Goal: Task Accomplishment & Management: Use online tool/utility

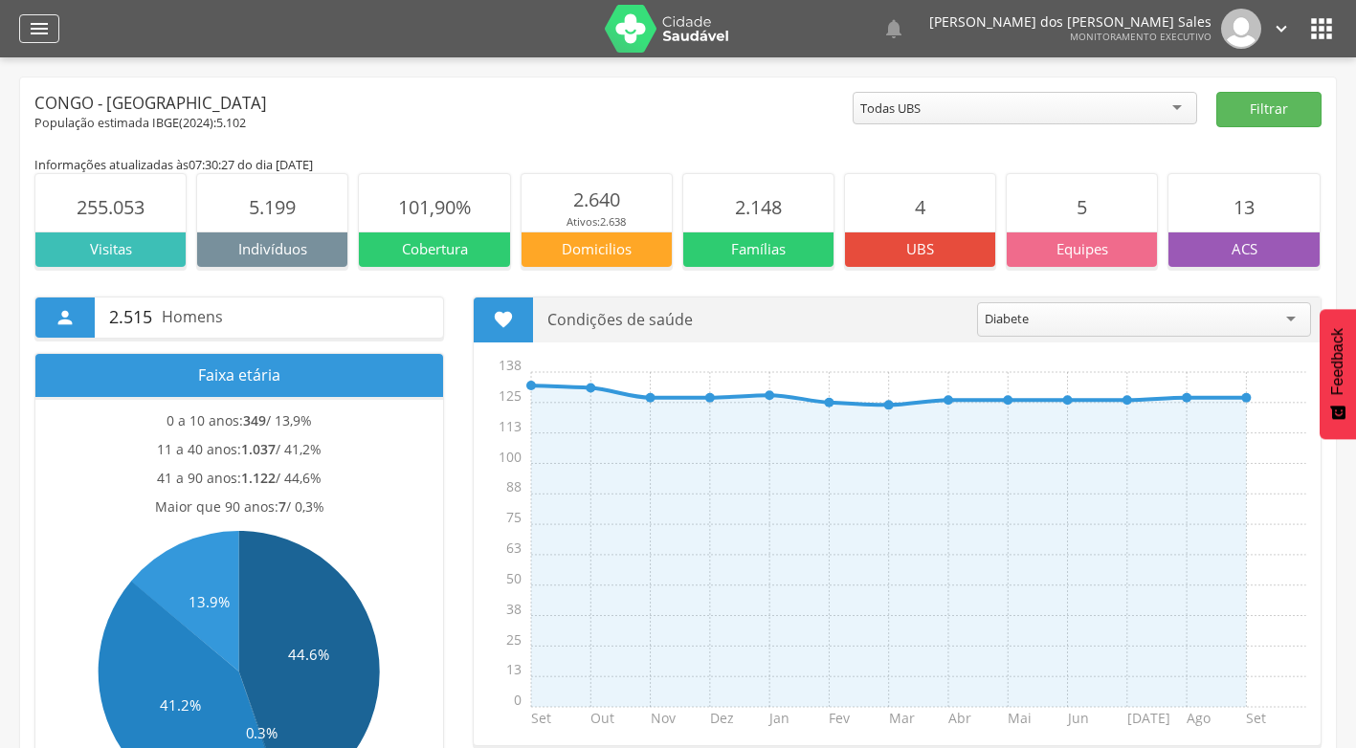
click at [33, 20] on icon "" at bounding box center [39, 28] width 23 height 23
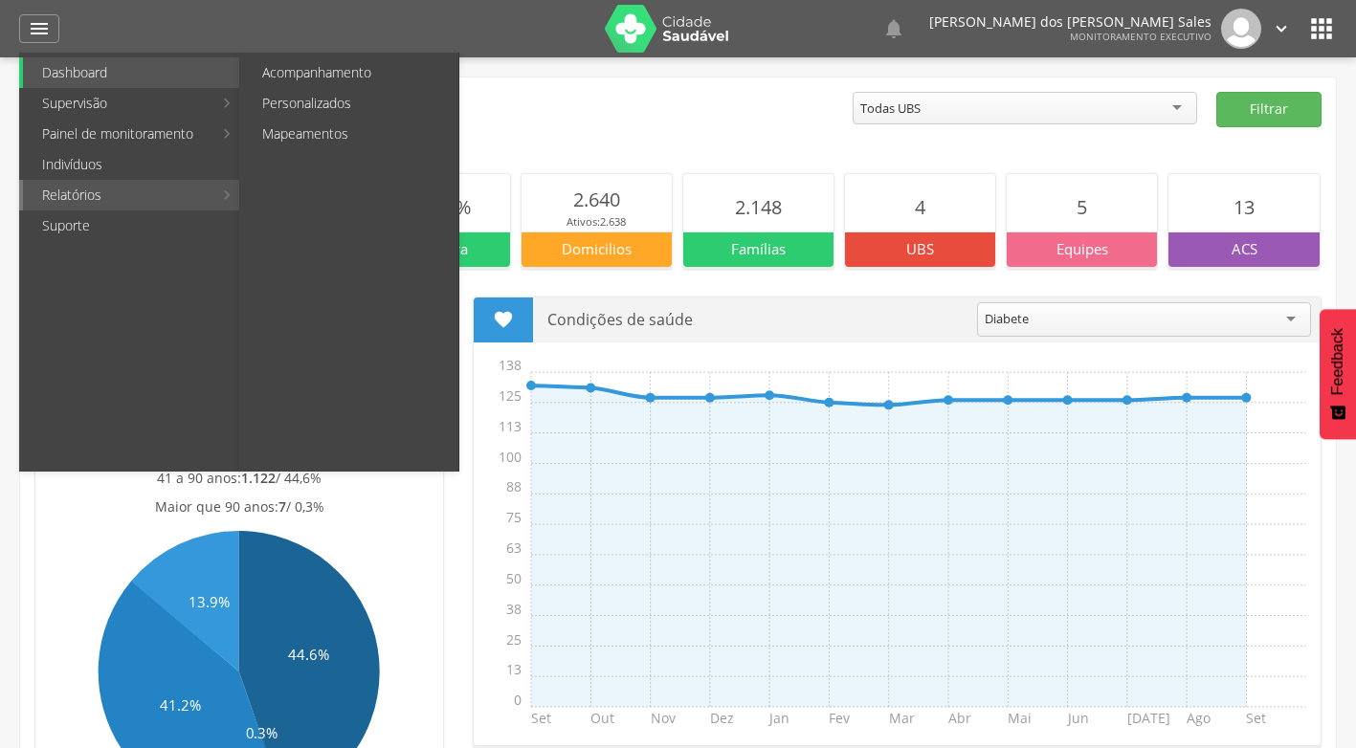
click at [86, 197] on link "Relatórios" at bounding box center [117, 195] width 189 height 31
click at [338, 97] on link "Personalizados" at bounding box center [350, 103] width 215 height 31
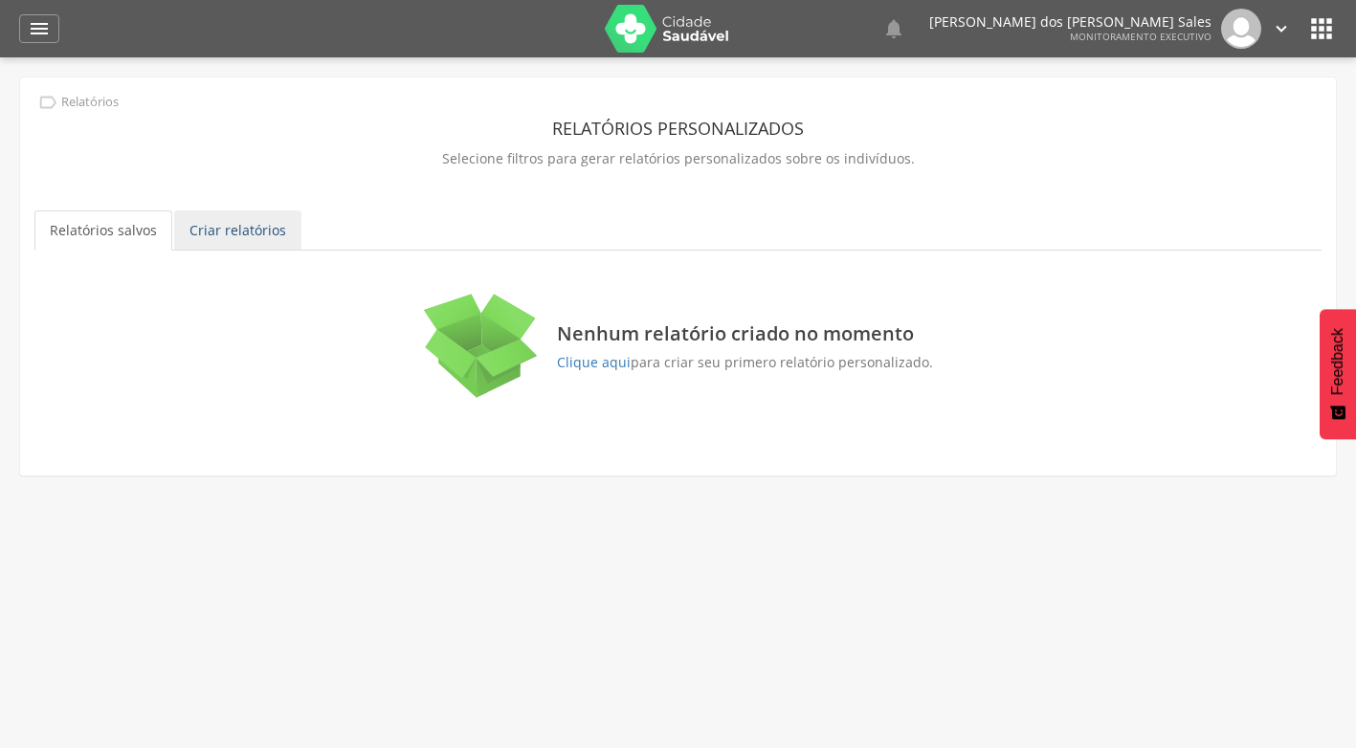
click at [231, 238] on link "Criar relatórios" at bounding box center [237, 231] width 127 height 40
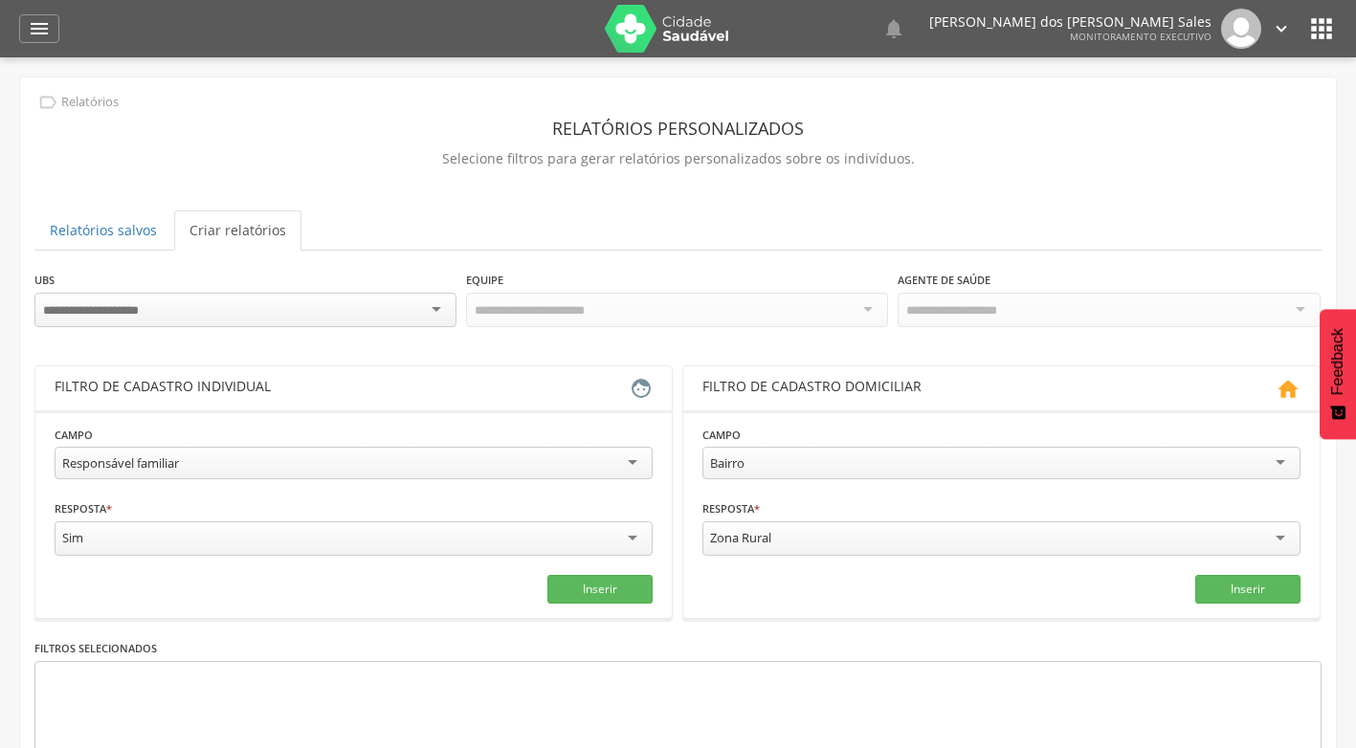
click at [442, 310] on div at bounding box center [245, 310] width 422 height 34
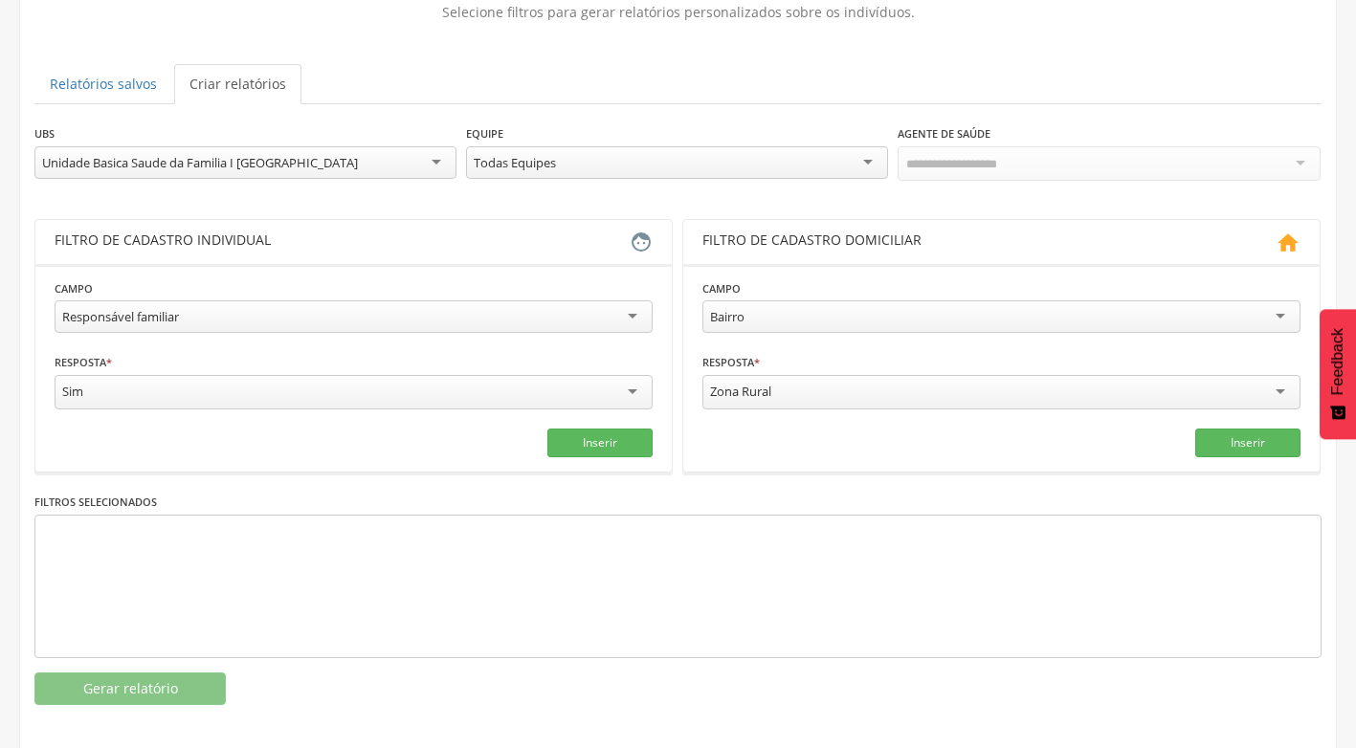
scroll to position [153, 0]
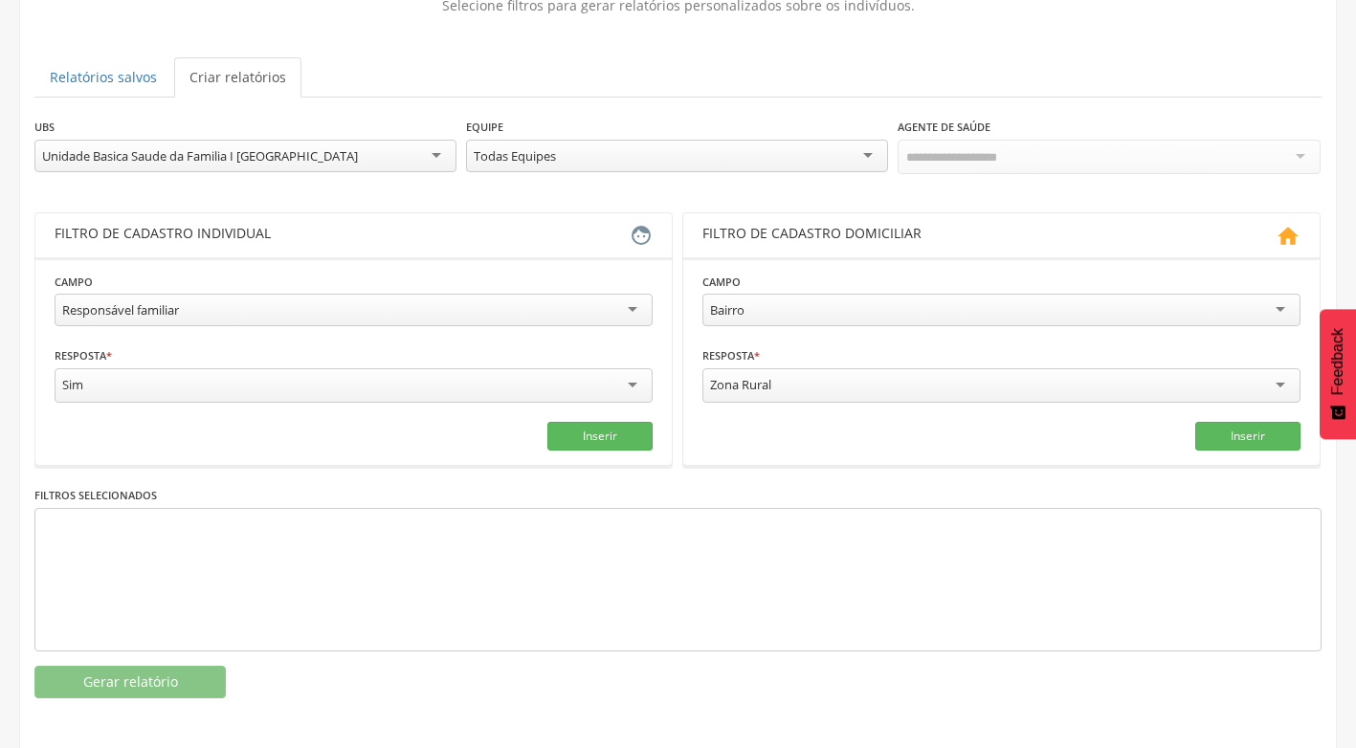
click at [872, 160] on div "Todas Equipes" at bounding box center [677, 156] width 422 height 33
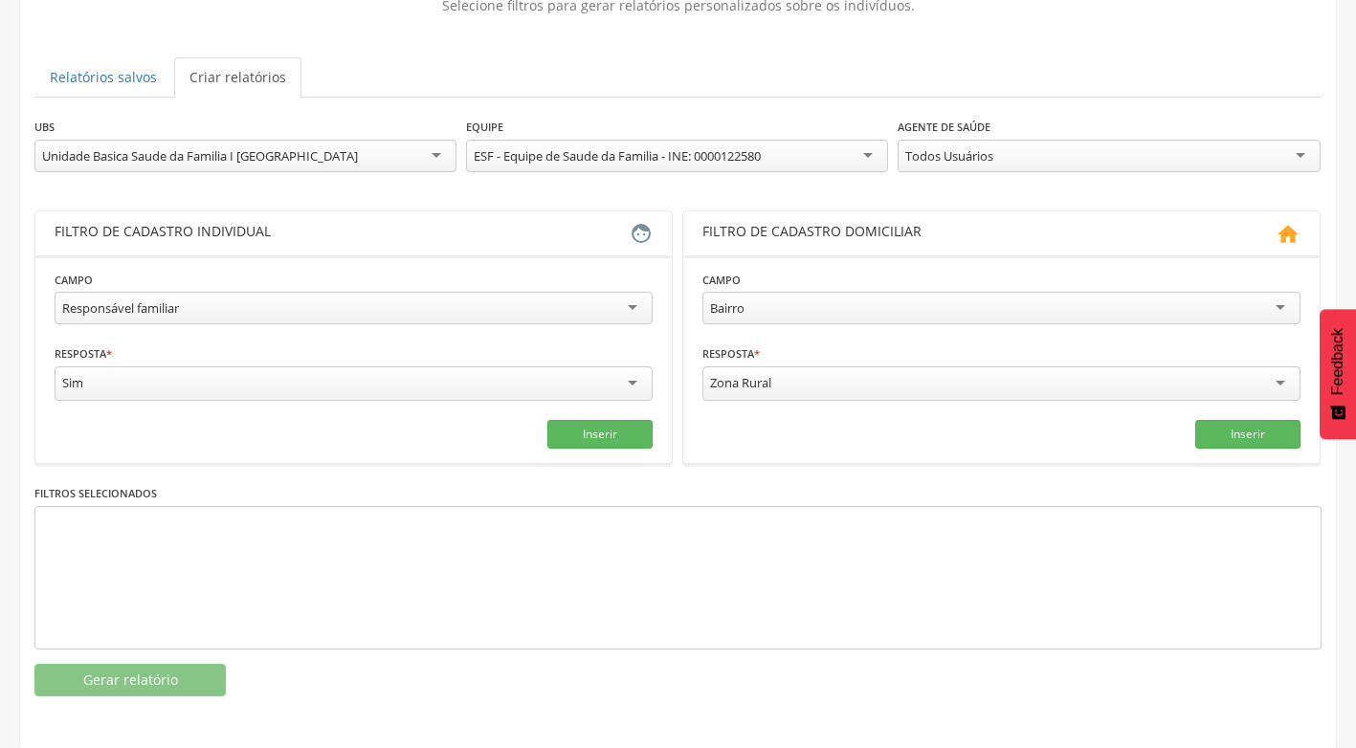
click at [622, 309] on div "Responsável familiar" at bounding box center [354, 308] width 598 height 33
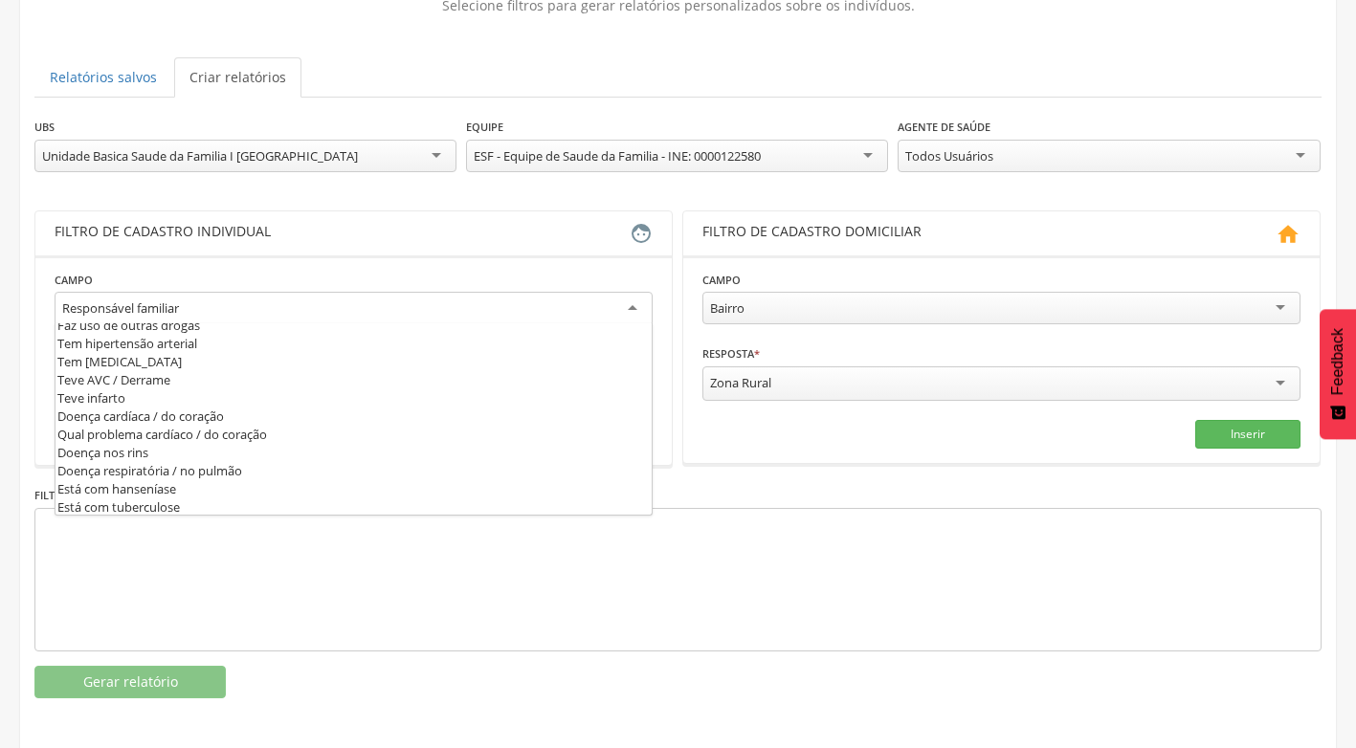
scroll to position [670, 0]
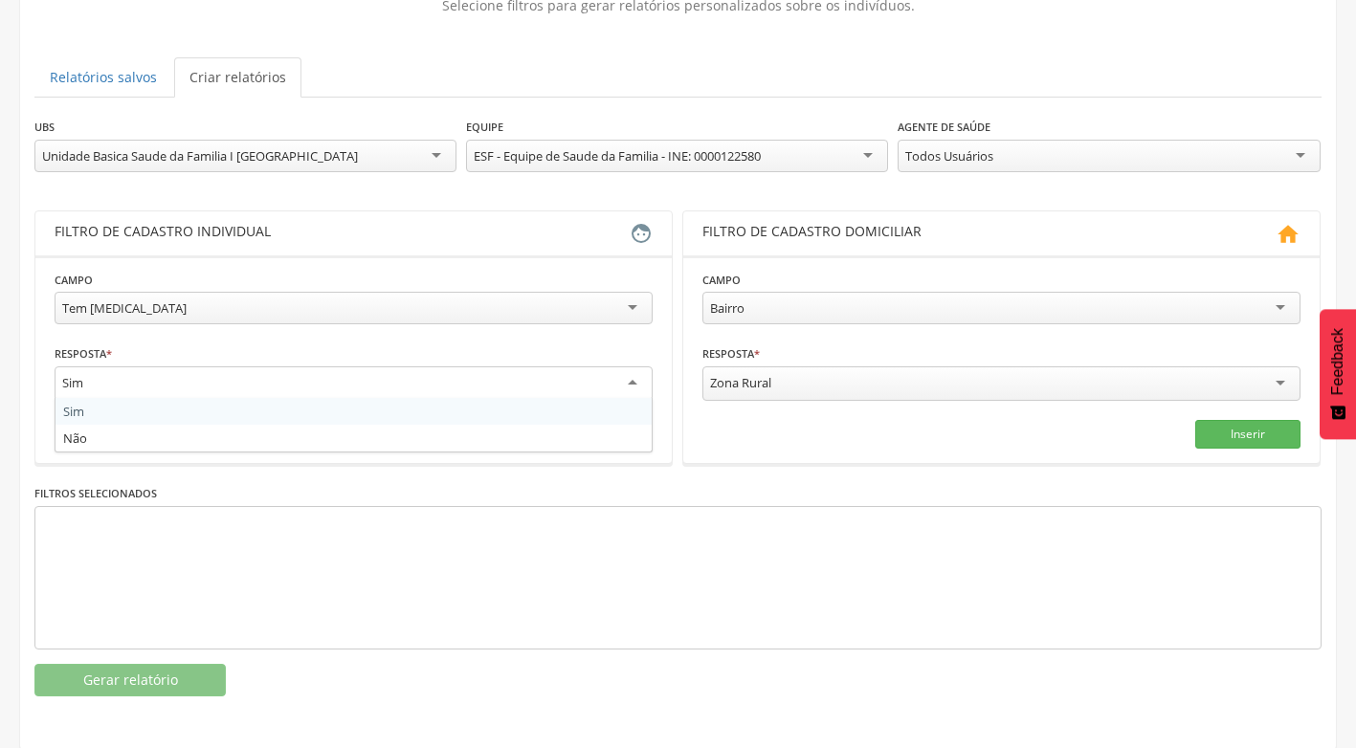
click at [632, 386] on div "Sim" at bounding box center [354, 384] width 598 height 34
click at [99, 398] on div "Sim Sim Não" at bounding box center [354, 386] width 598 height 39
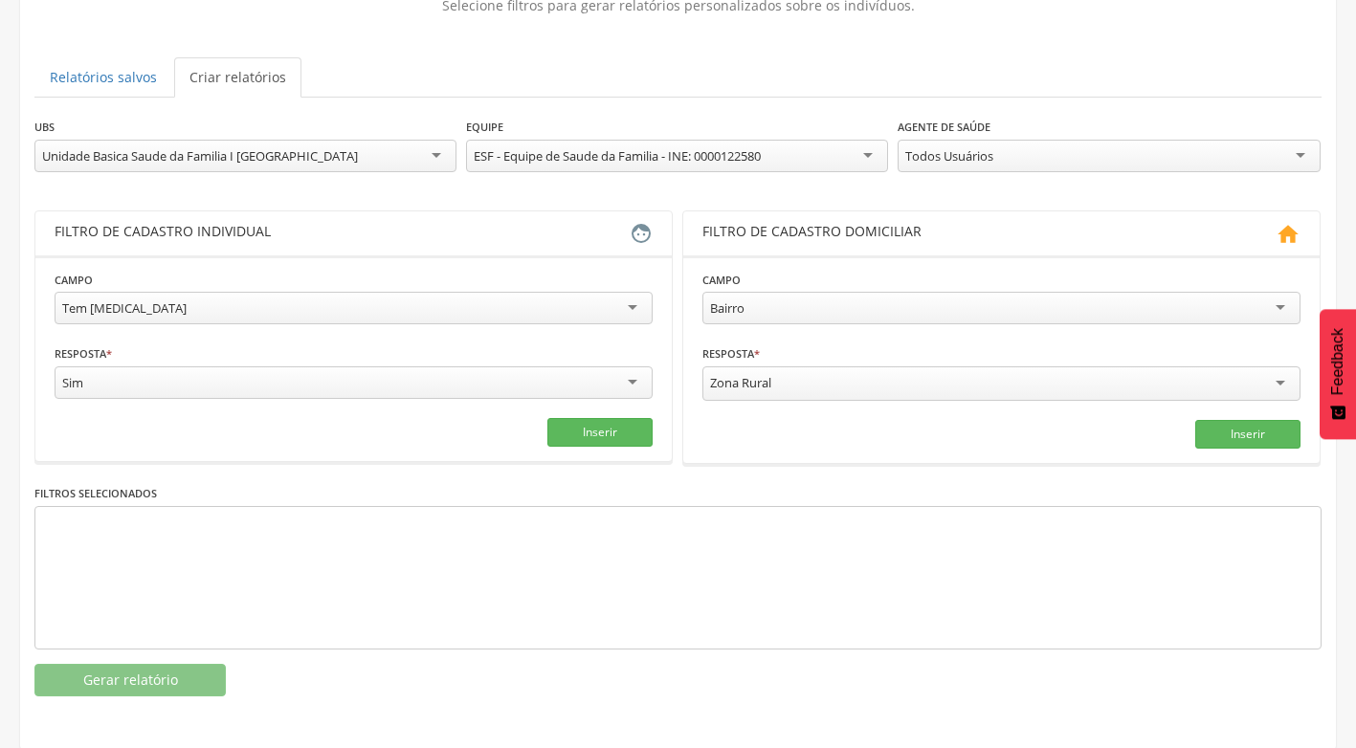
click at [1287, 150] on div "Todos Usuários" at bounding box center [1109, 156] width 422 height 33
click at [599, 422] on button "Inserir" at bounding box center [599, 432] width 105 height 29
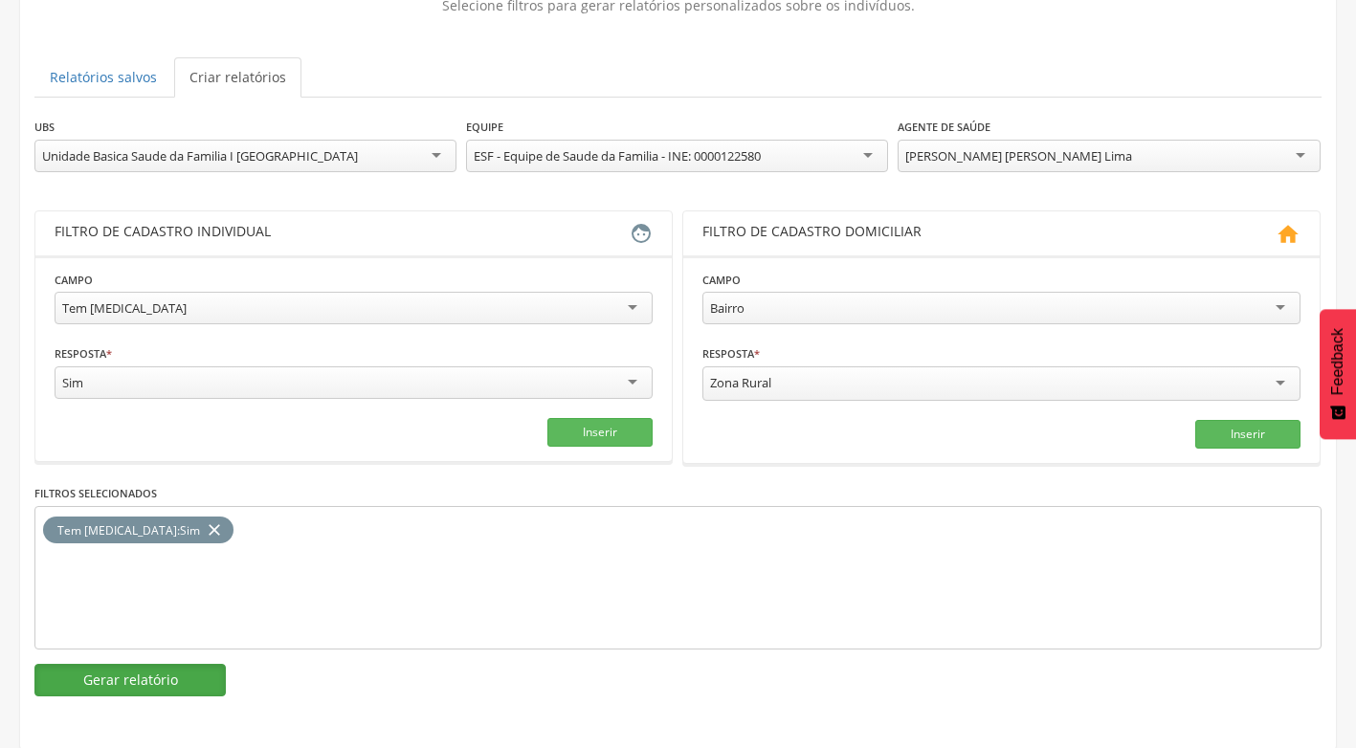
click at [172, 679] on button "Gerar relatório" at bounding box center [129, 680] width 191 height 33
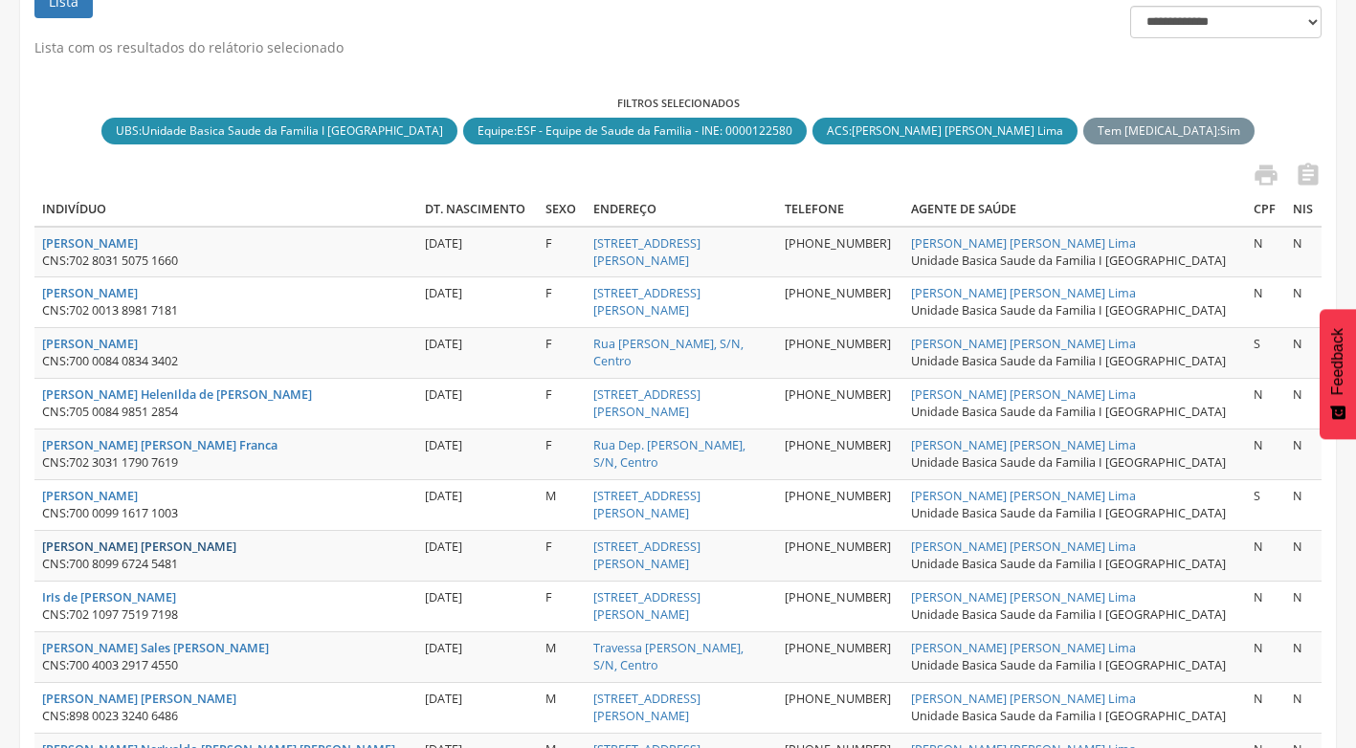
scroll to position [383, 0]
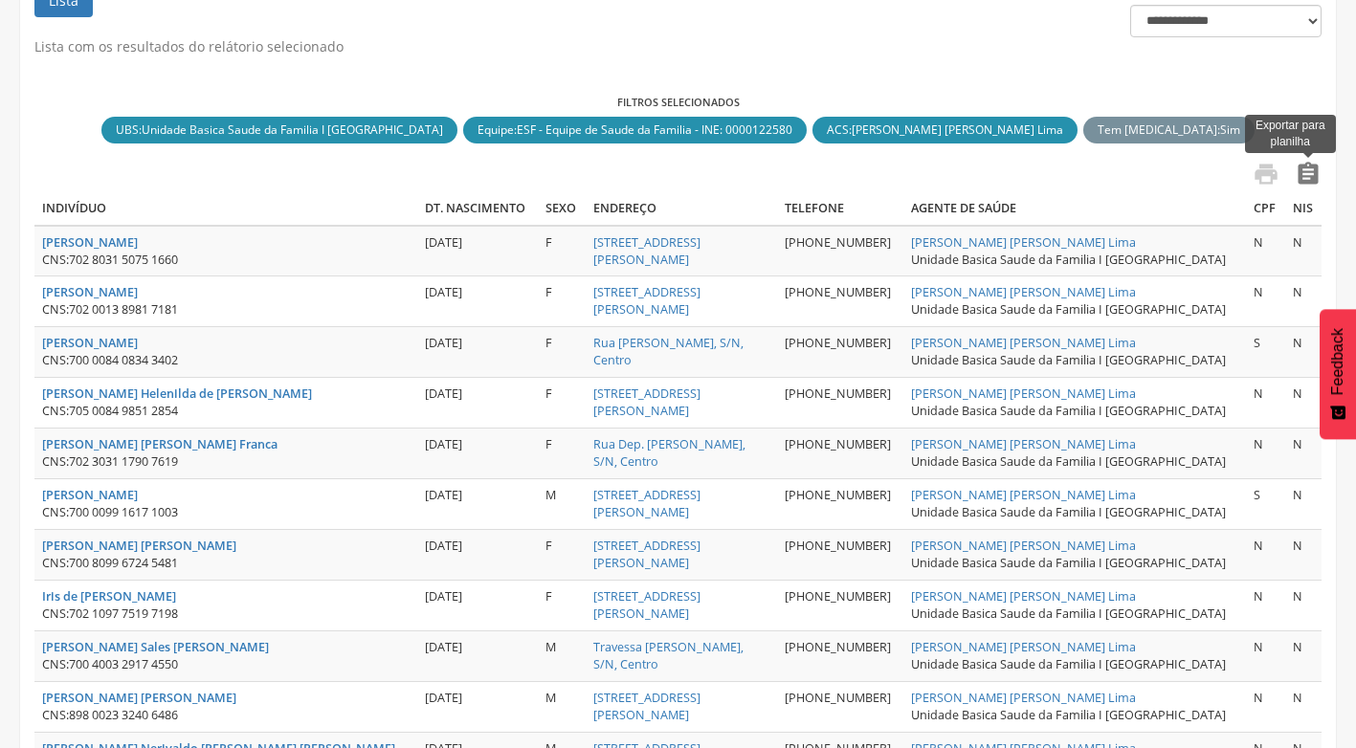
click at [1311, 174] on icon "" at bounding box center [1308, 174] width 27 height 27
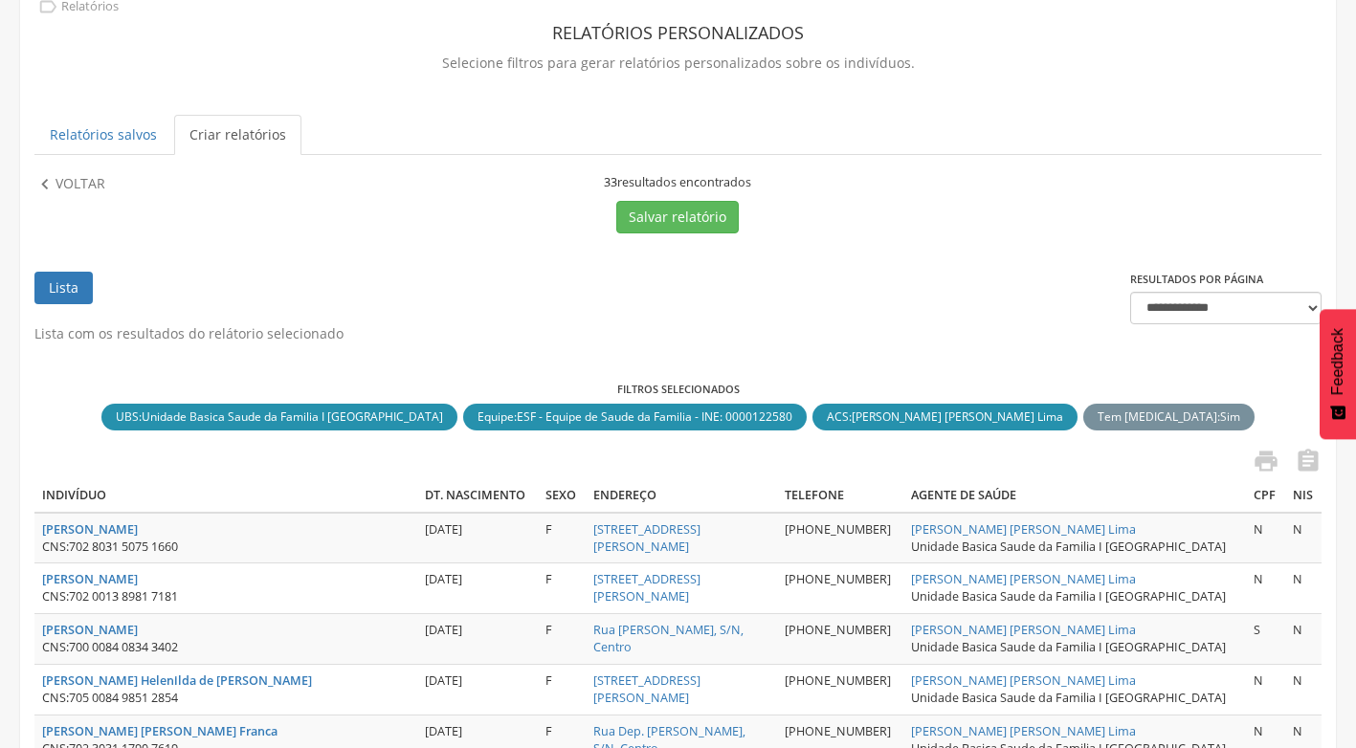
scroll to position [191, 0]
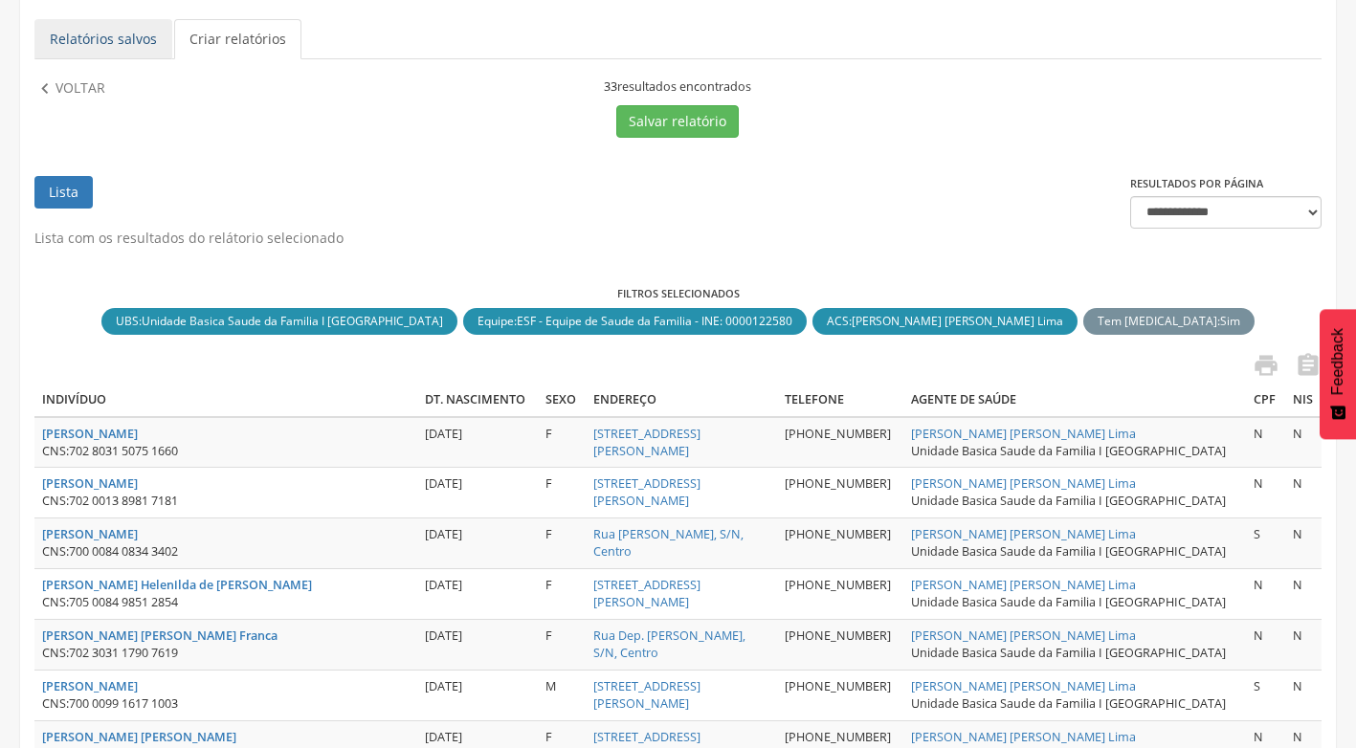
click at [44, 89] on icon "" at bounding box center [44, 88] width 21 height 21
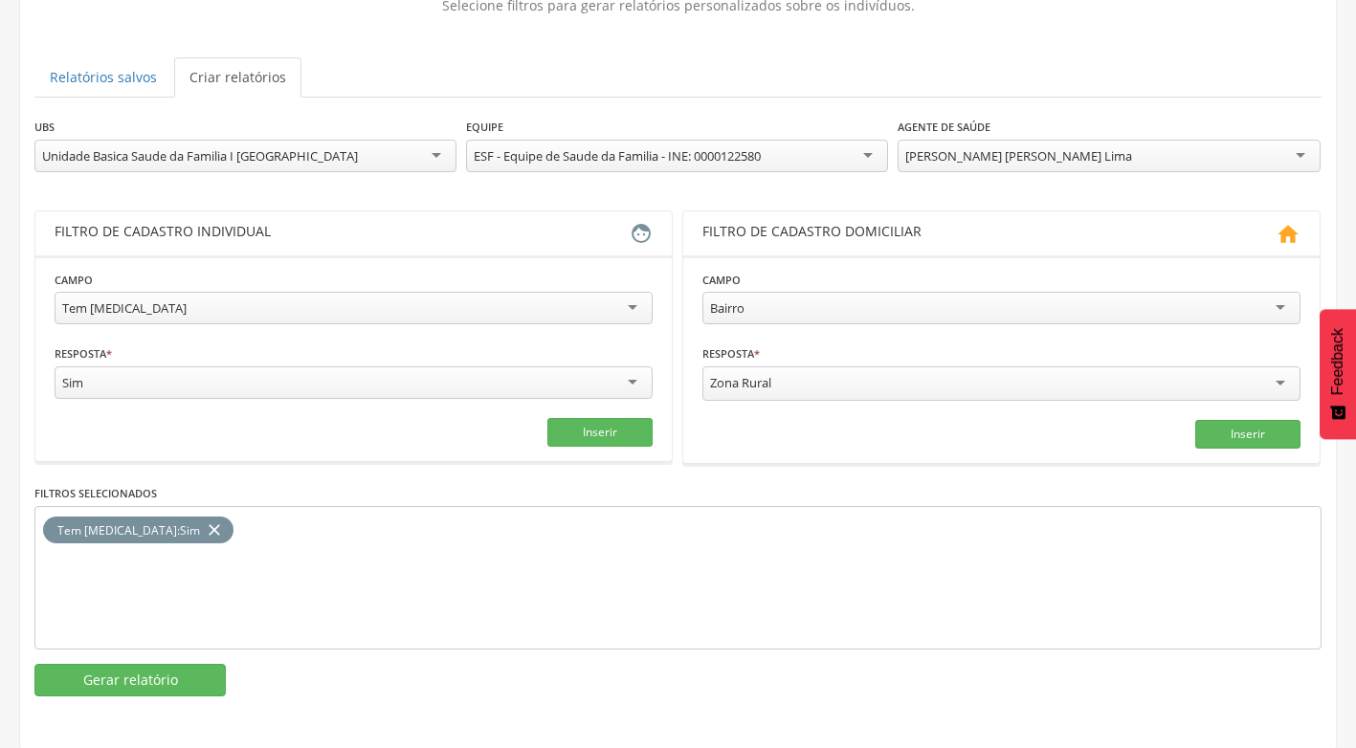
click at [1298, 147] on div "[PERSON_NAME] [PERSON_NAME] Lima" at bounding box center [1109, 156] width 422 height 33
click at [155, 685] on button "Gerar relatório" at bounding box center [129, 680] width 191 height 33
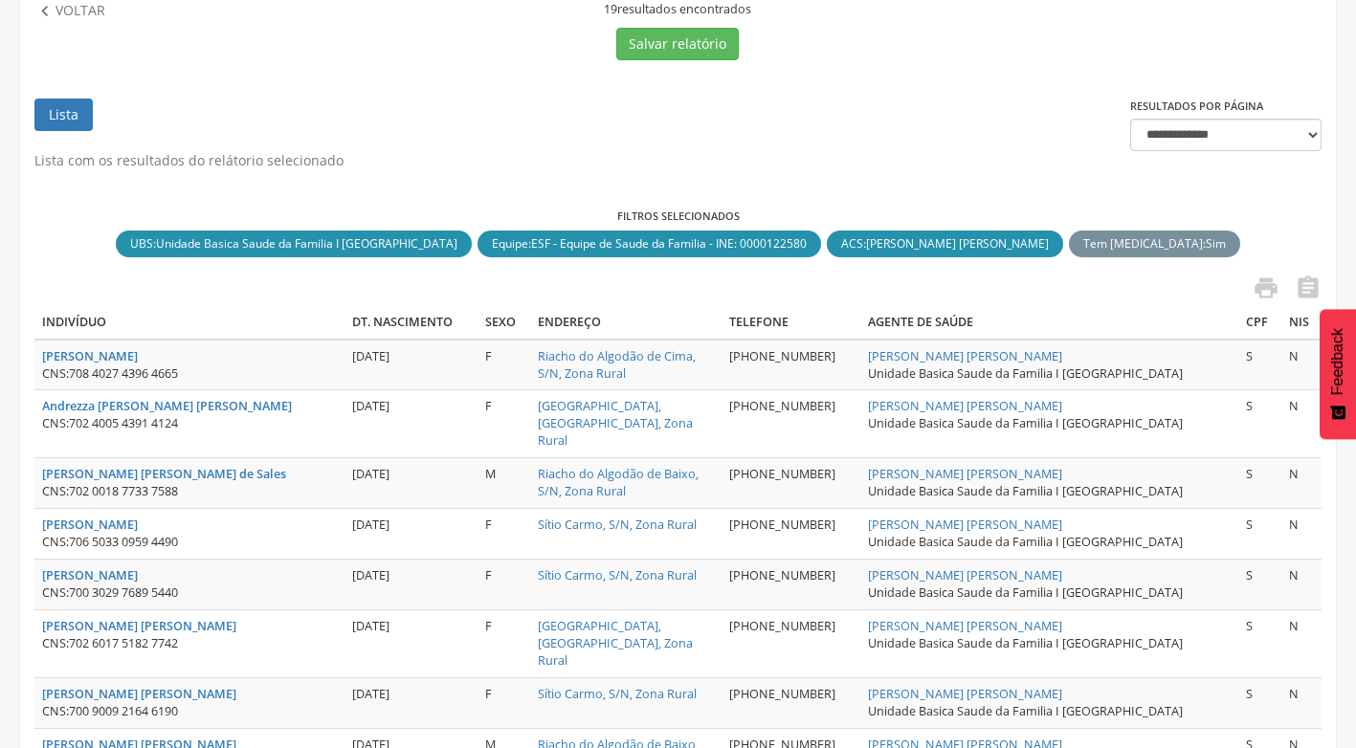
scroll to position [201, 0]
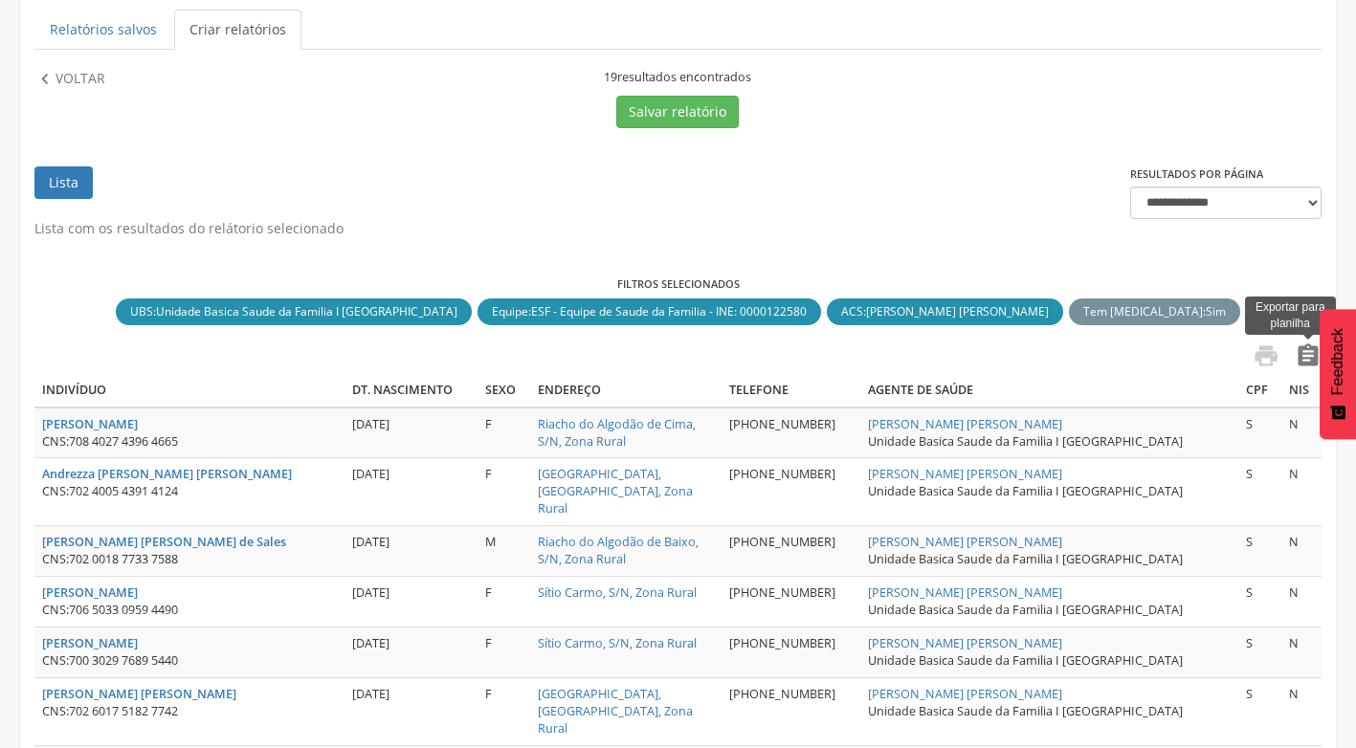
click at [1307, 353] on icon "" at bounding box center [1308, 356] width 27 height 27
click at [79, 83] on p "Voltar" at bounding box center [81, 79] width 50 height 21
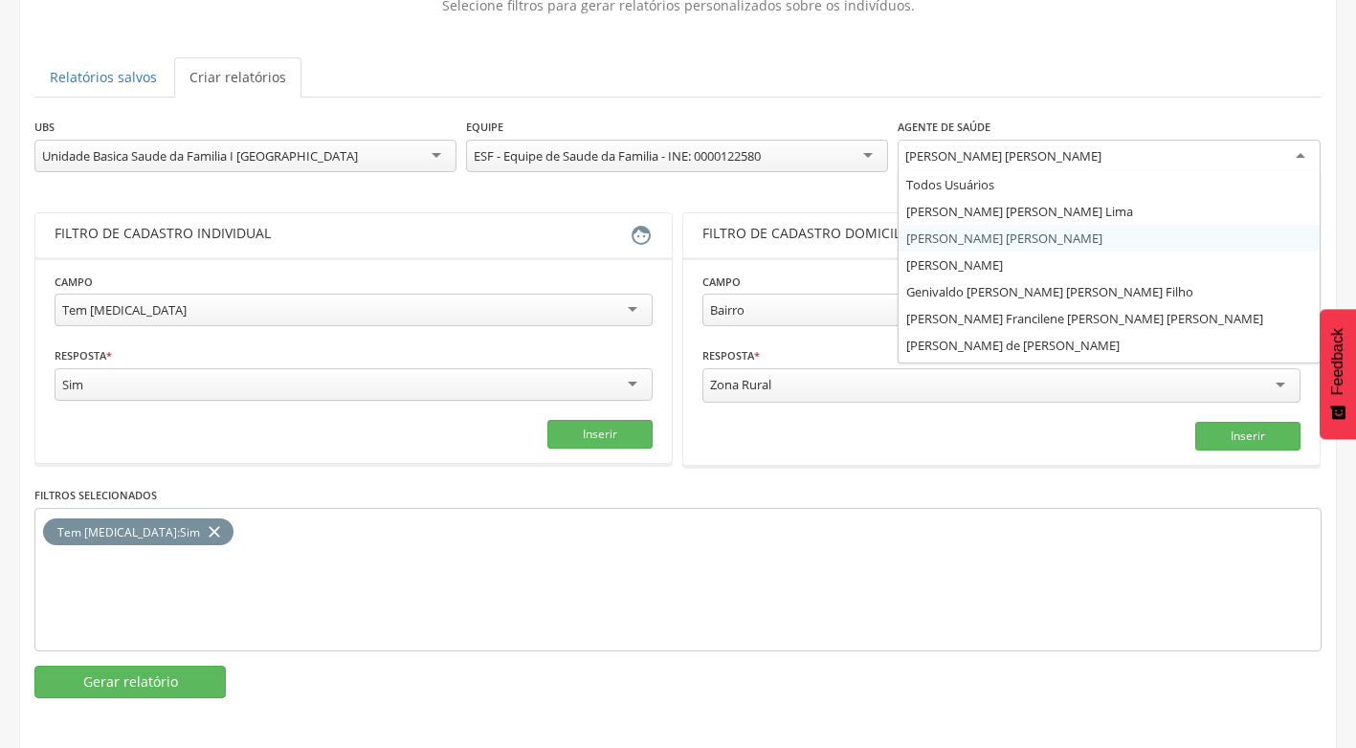
click at [1305, 159] on div "[PERSON_NAME] [PERSON_NAME]" at bounding box center [1109, 157] width 422 height 34
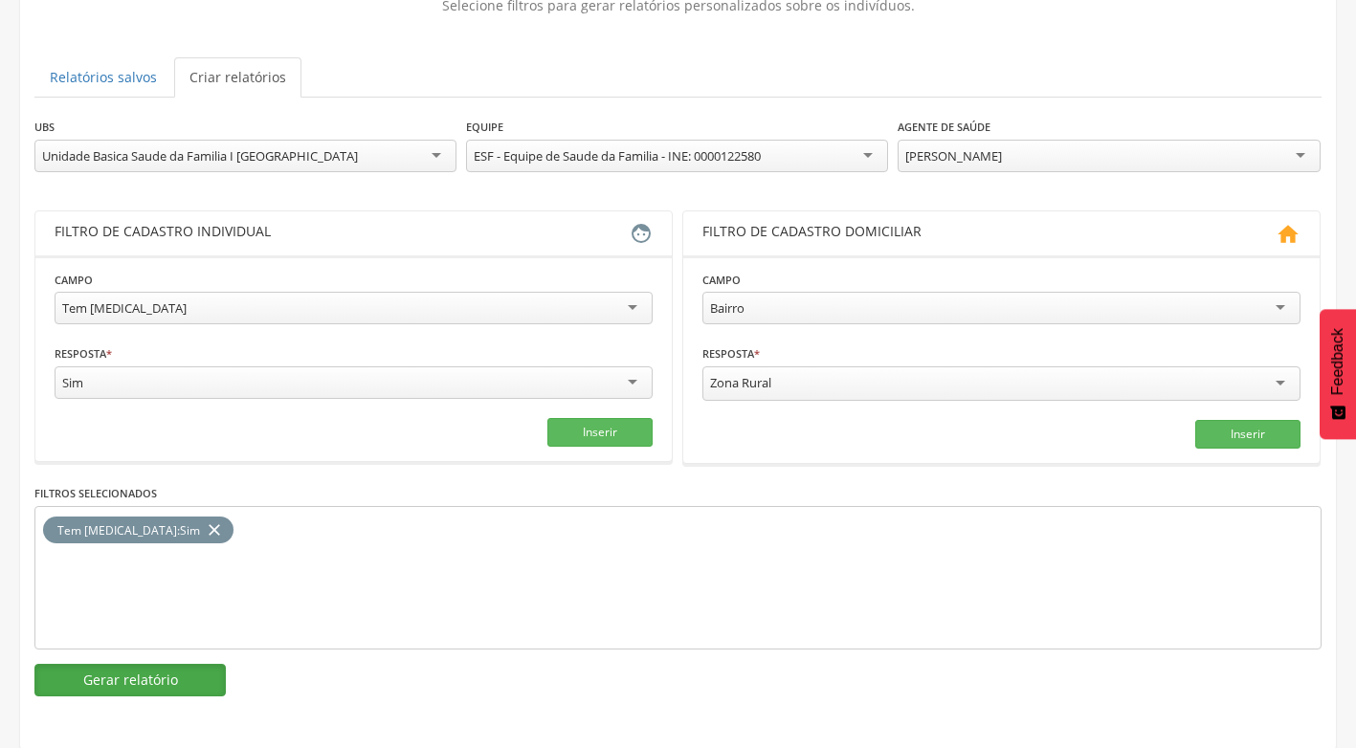
click at [137, 675] on button "Gerar relatório" at bounding box center [129, 680] width 191 height 33
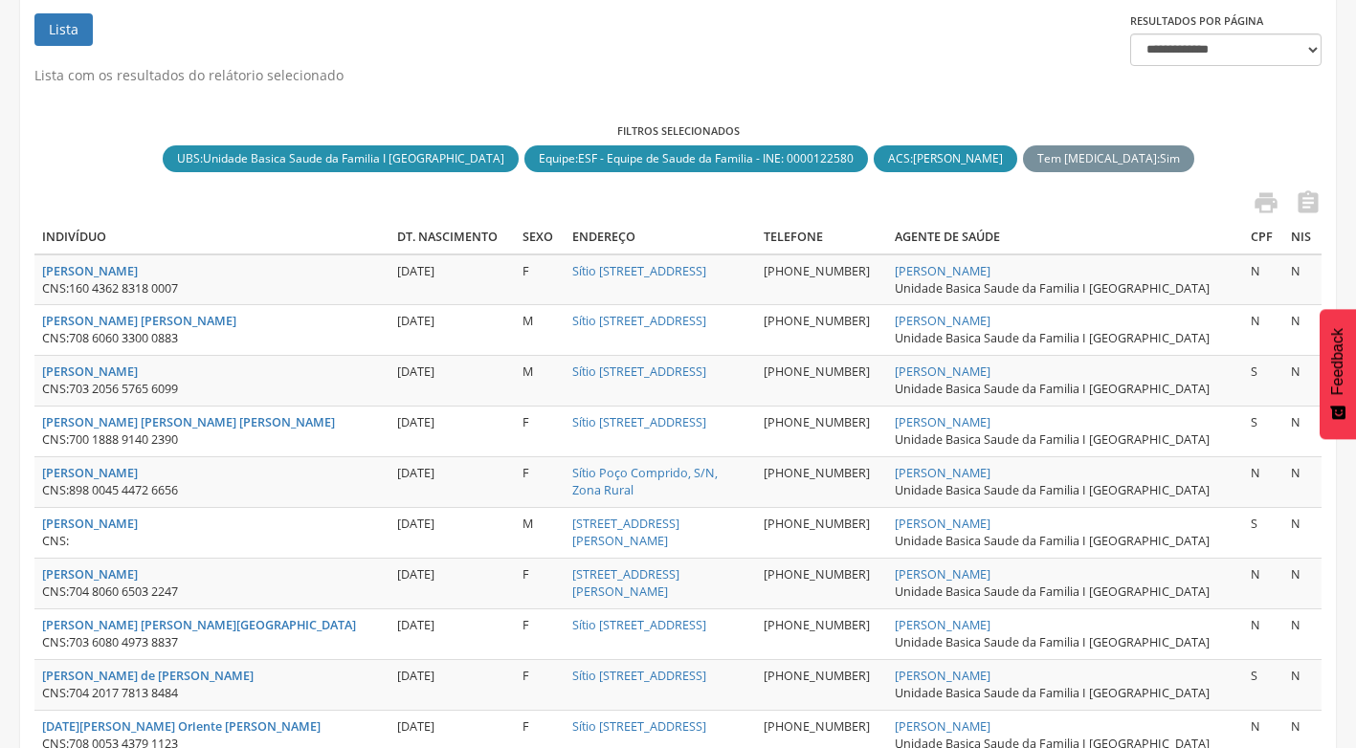
scroll to position [122, 0]
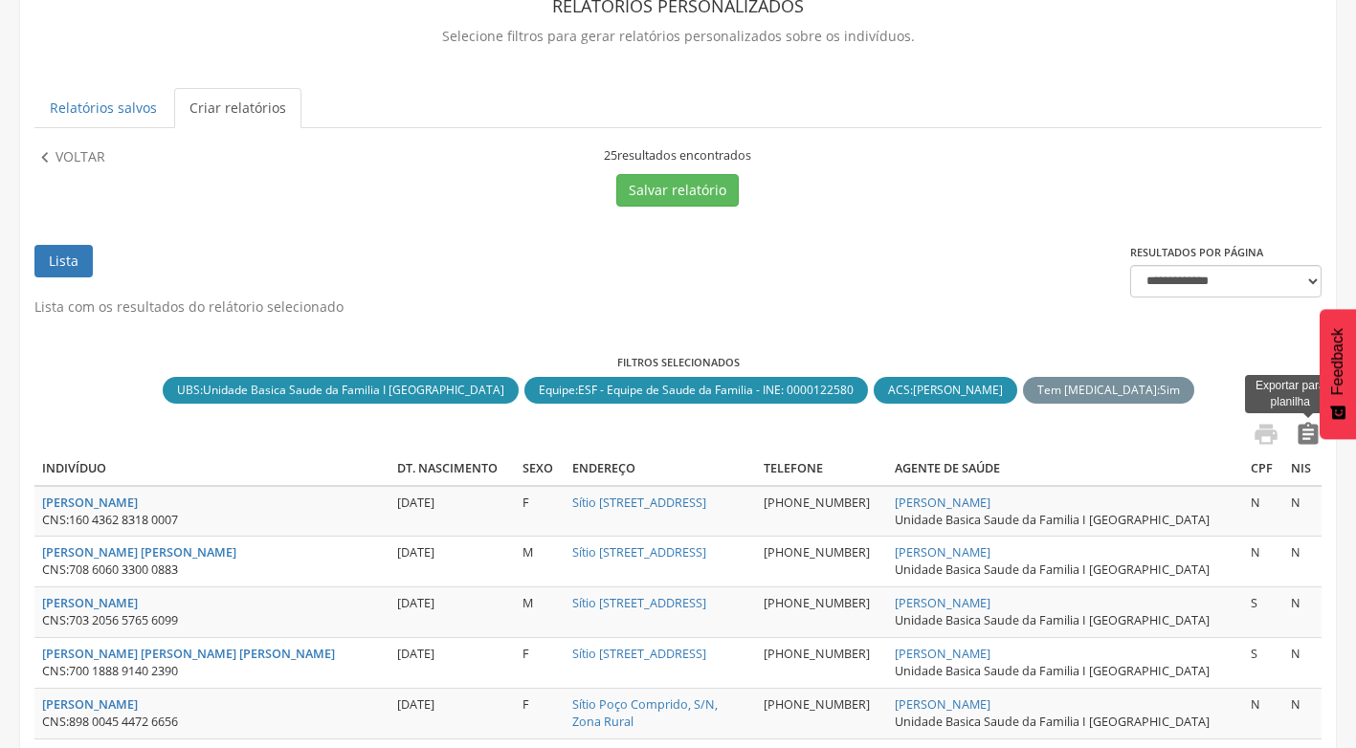
click at [1305, 427] on icon "" at bounding box center [1308, 434] width 27 height 27
click at [38, 148] on icon "" at bounding box center [44, 157] width 21 height 21
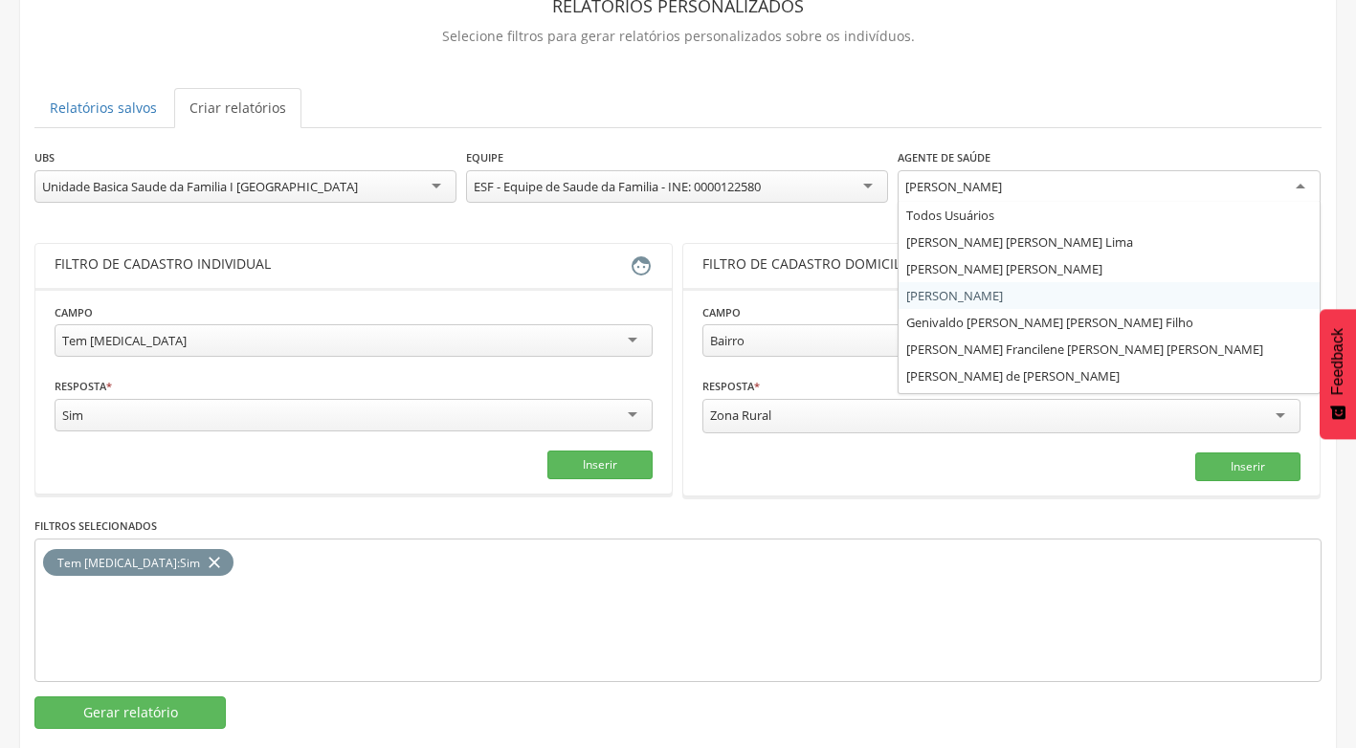
click at [1299, 185] on div "[PERSON_NAME]" at bounding box center [1109, 187] width 422 height 34
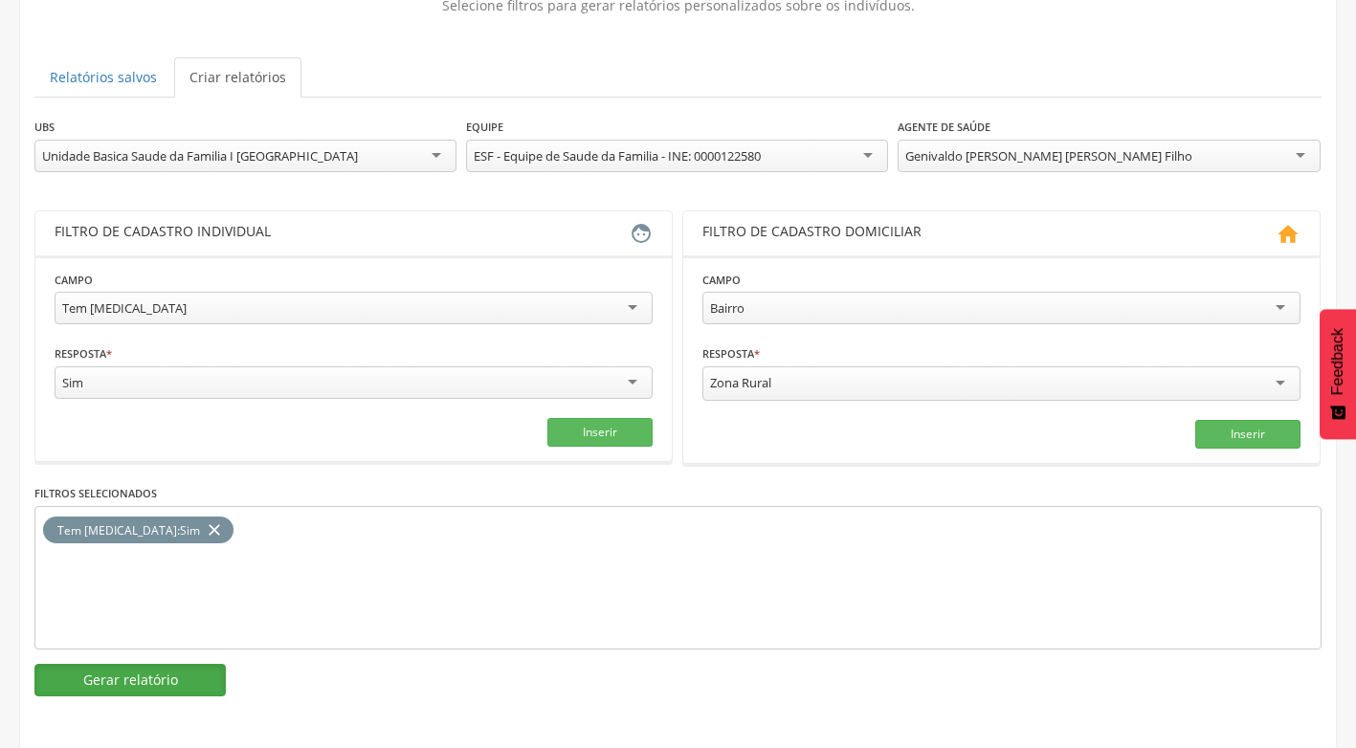
click at [148, 671] on button "Gerar relatório" at bounding box center [129, 680] width 191 height 33
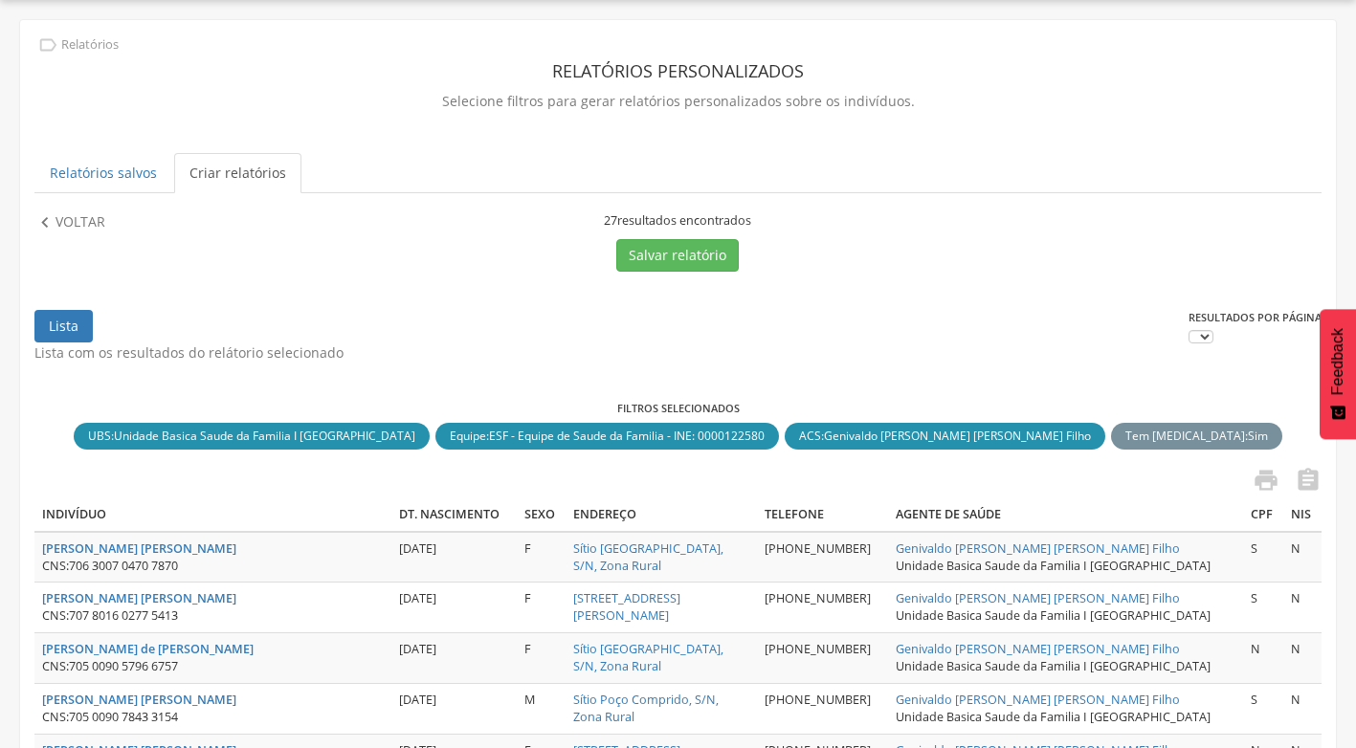
scroll to position [153, 0]
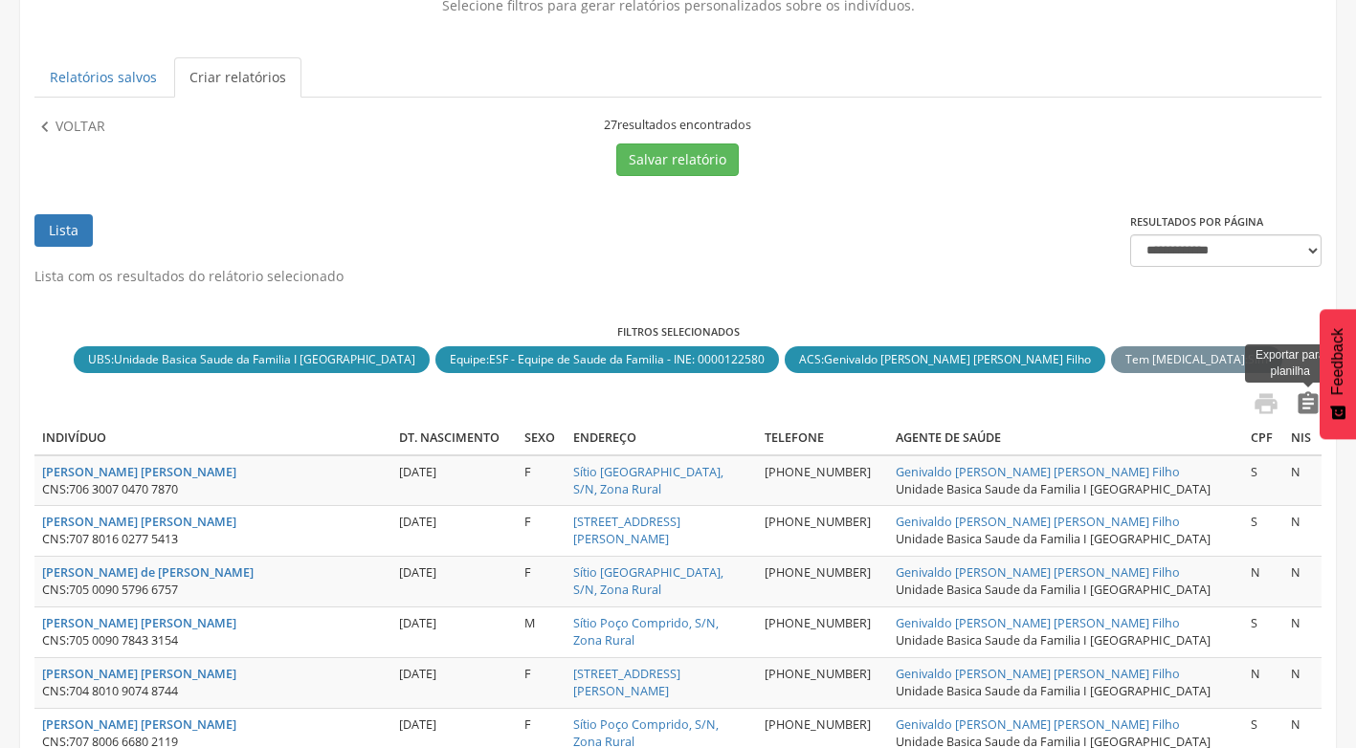
click at [1315, 406] on icon "" at bounding box center [1308, 403] width 27 height 27
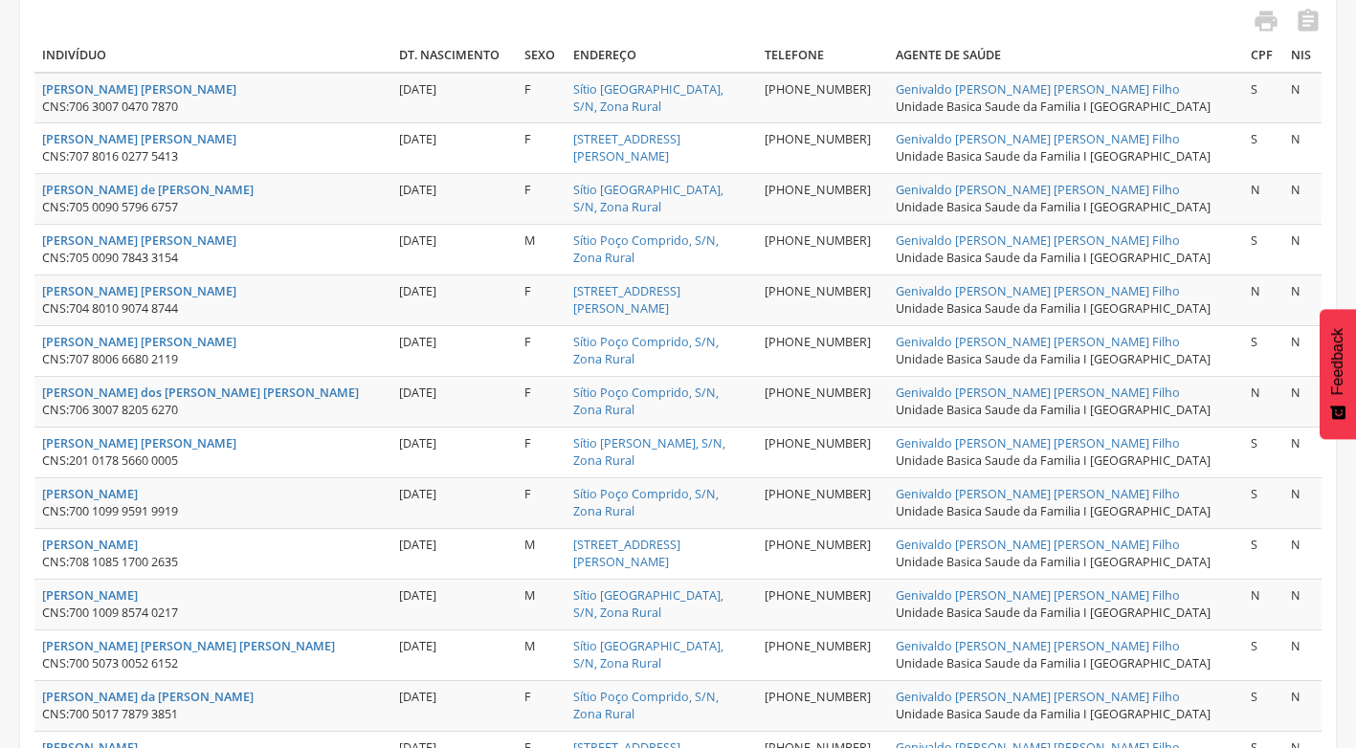
scroll to position [0, 0]
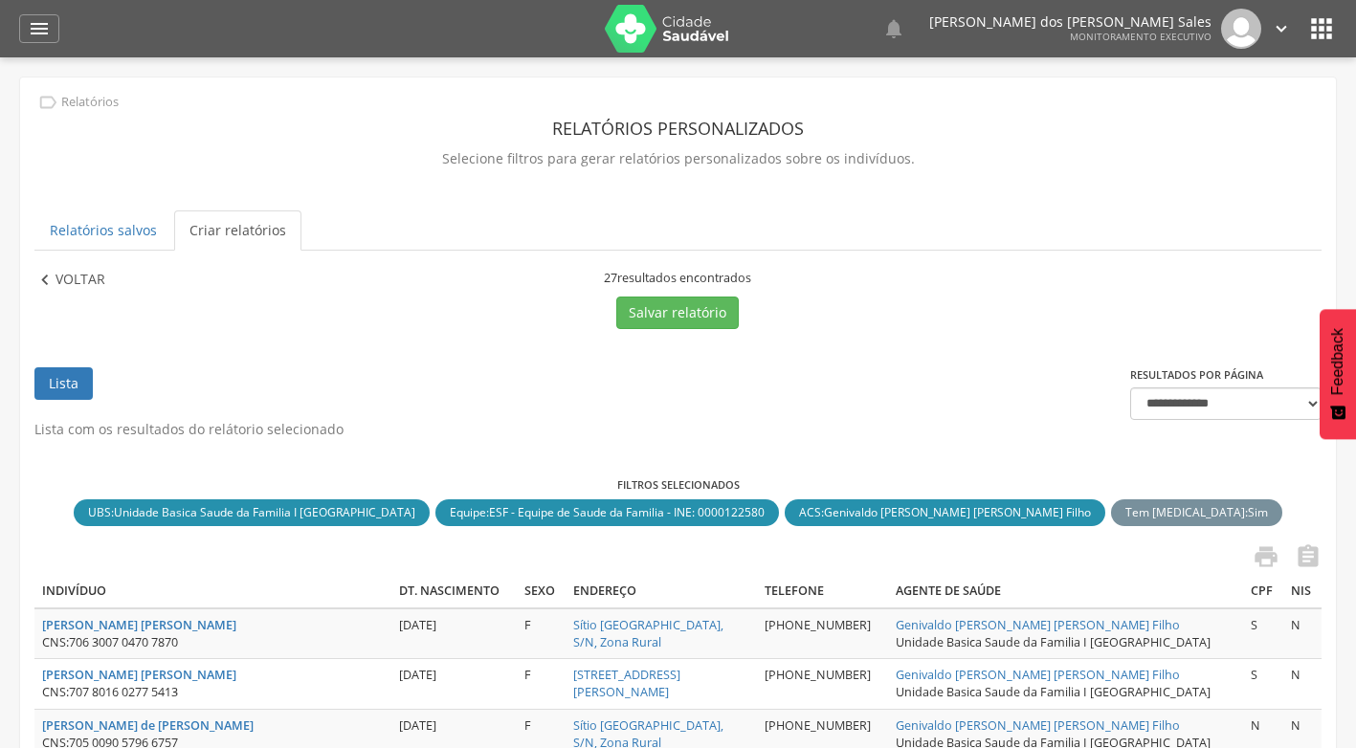
click at [53, 278] on icon "" at bounding box center [44, 280] width 21 height 21
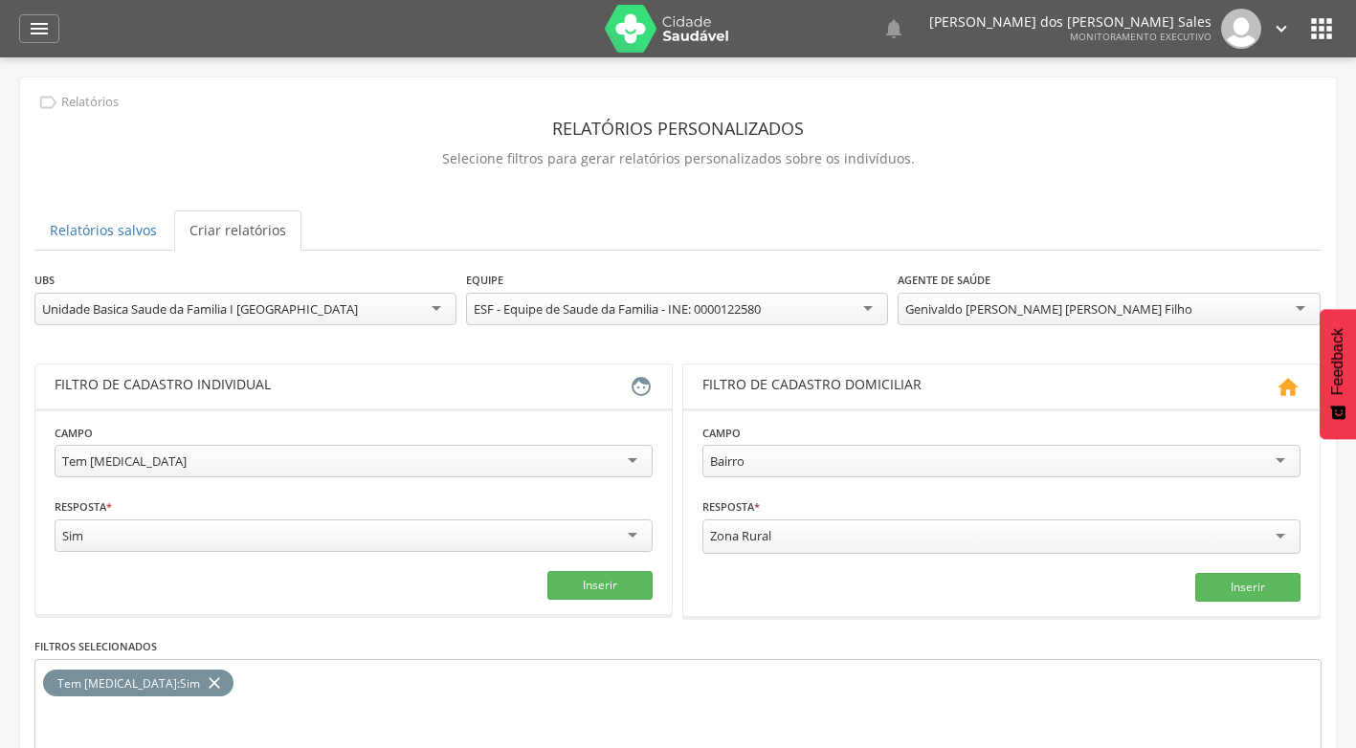
click at [1304, 308] on div "Genivaldo [PERSON_NAME] [PERSON_NAME] Filho" at bounding box center [1109, 309] width 422 height 33
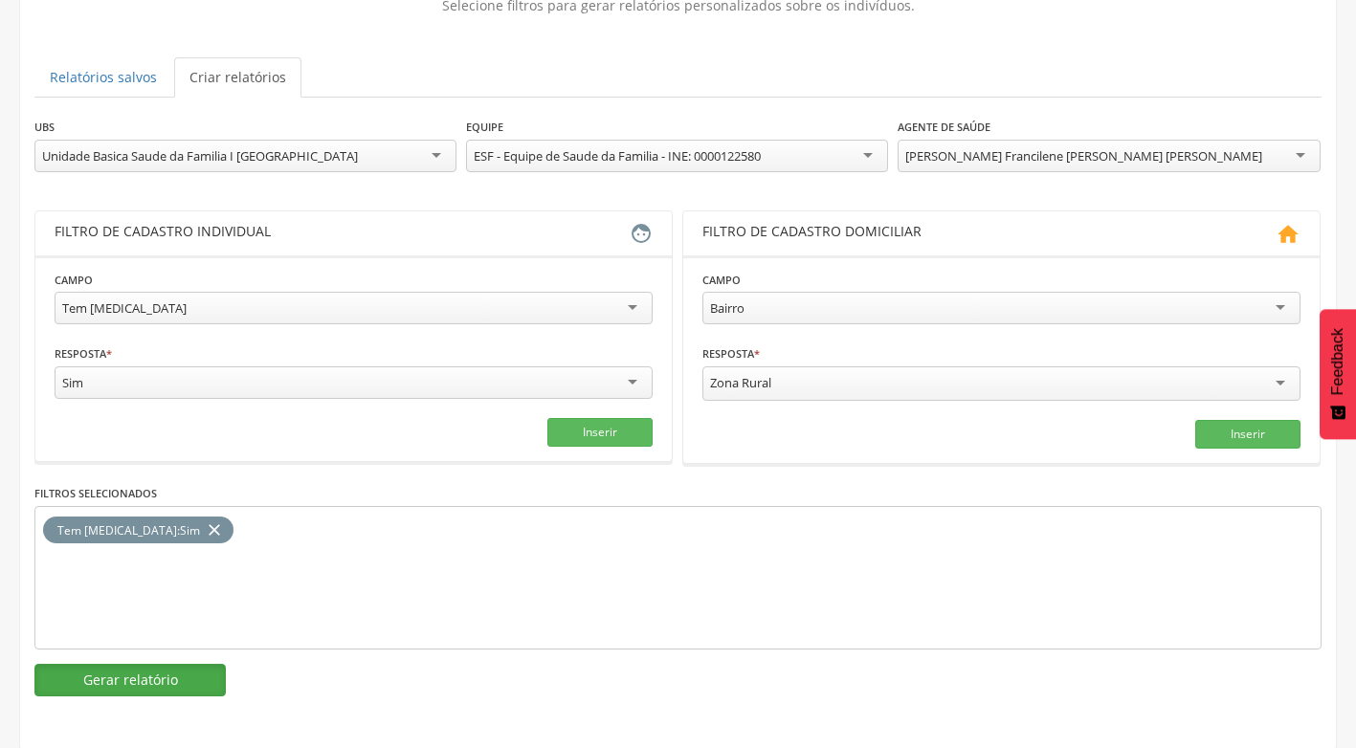
click at [152, 679] on button "Gerar relatório" at bounding box center [129, 680] width 191 height 33
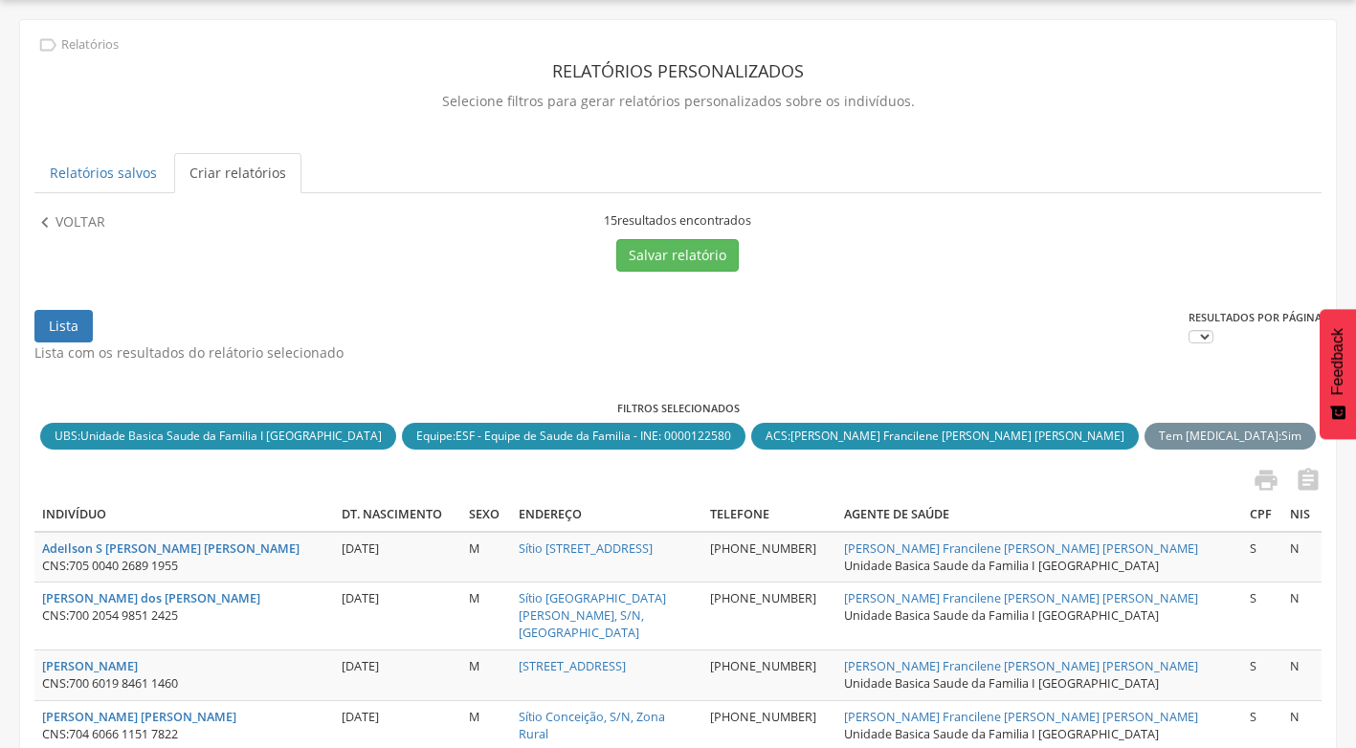
scroll to position [153, 0]
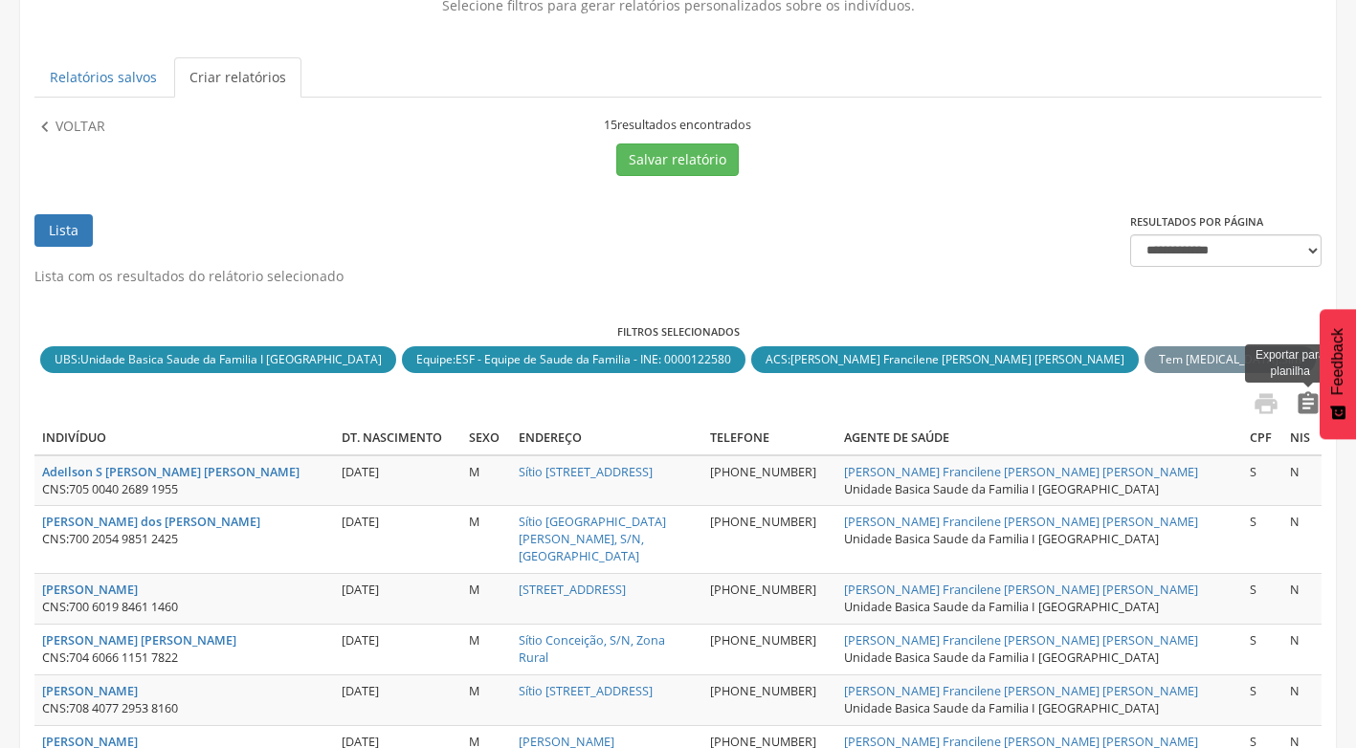
click at [1307, 404] on icon "" at bounding box center [1308, 403] width 27 height 27
click at [52, 120] on icon "" at bounding box center [44, 127] width 21 height 21
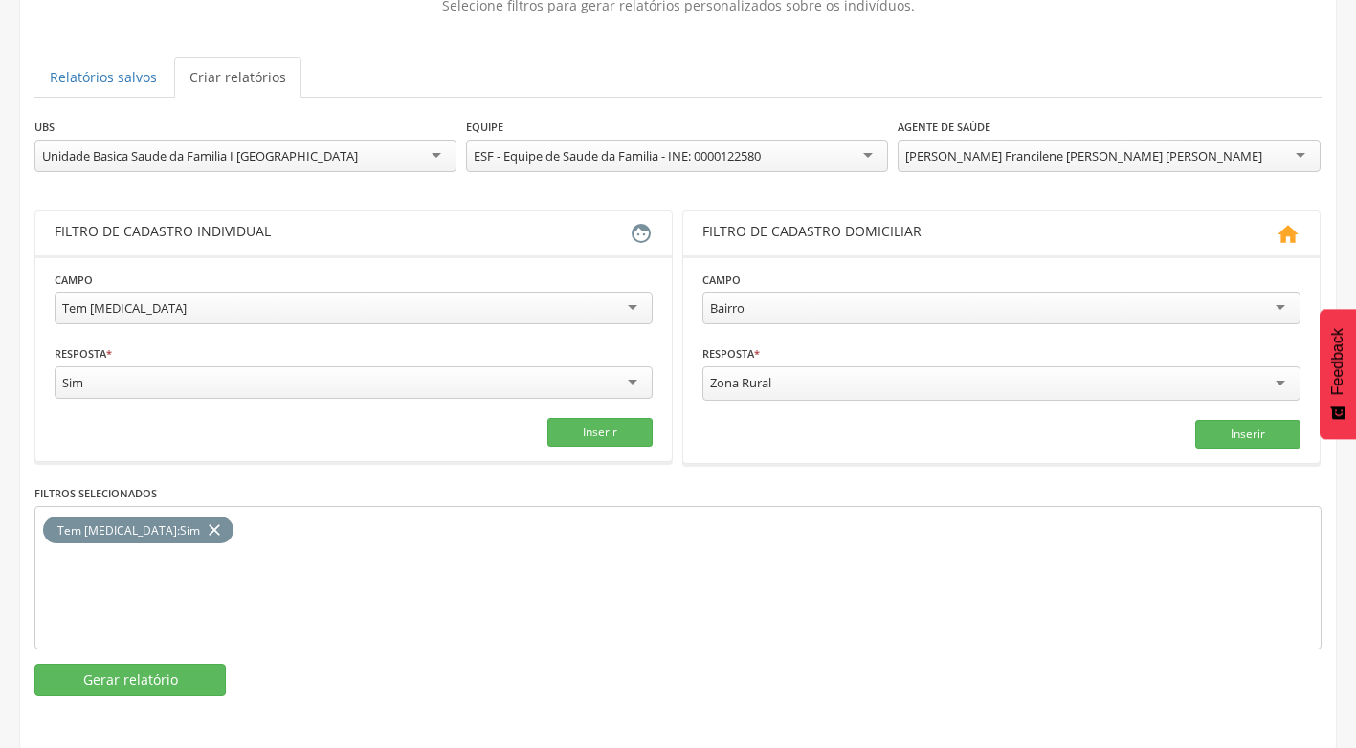
click at [1292, 151] on div "[PERSON_NAME] Francilene [PERSON_NAME] [PERSON_NAME]" at bounding box center [1109, 156] width 422 height 33
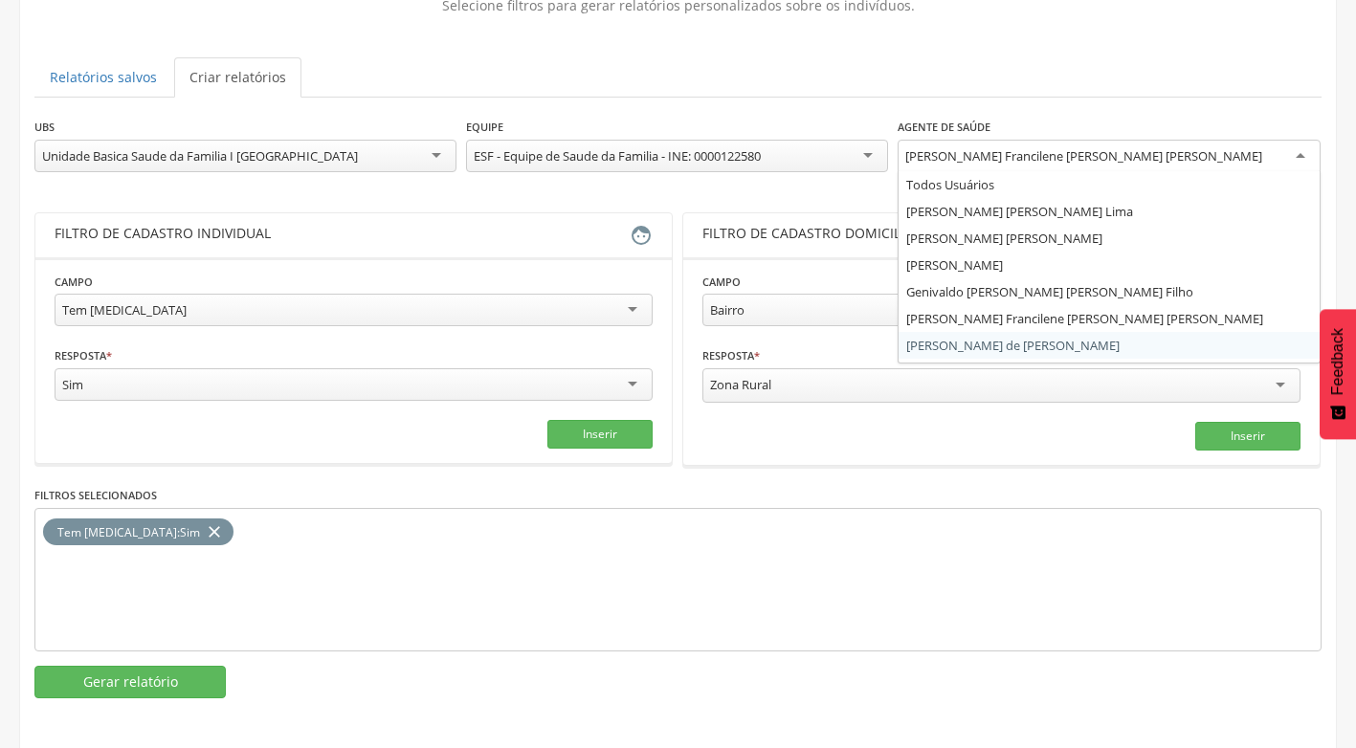
scroll to position [0, 0]
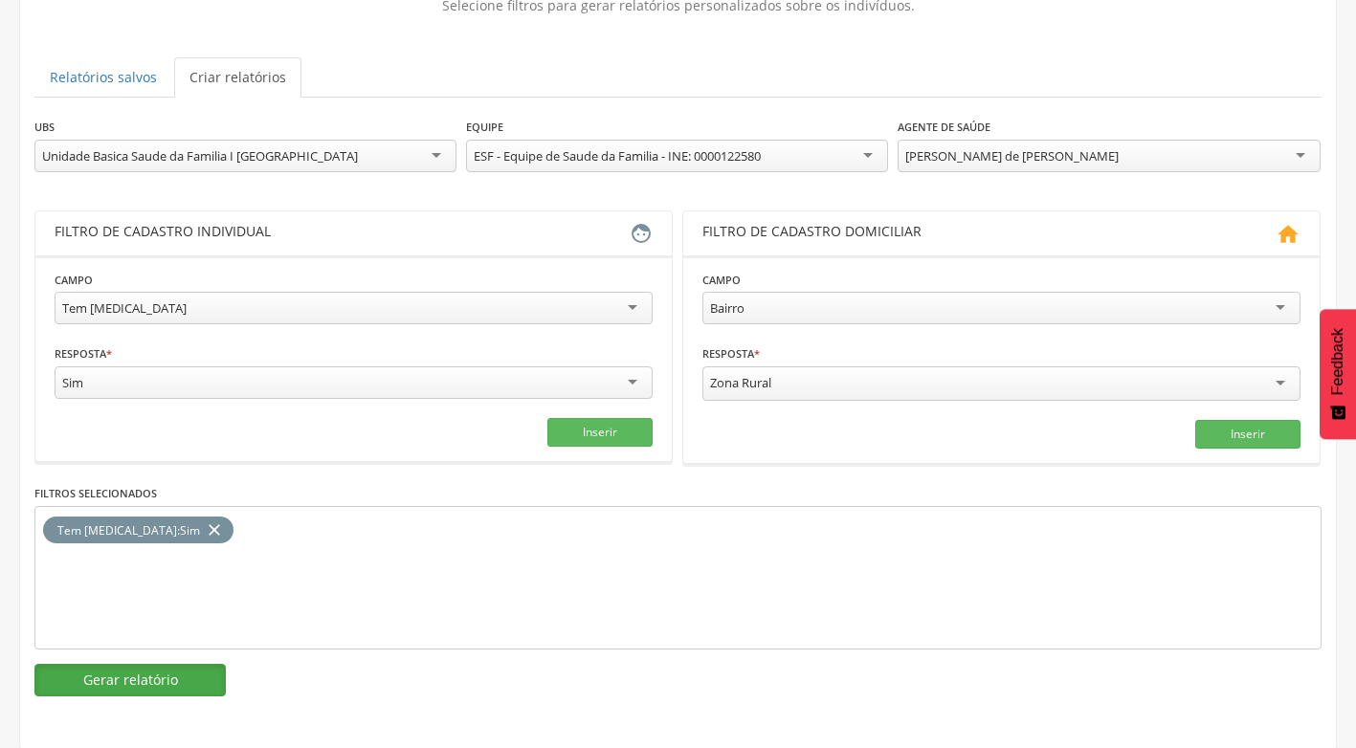
click at [182, 671] on button "Gerar relatório" at bounding box center [129, 680] width 191 height 33
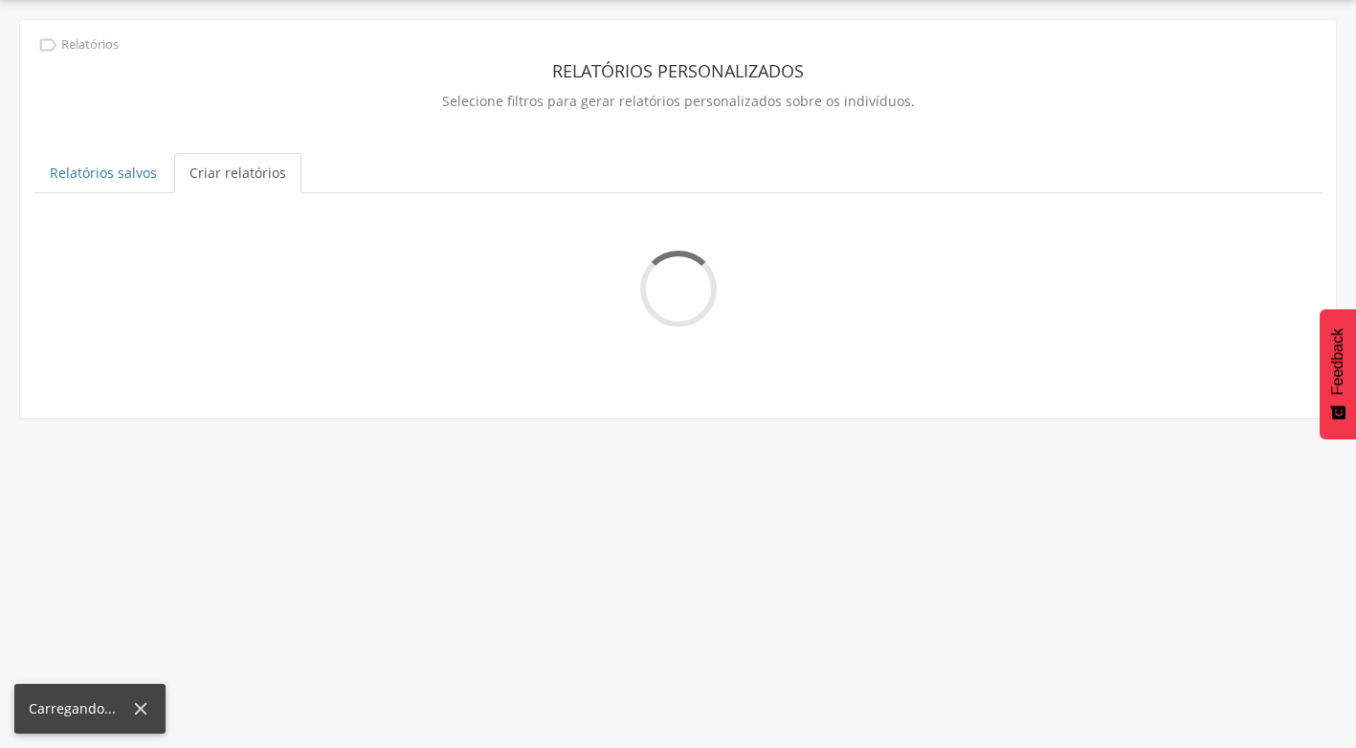
scroll to position [153, 0]
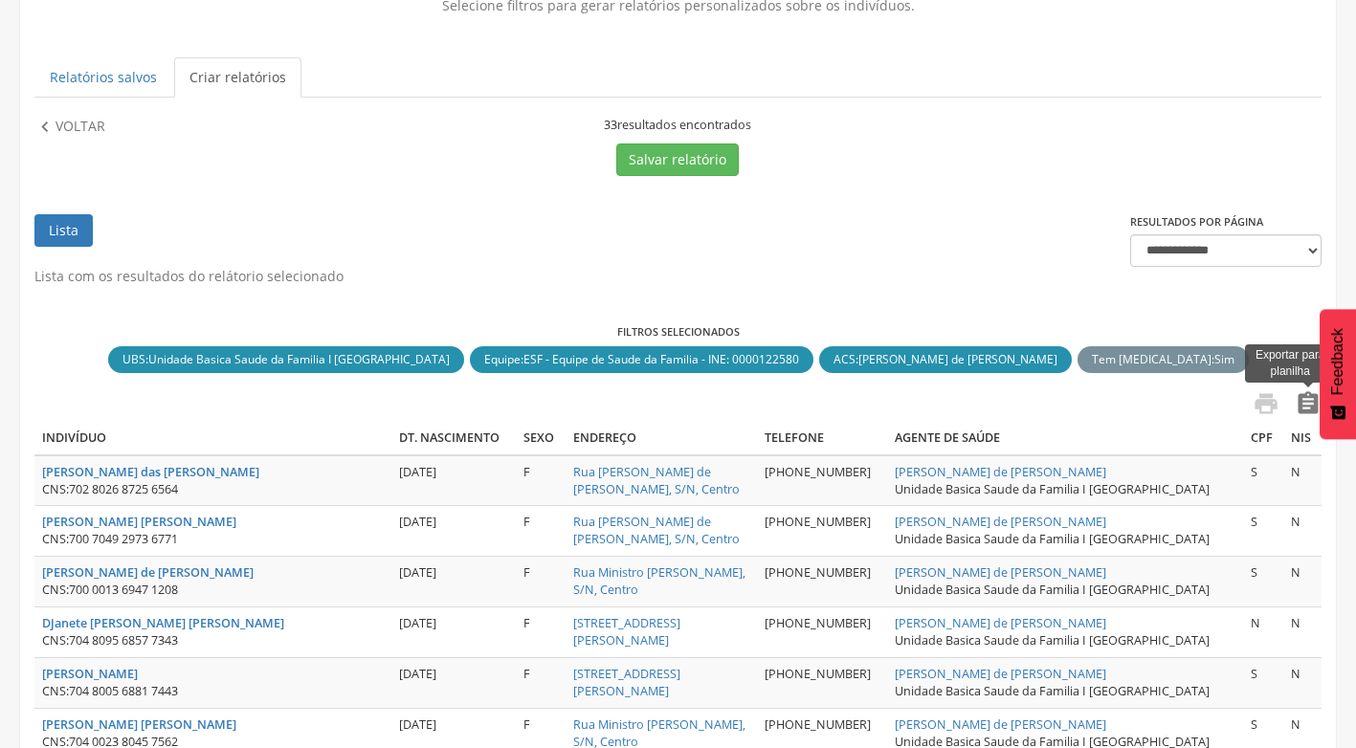
click at [1308, 402] on icon "" at bounding box center [1308, 403] width 27 height 27
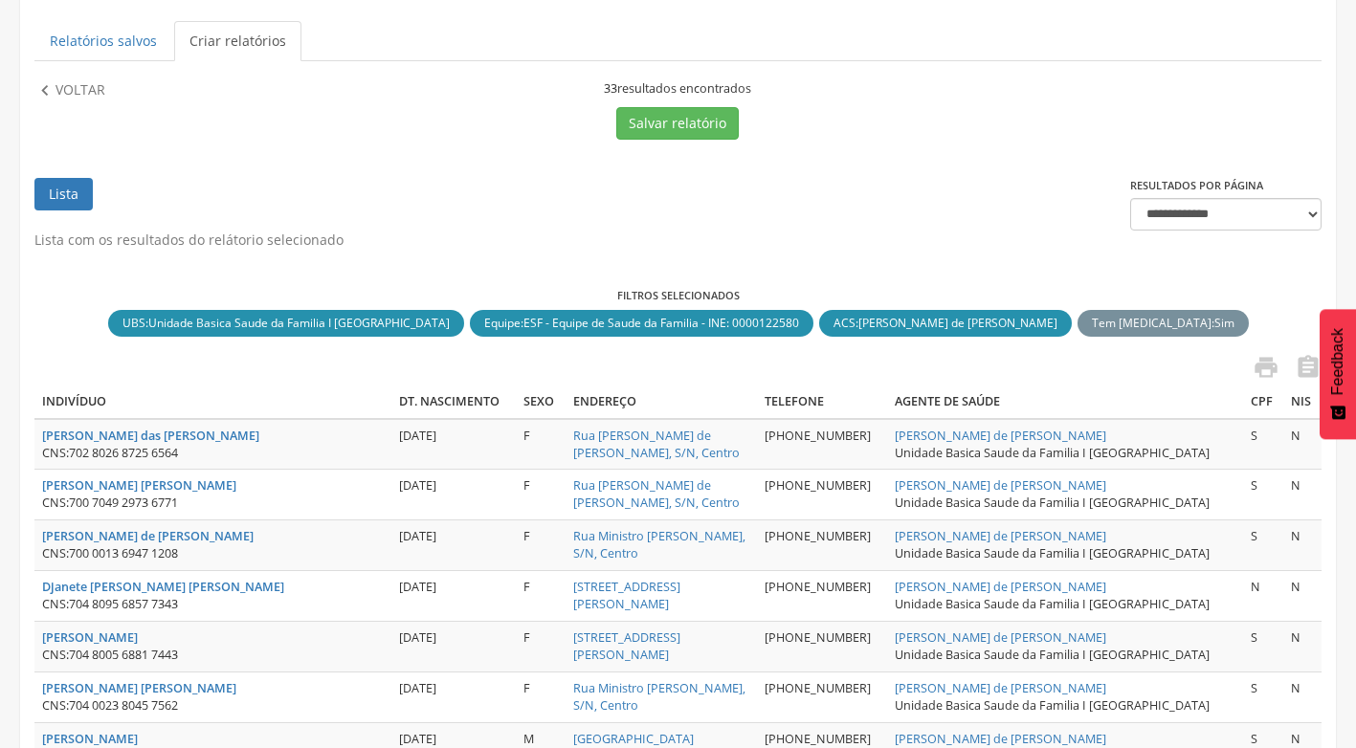
scroll to position [191, 0]
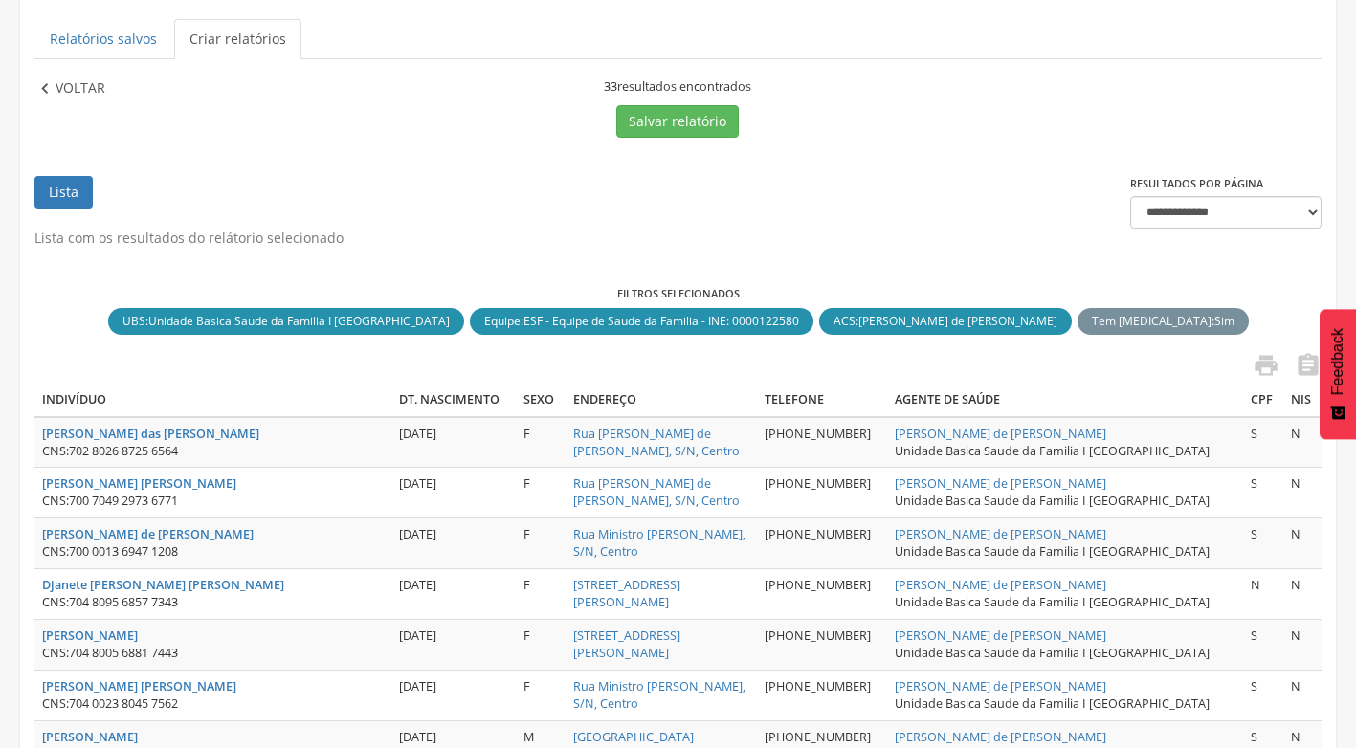
click at [47, 88] on icon "" at bounding box center [44, 88] width 21 height 21
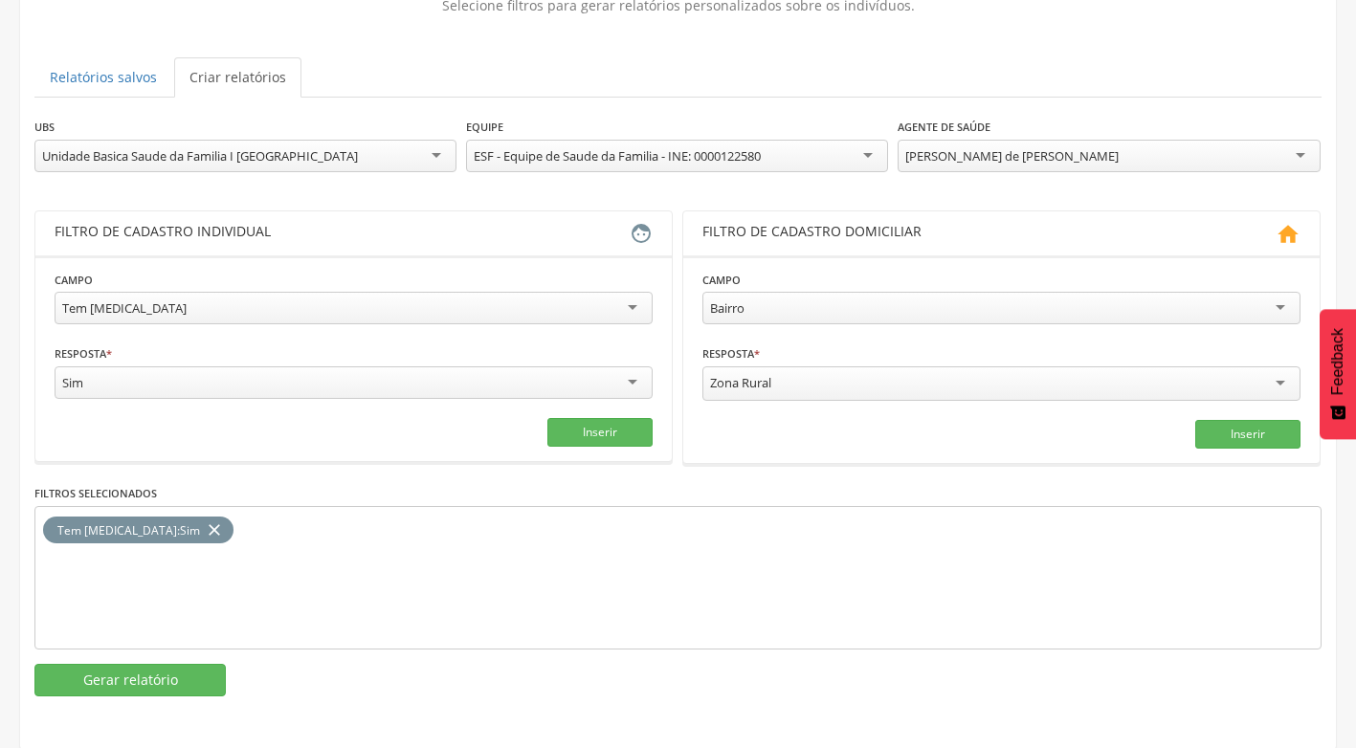
click at [434, 153] on div "Unidade Basica Saude da Familia I [GEOGRAPHIC_DATA]" at bounding box center [245, 156] width 422 height 33
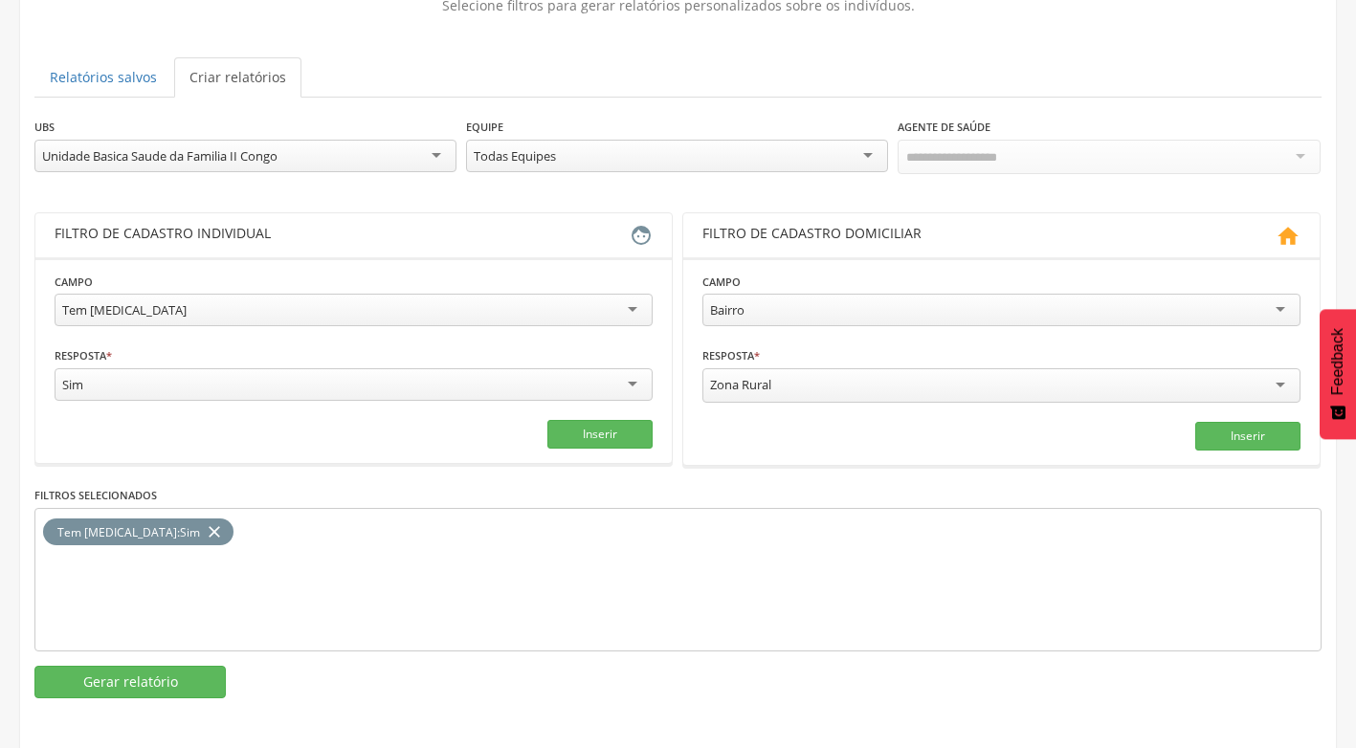
click at [879, 154] on div "Todas Equipes" at bounding box center [677, 156] width 422 height 33
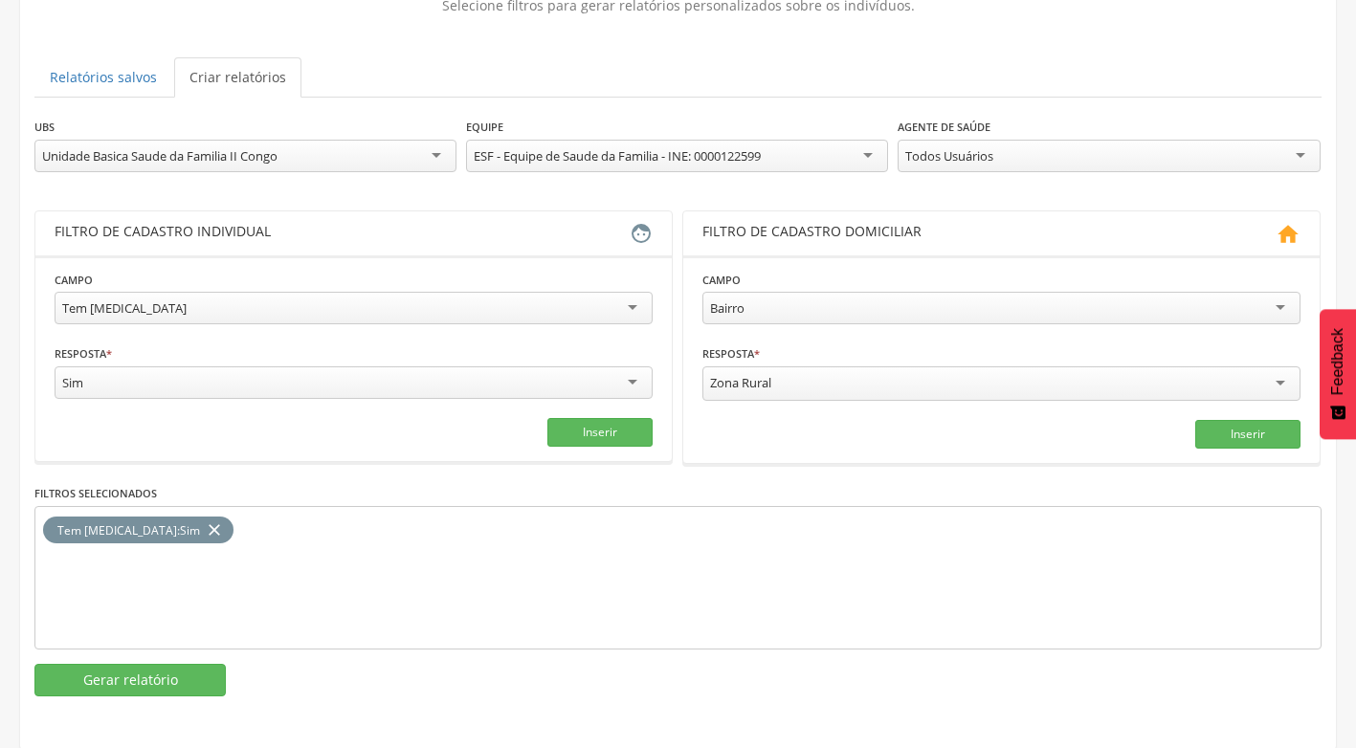
click at [1296, 154] on div "Todos Usuários" at bounding box center [1109, 156] width 422 height 33
click at [164, 690] on button "Gerar relatório" at bounding box center [129, 680] width 191 height 33
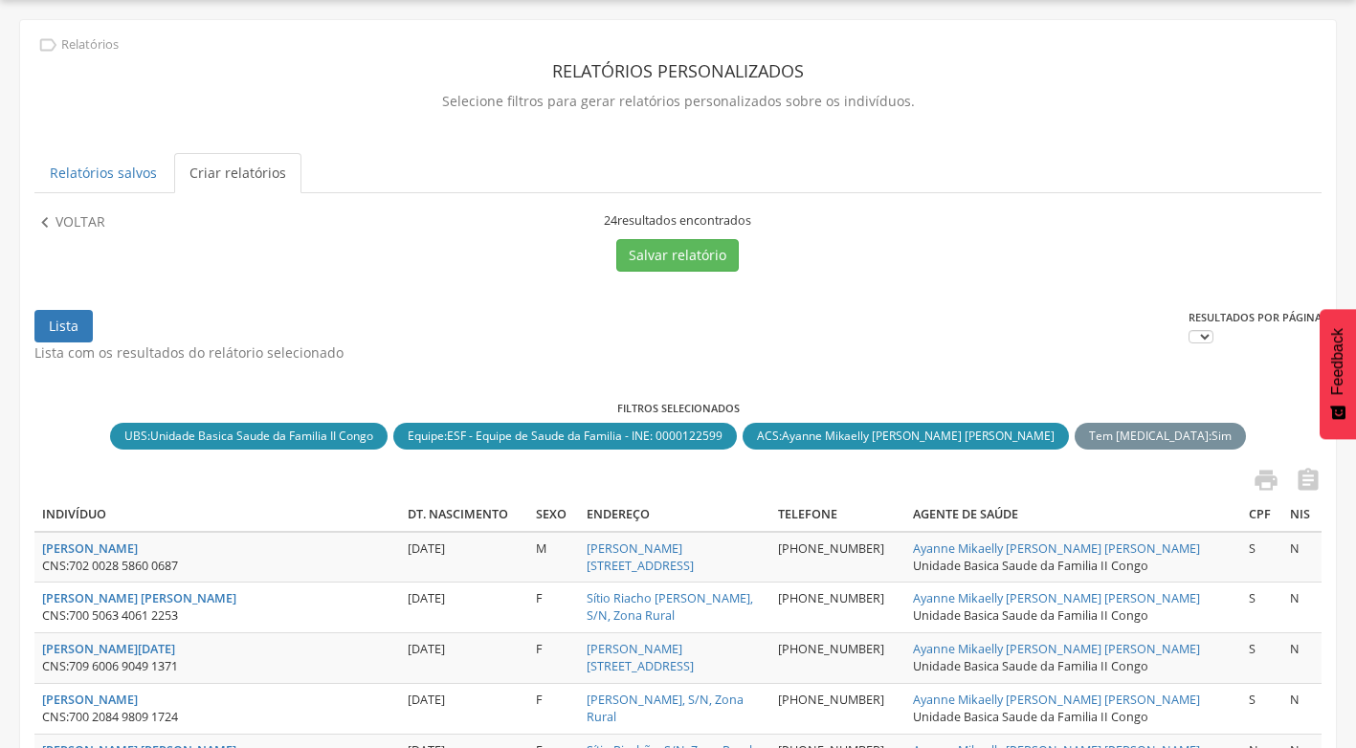
scroll to position [153, 0]
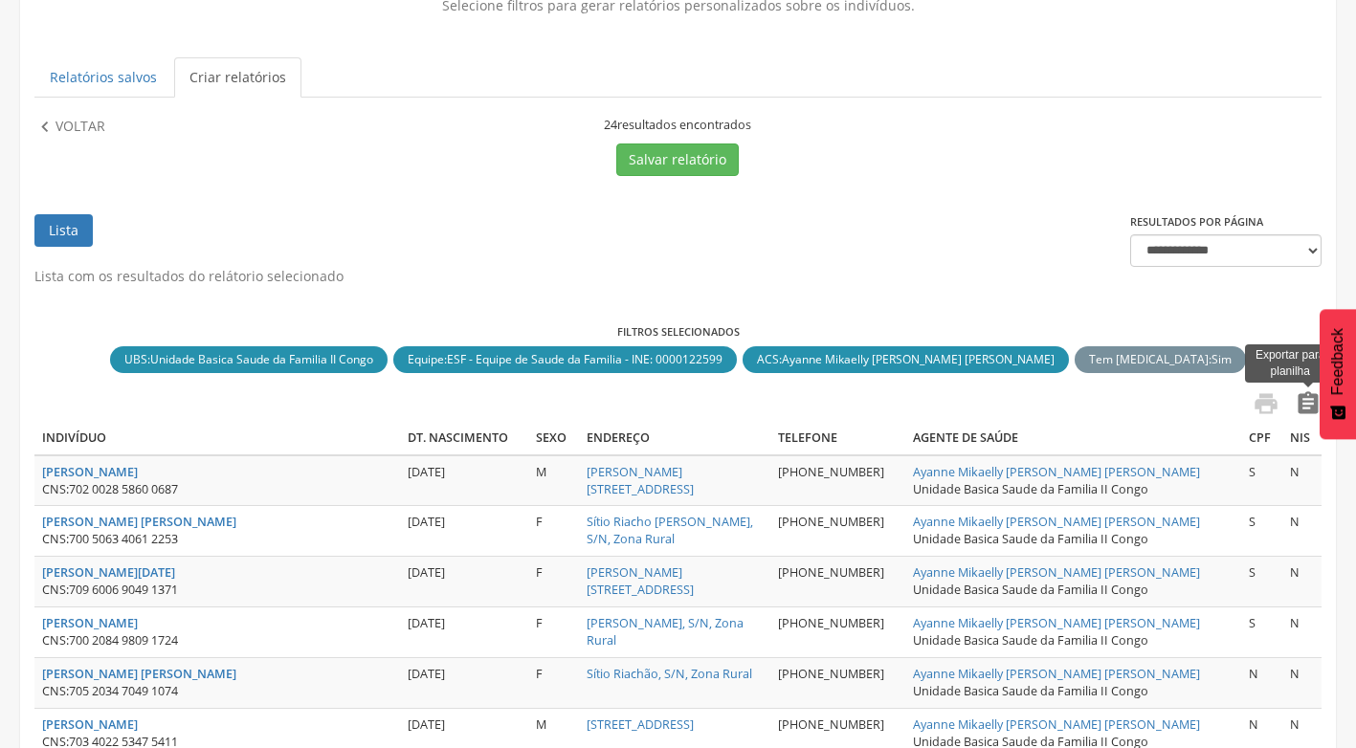
click at [1308, 407] on icon "" at bounding box center [1308, 403] width 27 height 27
click at [53, 125] on icon "" at bounding box center [44, 127] width 21 height 21
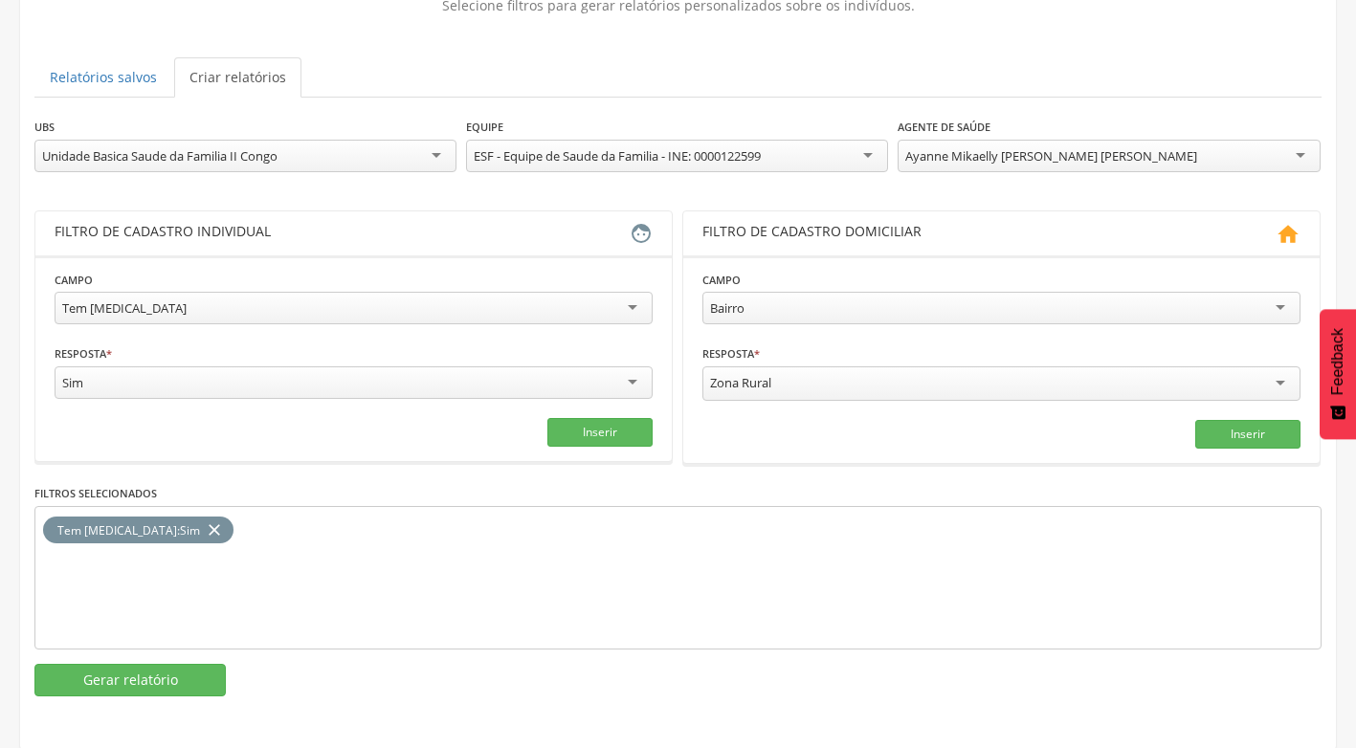
click at [1301, 153] on div "Ayanne Mikaelly [PERSON_NAME] [PERSON_NAME]" at bounding box center [1109, 156] width 422 height 33
click at [128, 672] on button "Gerar relatório" at bounding box center [129, 680] width 191 height 33
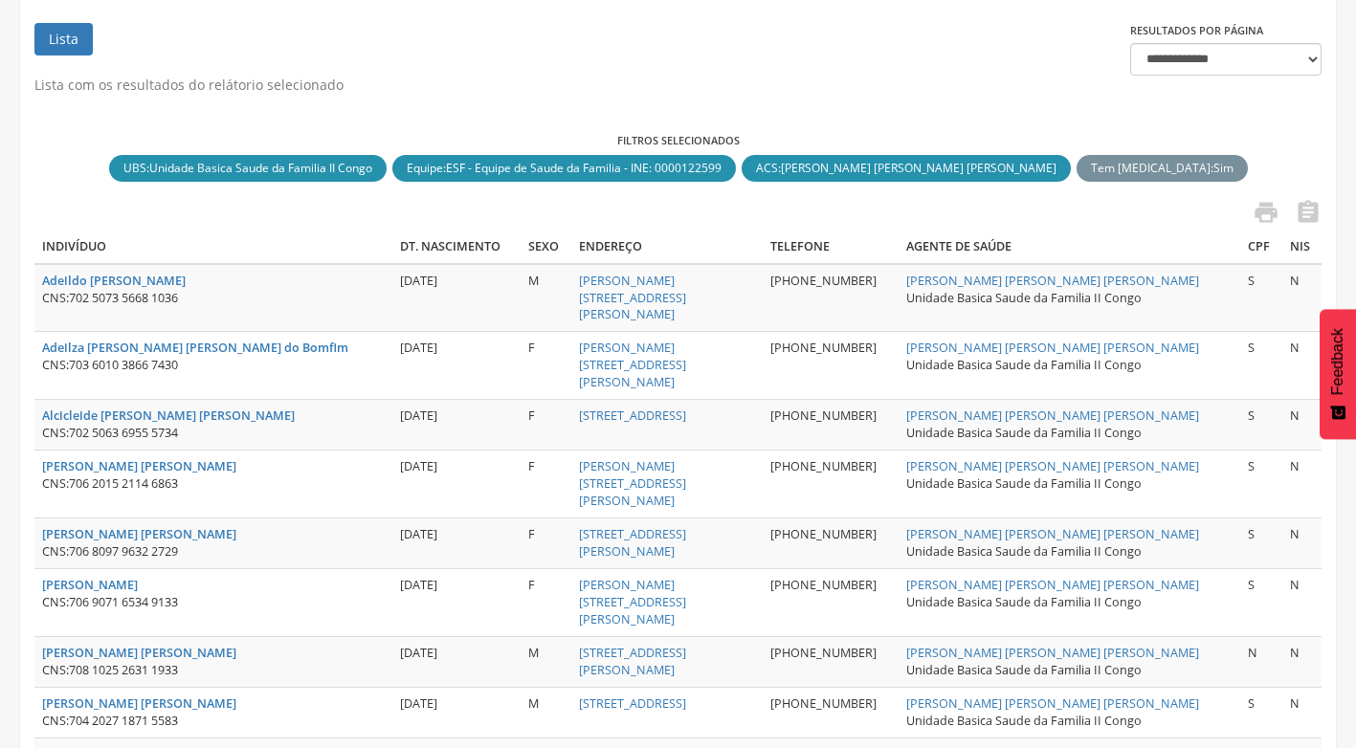
scroll to position [0, 0]
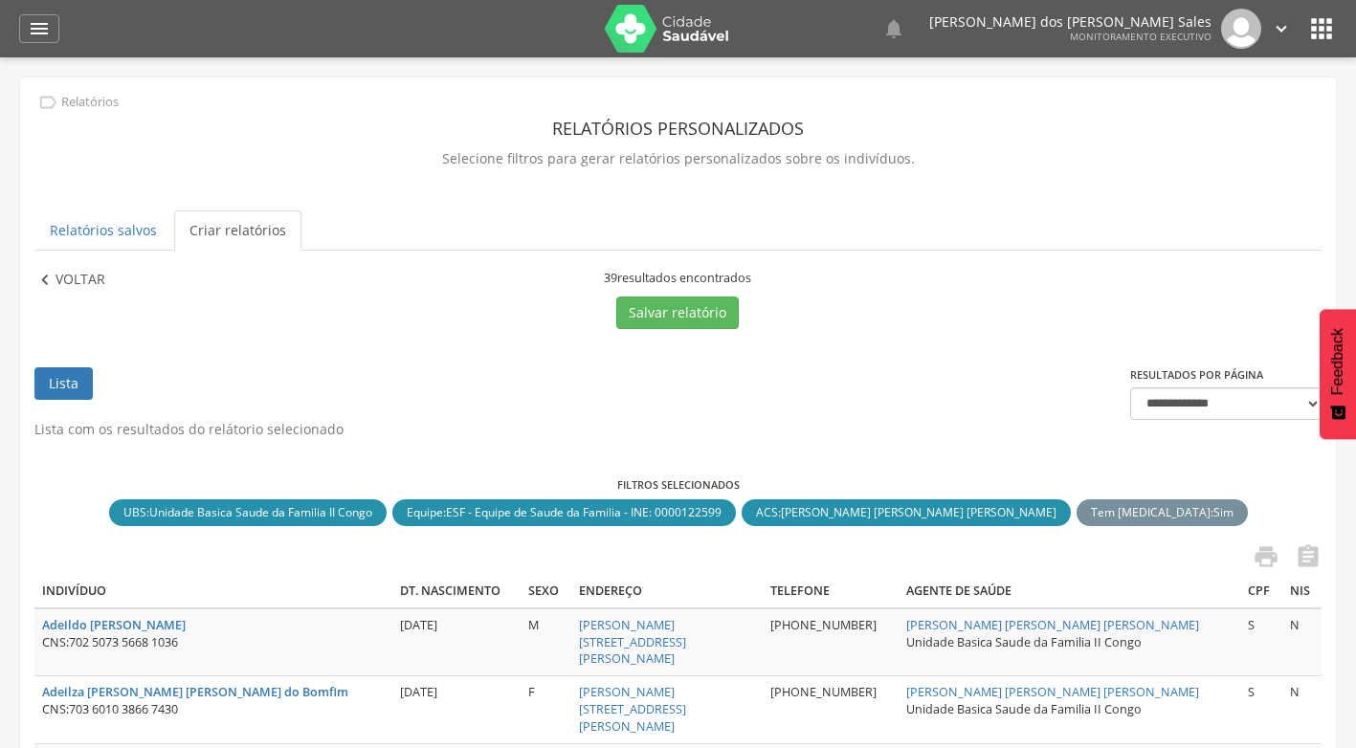
click at [46, 279] on icon "" at bounding box center [44, 280] width 21 height 21
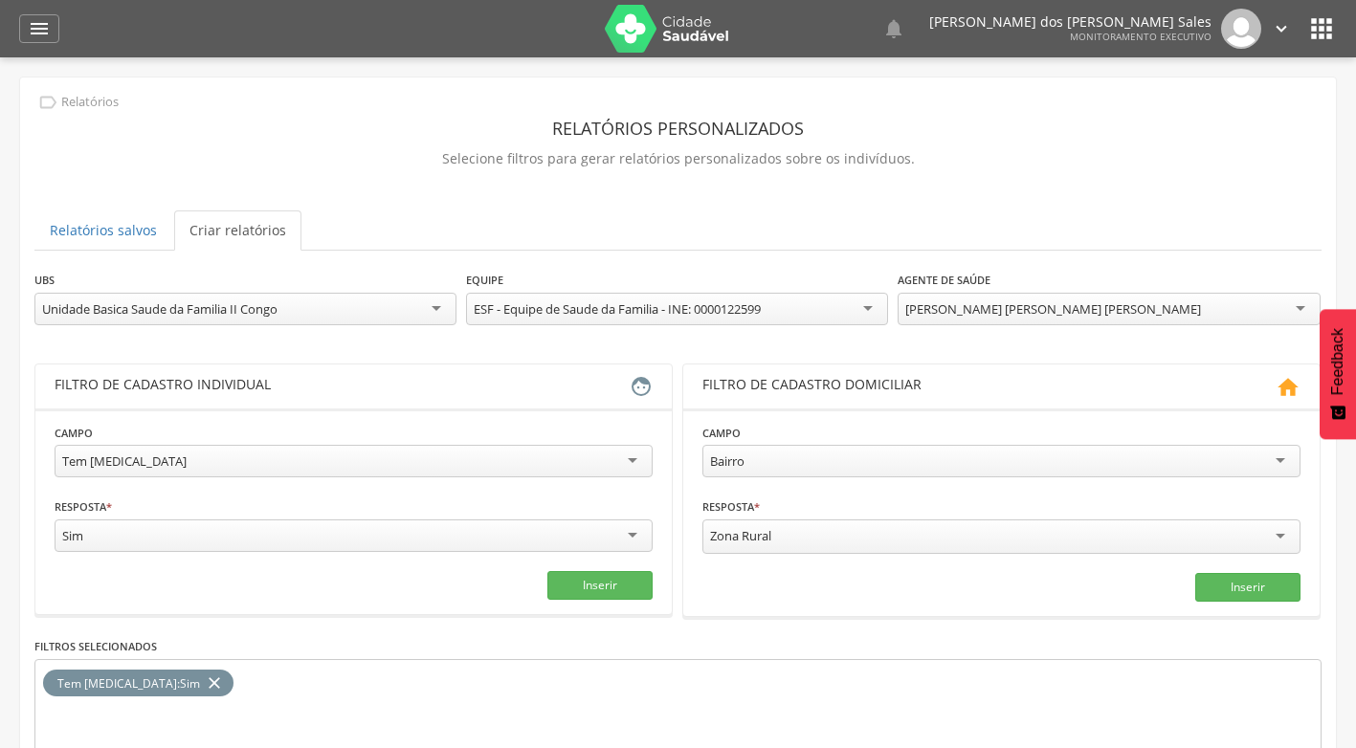
click at [1297, 306] on div "[PERSON_NAME] [PERSON_NAME] [PERSON_NAME]" at bounding box center [1109, 309] width 422 height 33
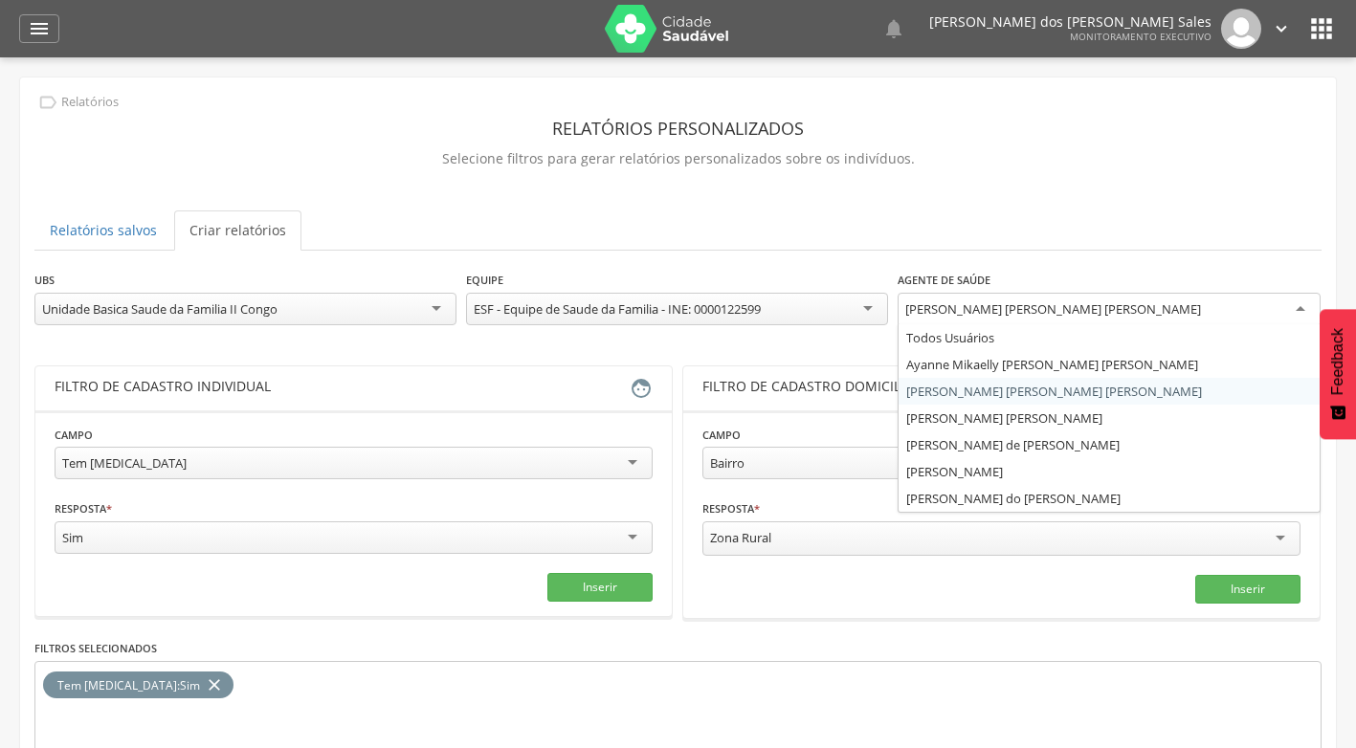
click at [974, 391] on div "**********" at bounding box center [677, 561] width 1287 height 582
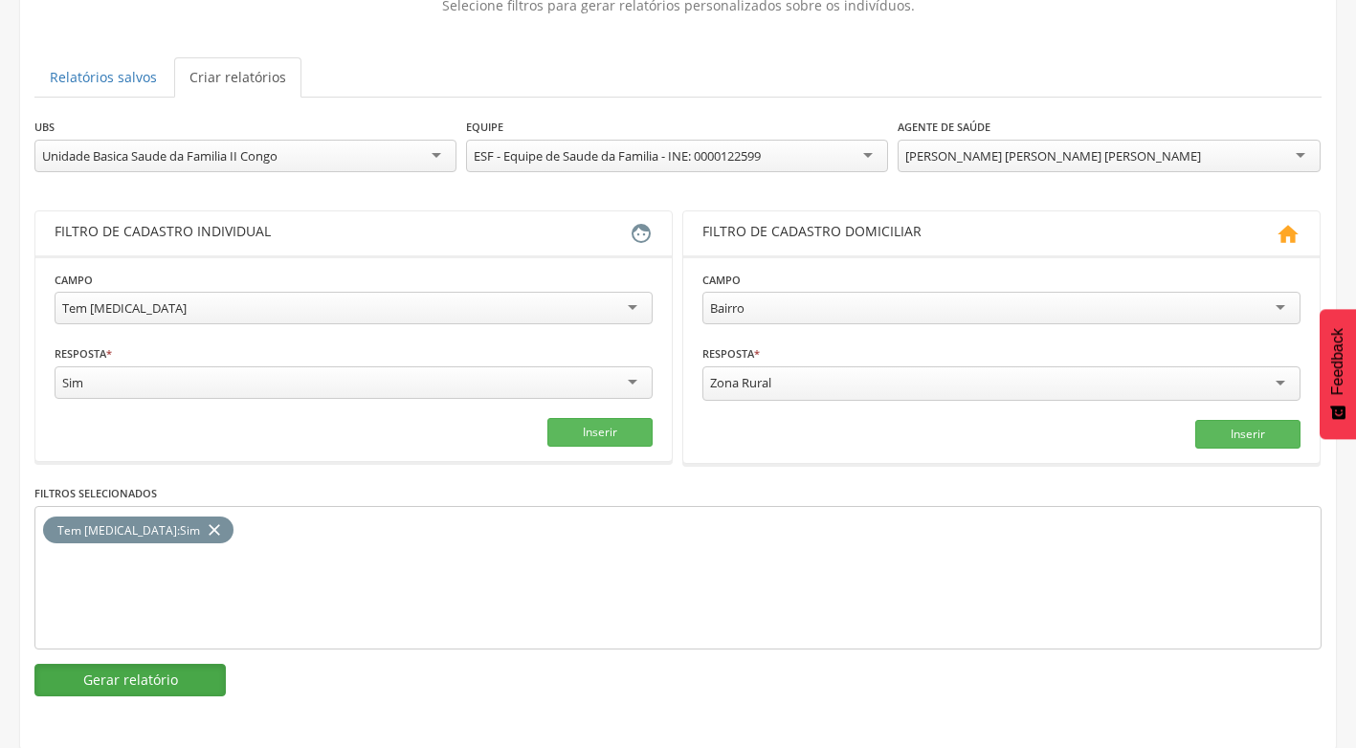
click at [169, 679] on button "Gerar relatório" at bounding box center [129, 680] width 191 height 33
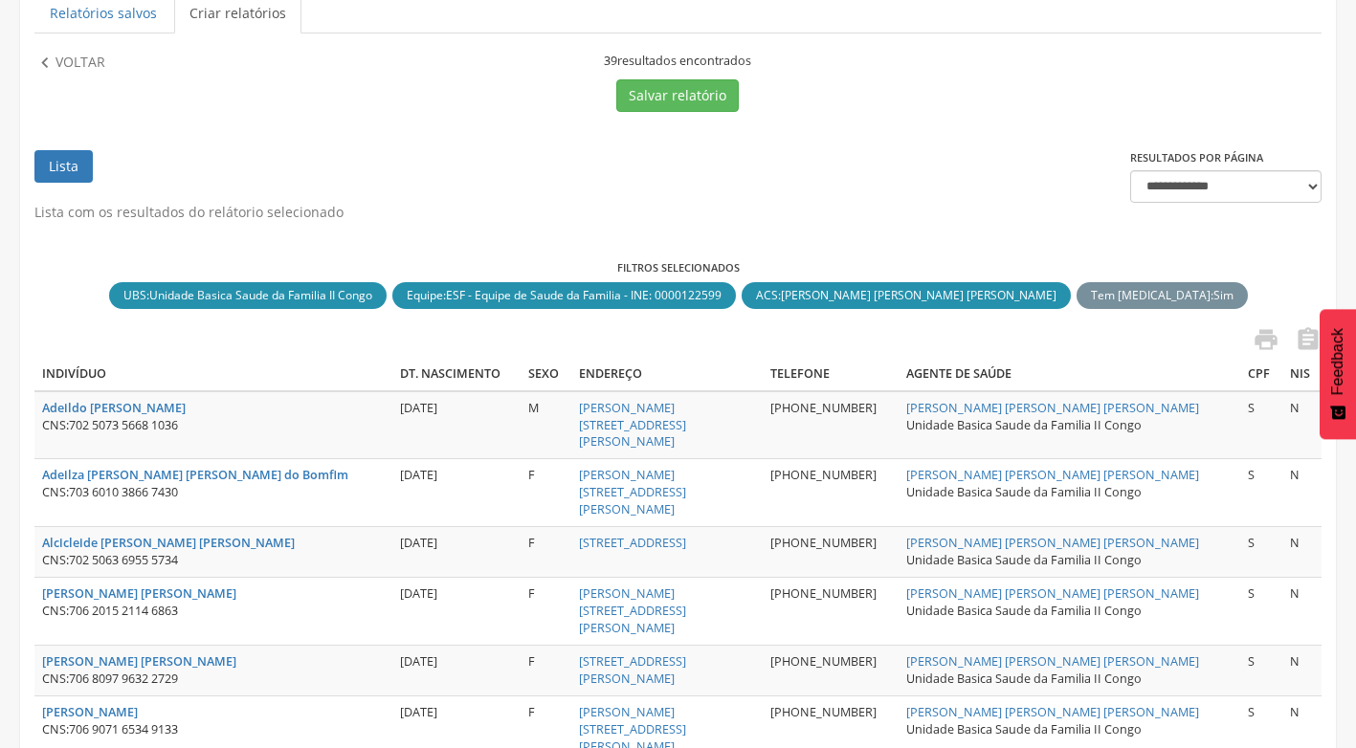
scroll to position [249, 0]
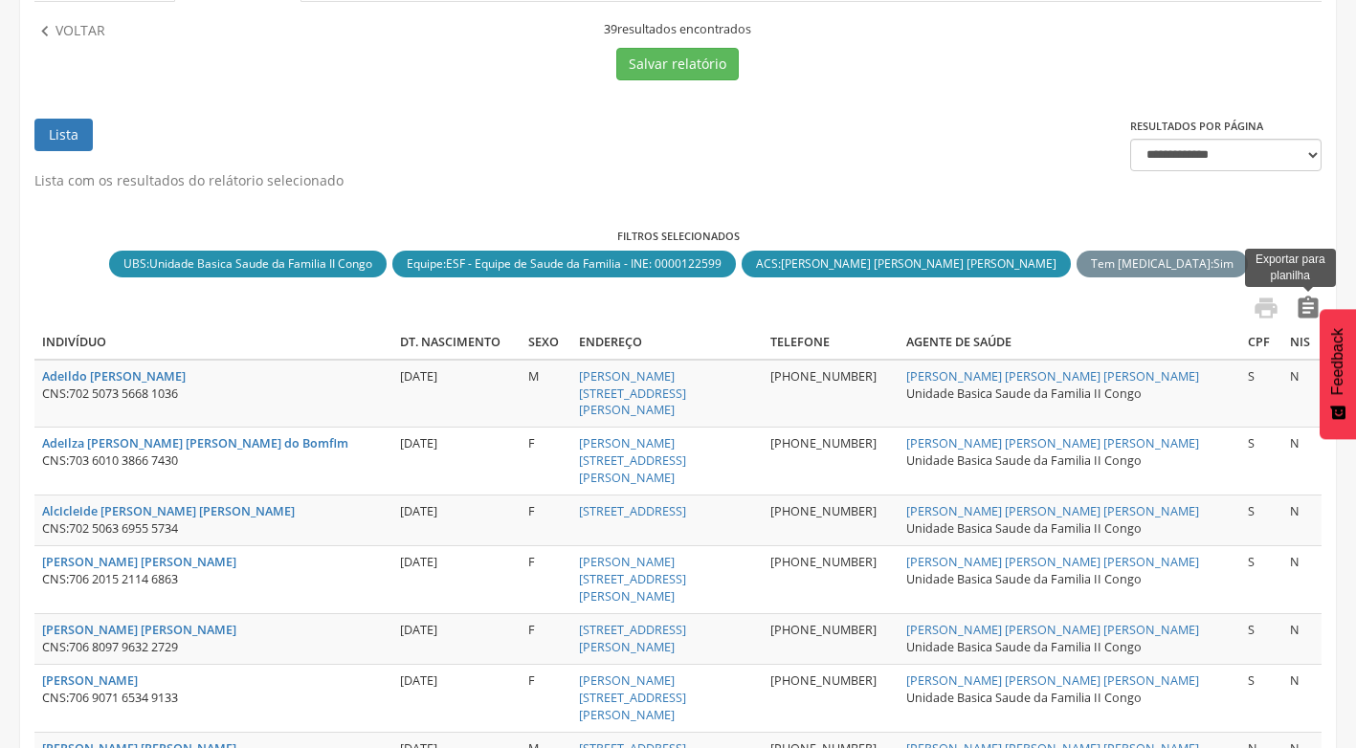
click at [1307, 302] on icon "" at bounding box center [1308, 308] width 27 height 27
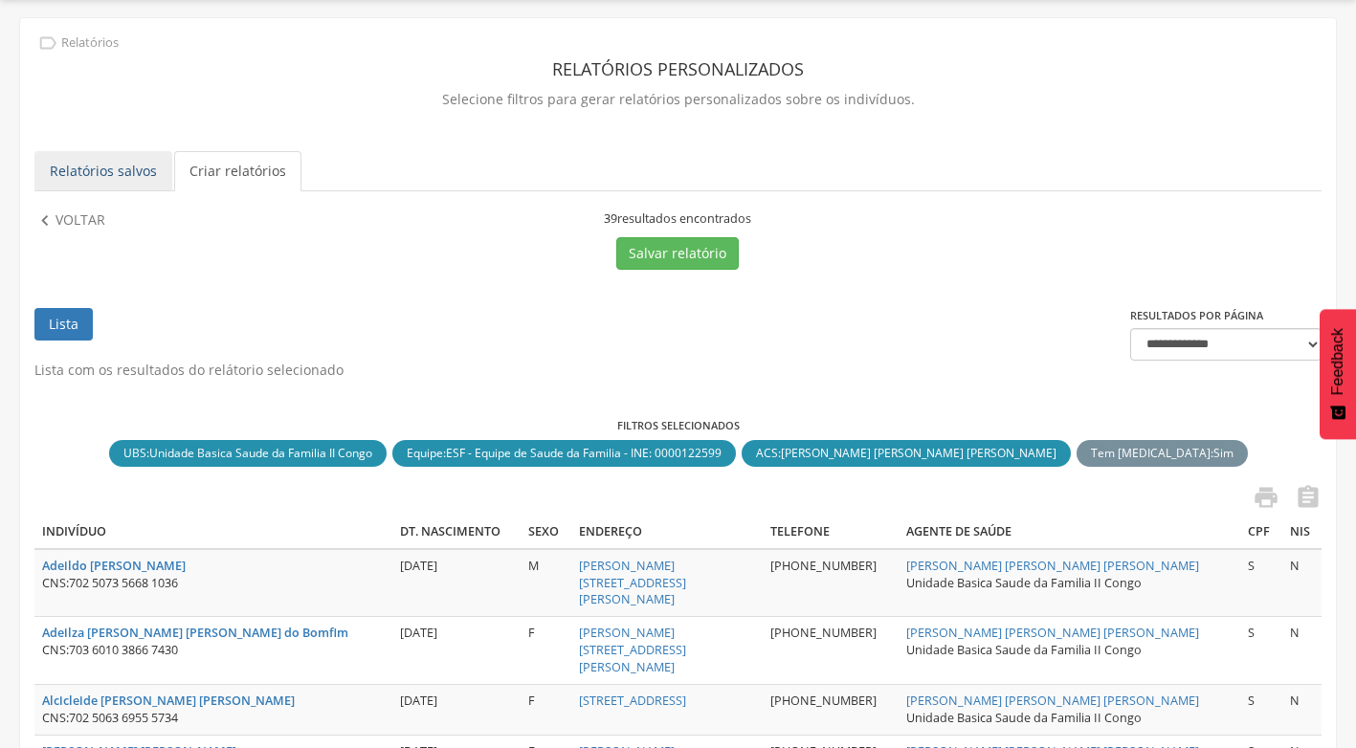
scroll to position [57, 0]
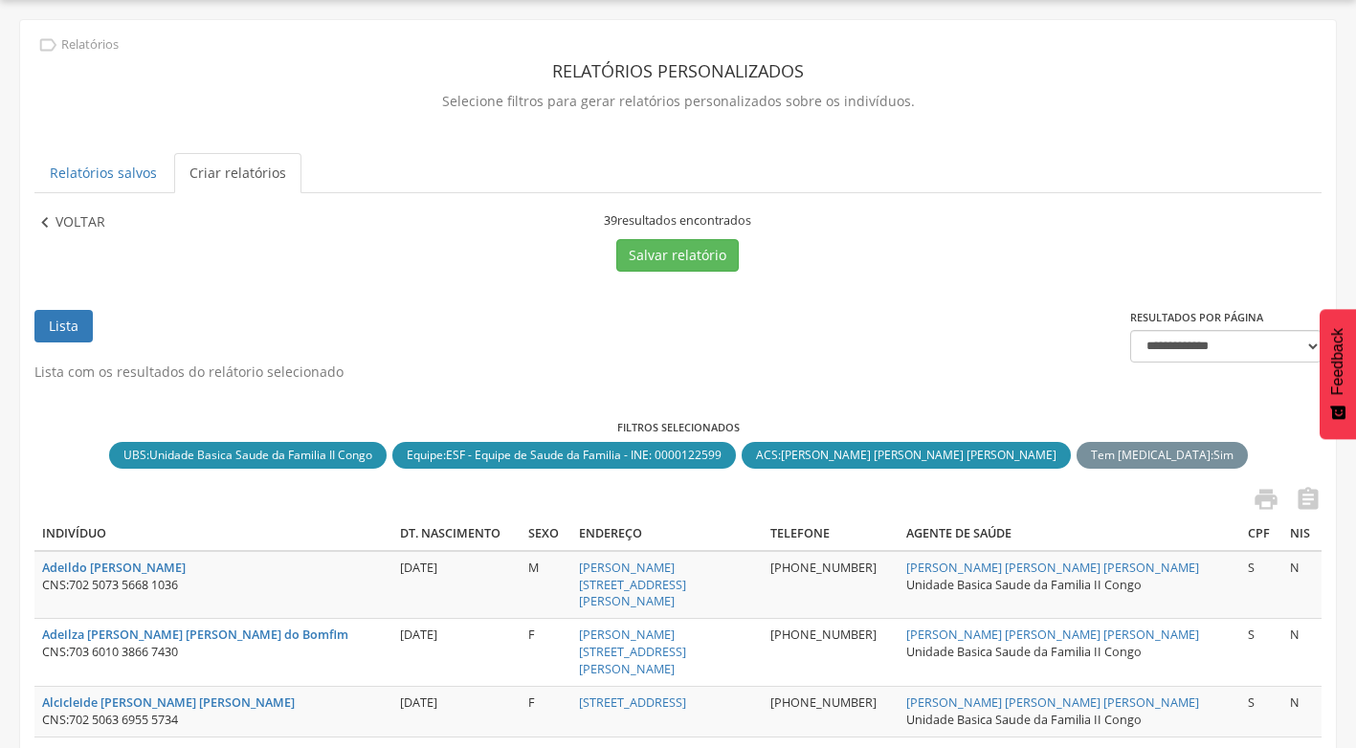
click at [43, 217] on icon "" at bounding box center [44, 222] width 21 height 21
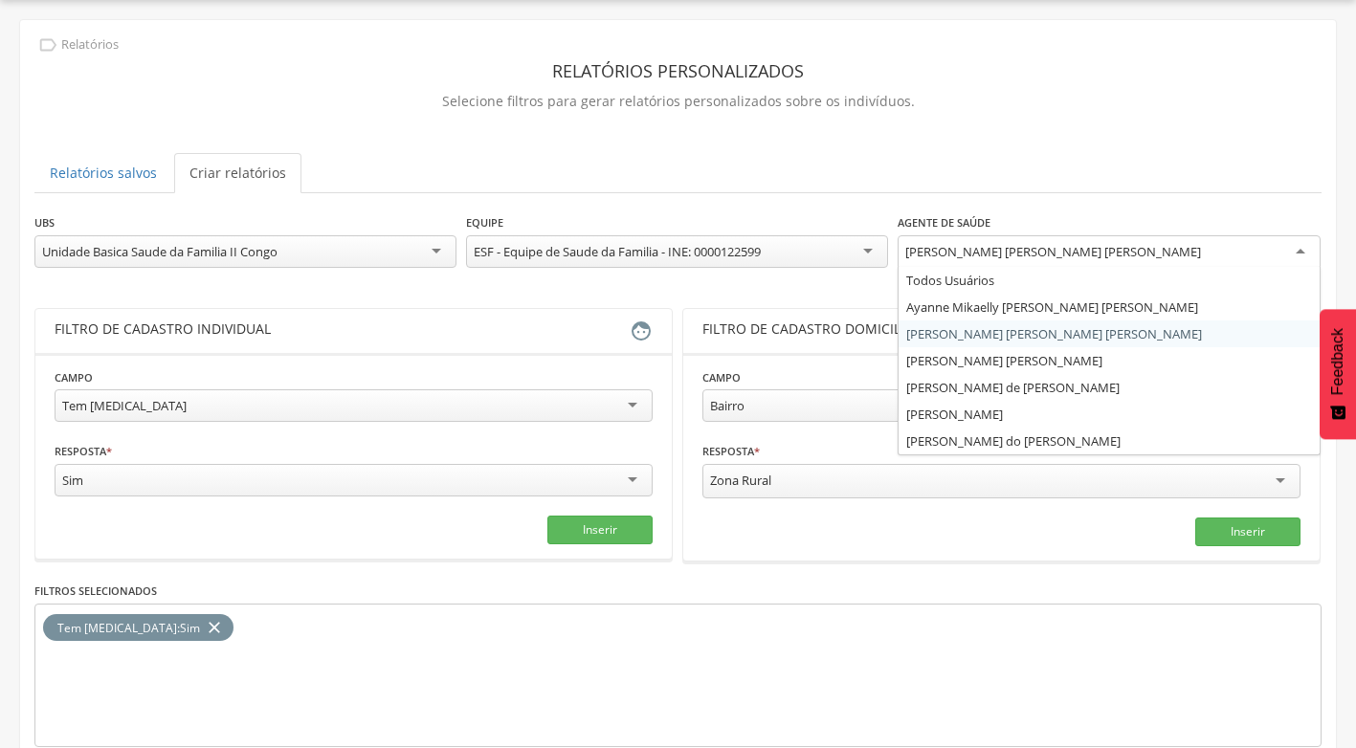
click at [1297, 245] on div "[PERSON_NAME] [PERSON_NAME] [PERSON_NAME]" at bounding box center [1109, 252] width 422 height 34
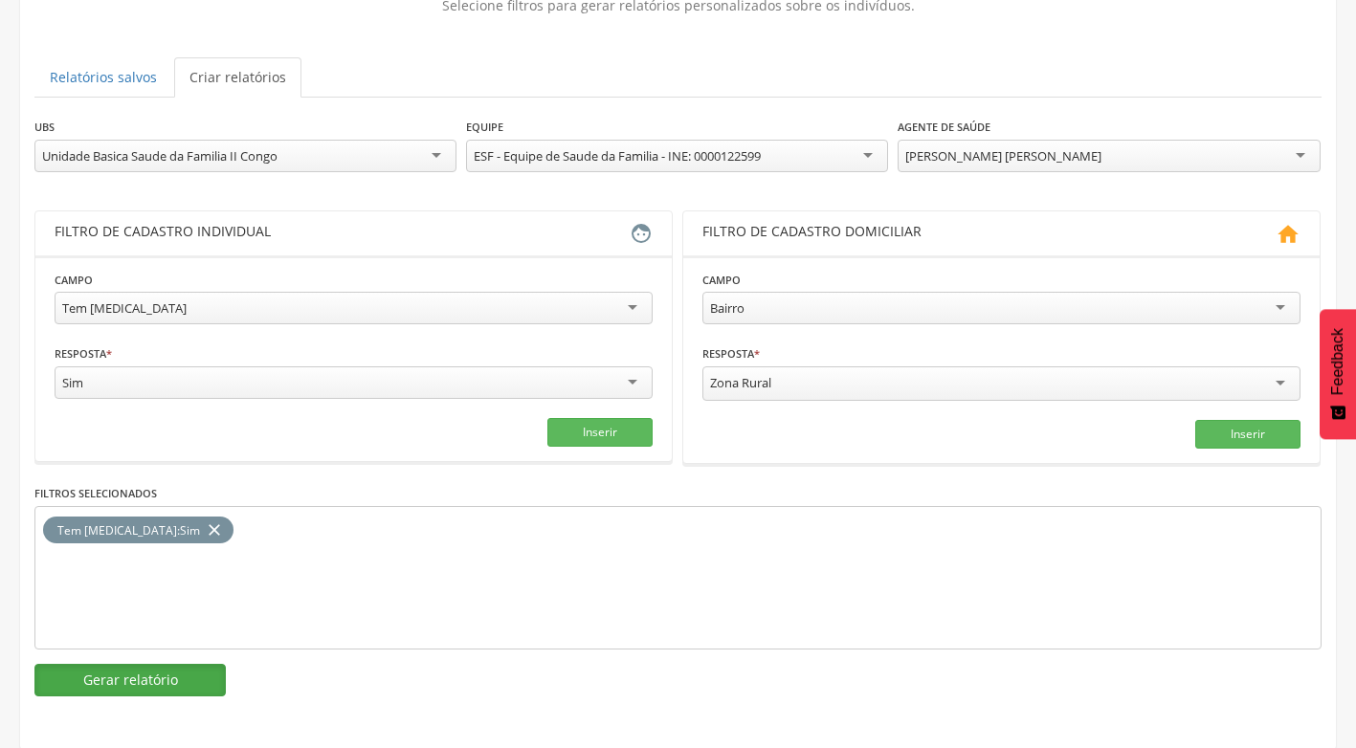
click at [181, 673] on button "Gerar relatório" at bounding box center [129, 680] width 191 height 33
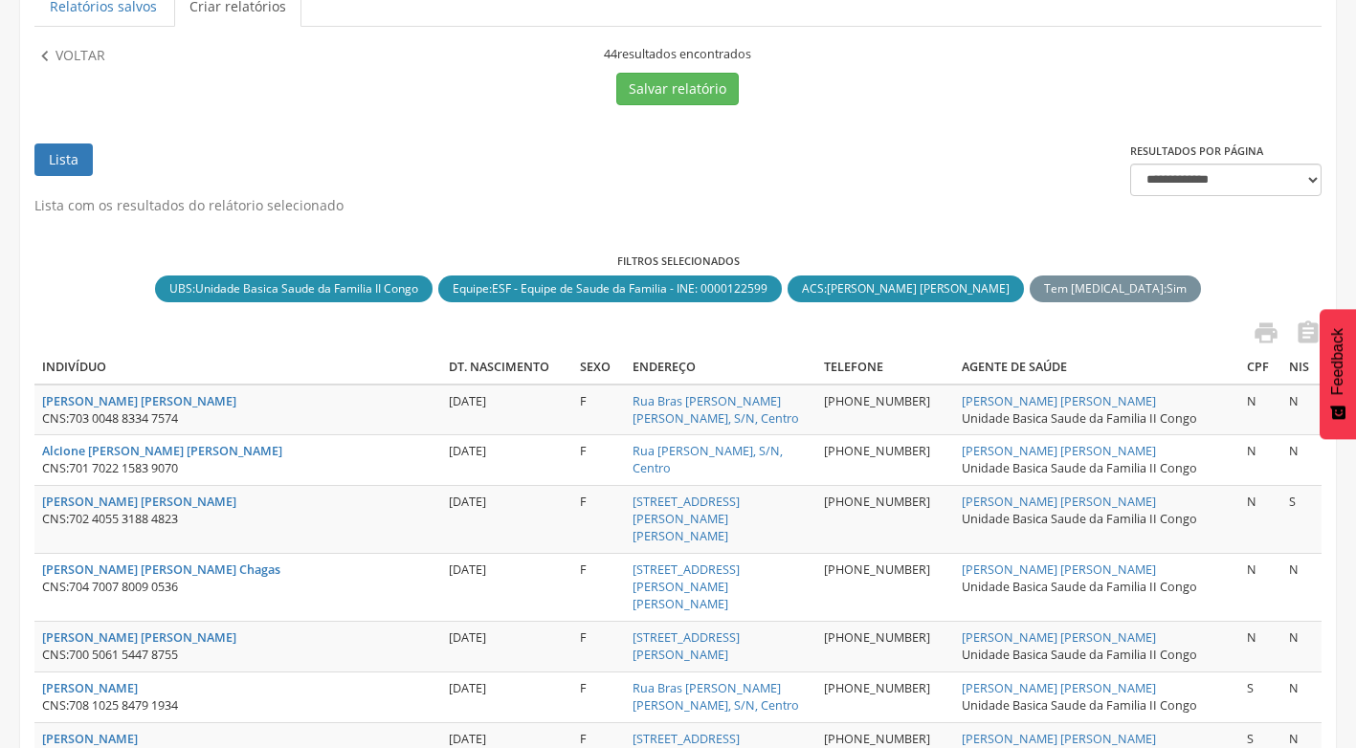
scroll to position [0, 0]
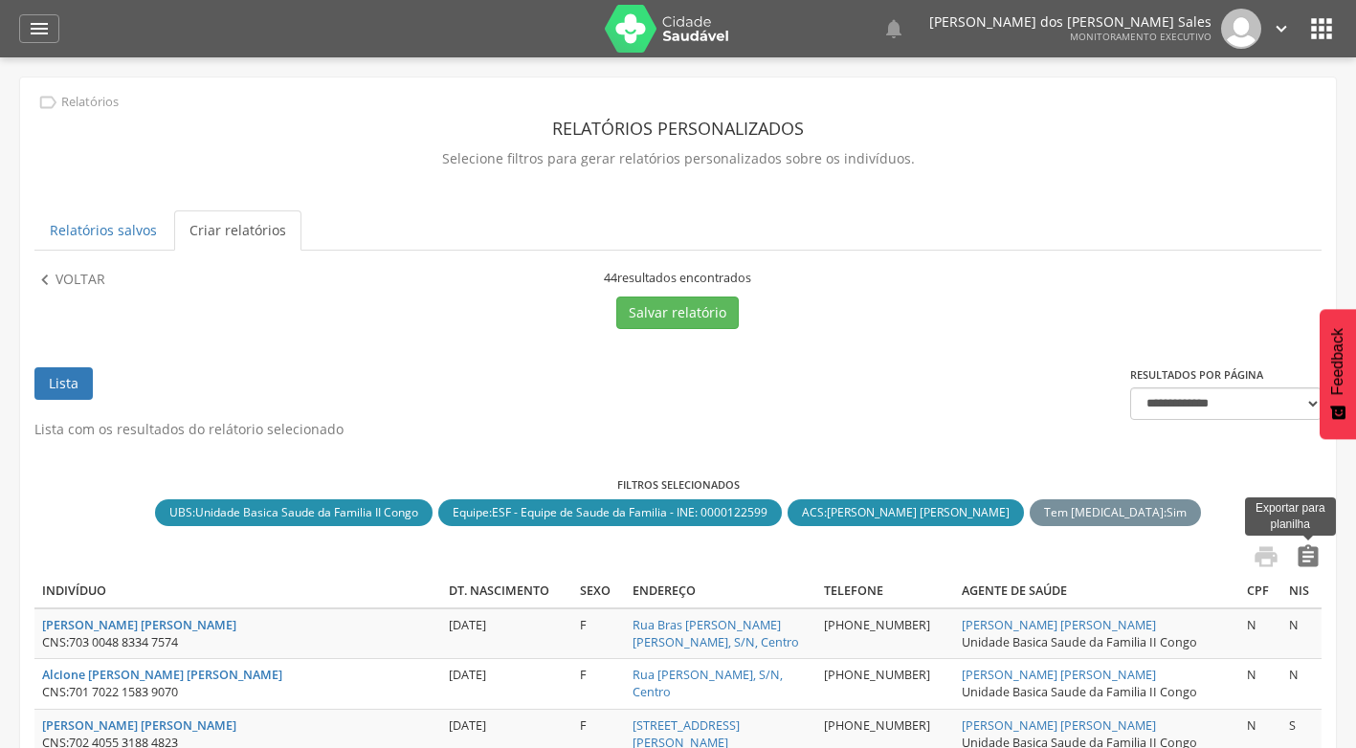
click at [1313, 553] on icon "" at bounding box center [1308, 557] width 27 height 27
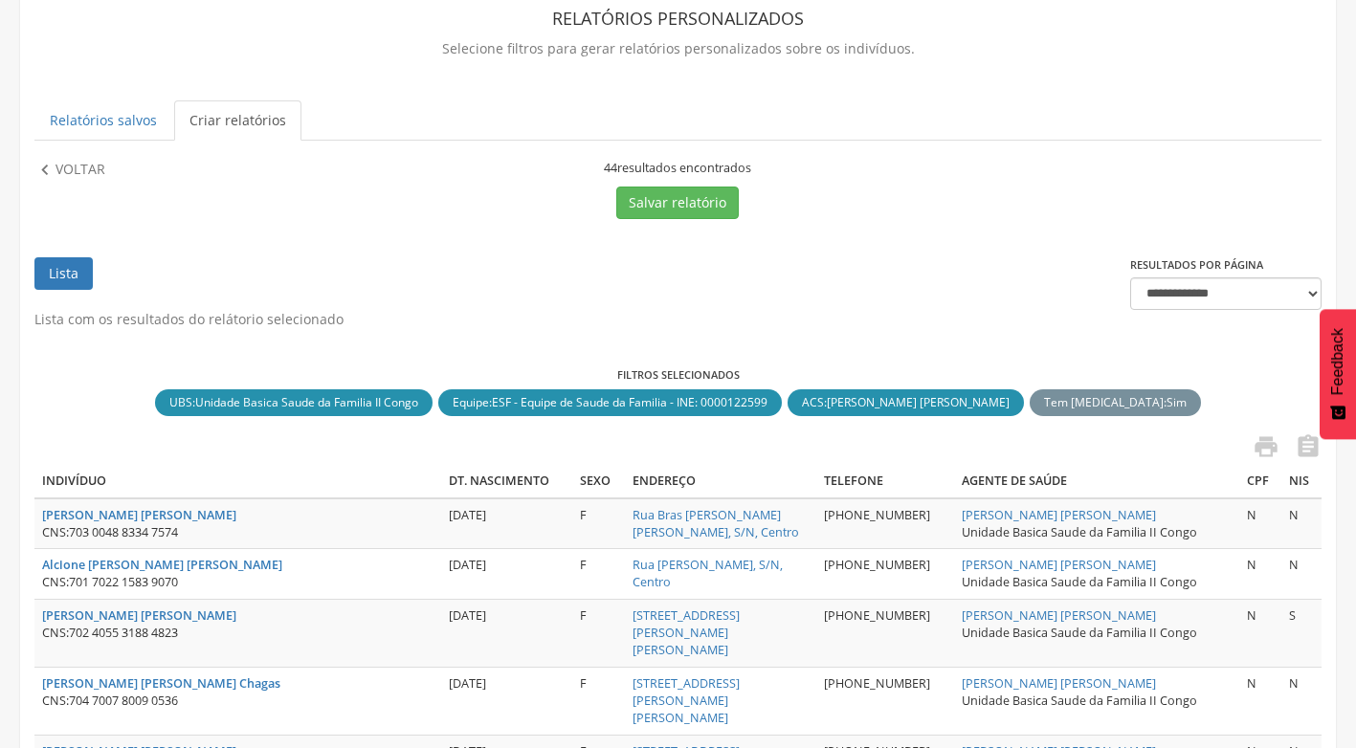
scroll to position [191, 0]
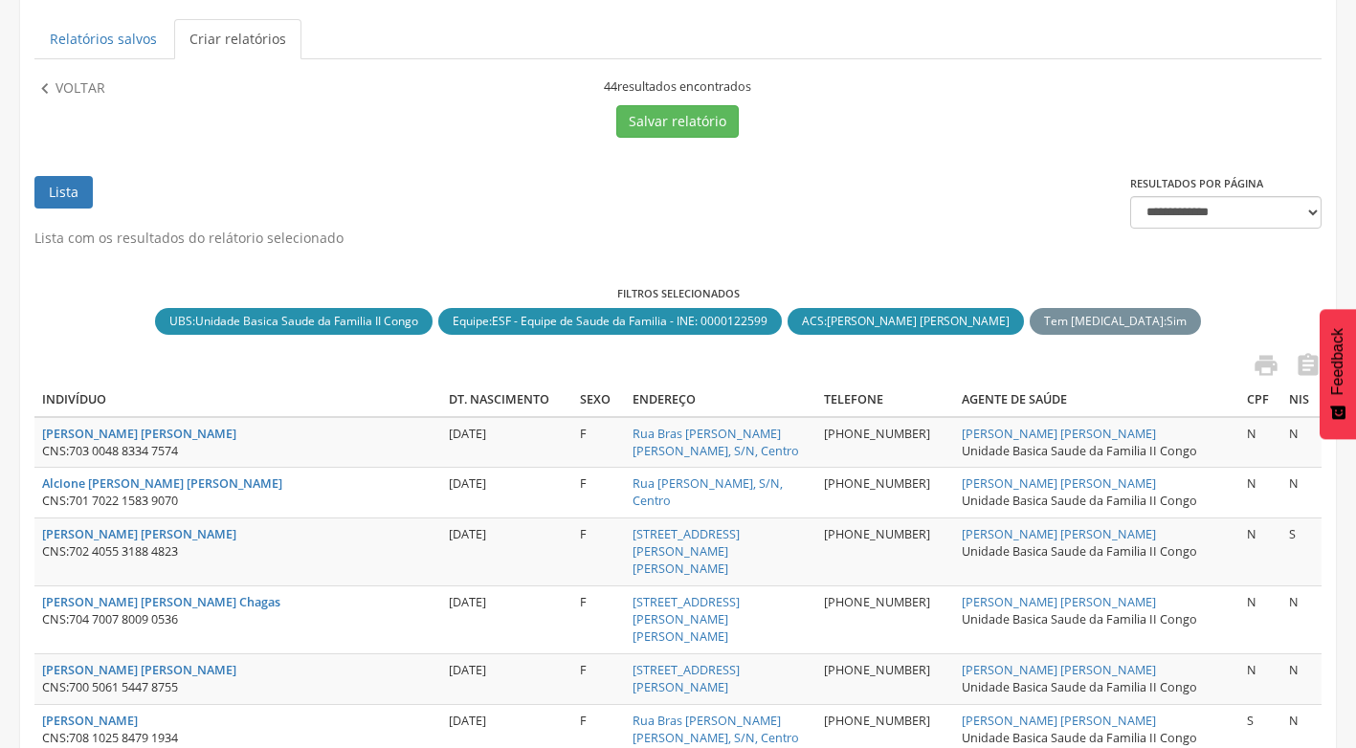
click at [801, 222] on ul "Lista" at bounding box center [582, 202] width 1096 height 53
click at [60, 93] on p "Voltar" at bounding box center [81, 88] width 50 height 21
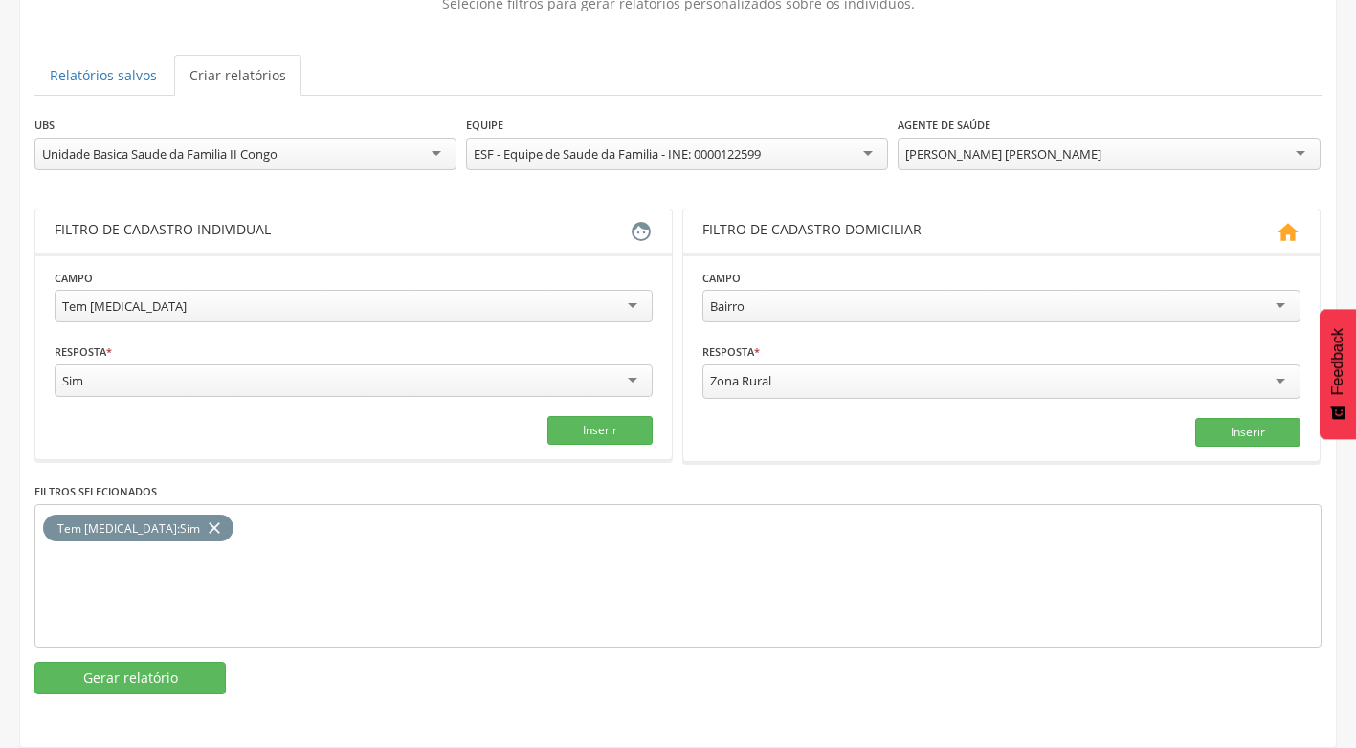
scroll to position [153, 0]
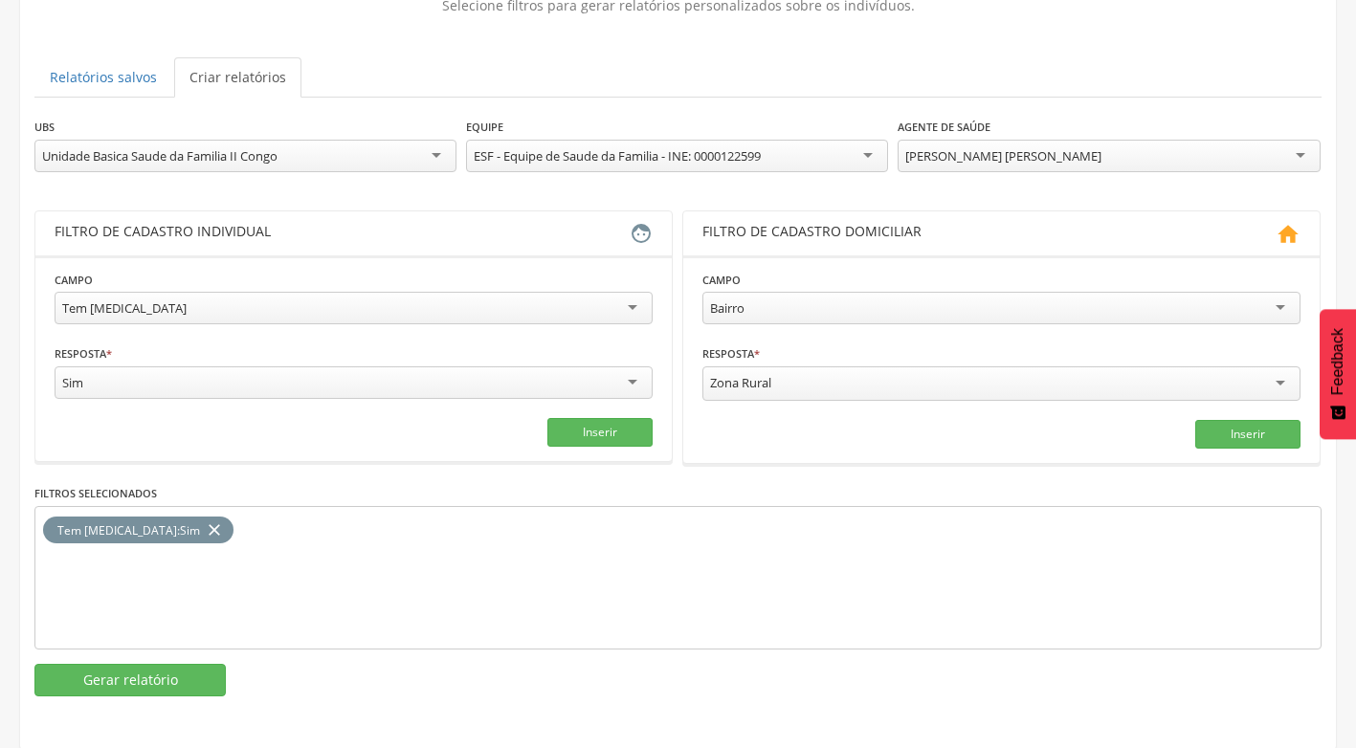
click at [1306, 149] on div "[PERSON_NAME] [PERSON_NAME]" at bounding box center [1109, 156] width 422 height 33
click at [111, 679] on button "Gerar relatório" at bounding box center [129, 680] width 191 height 33
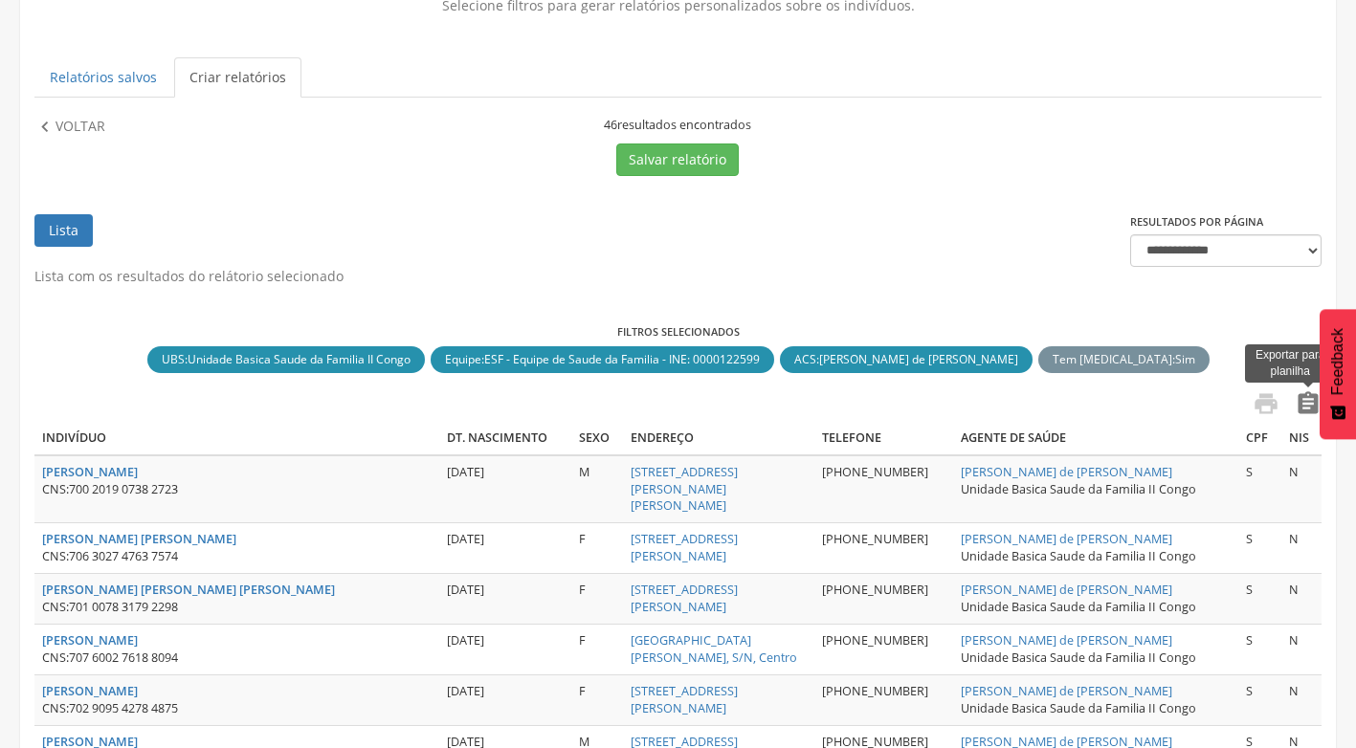
click at [1312, 403] on icon "" at bounding box center [1308, 403] width 27 height 27
click at [37, 120] on icon "" at bounding box center [44, 127] width 21 height 21
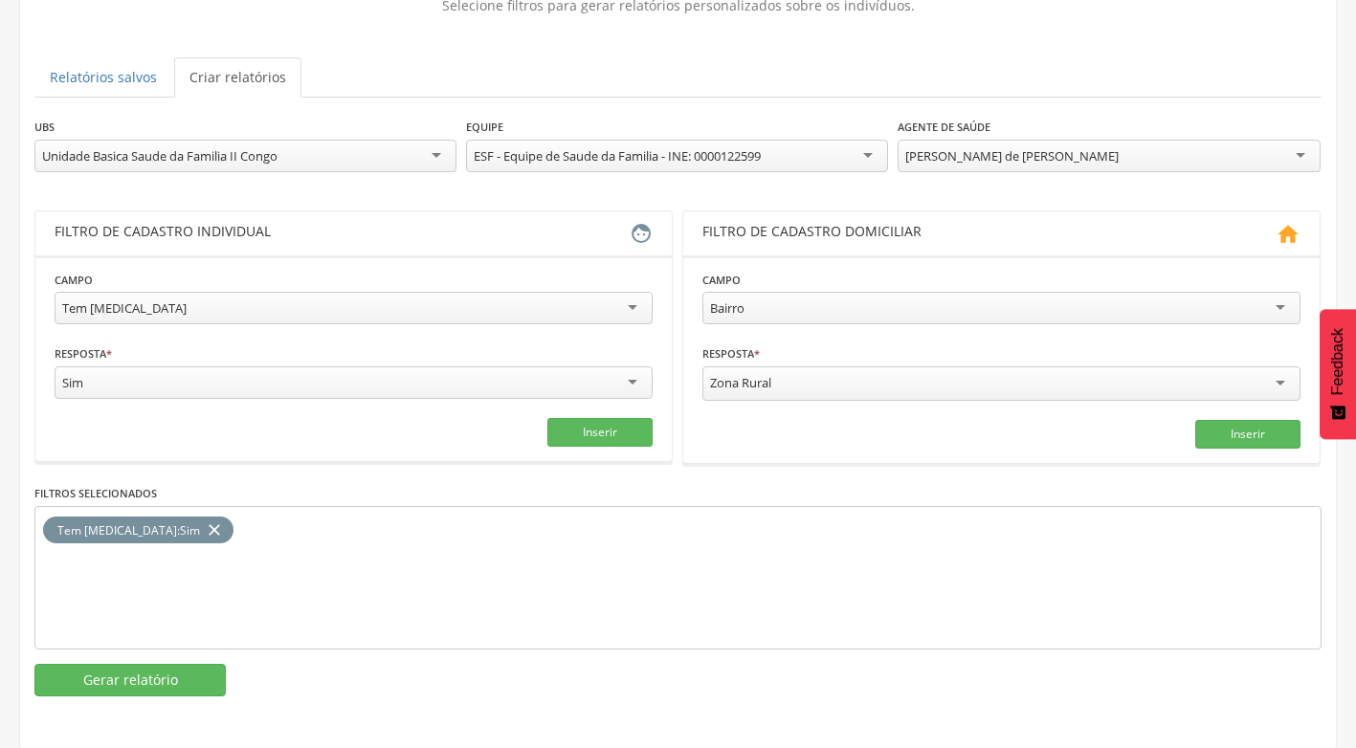
click at [1305, 156] on div "[PERSON_NAME] de [PERSON_NAME]" at bounding box center [1109, 156] width 422 height 33
click at [113, 682] on button "Gerar relatório" at bounding box center [129, 680] width 191 height 33
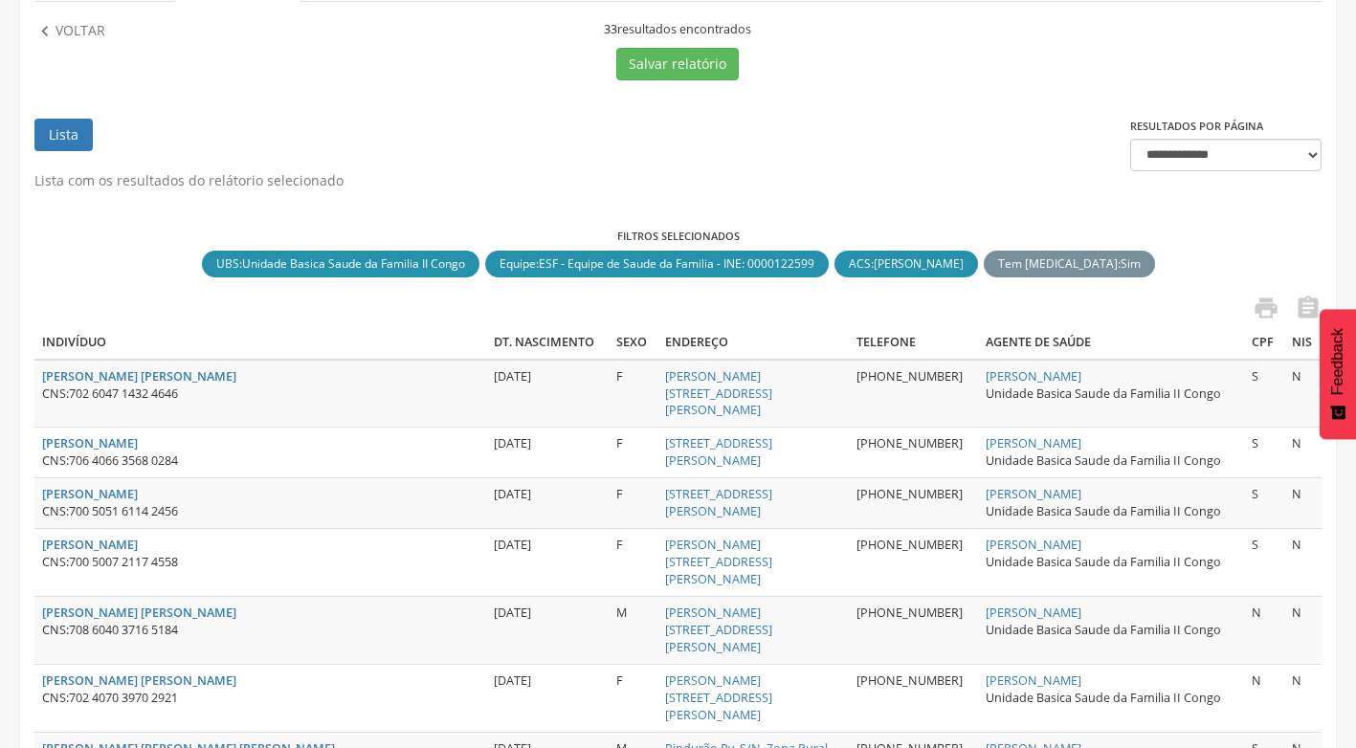
scroll to position [345, 0]
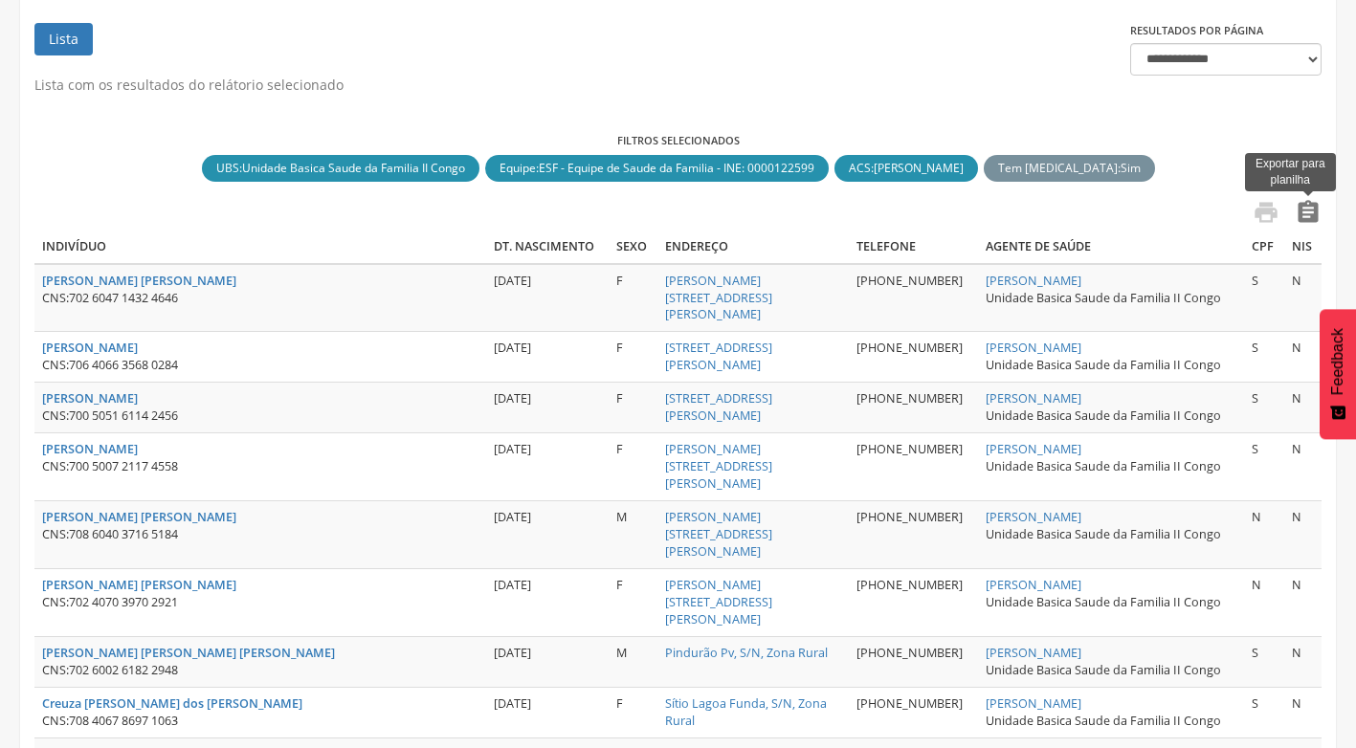
click at [1309, 219] on icon "" at bounding box center [1308, 212] width 27 height 27
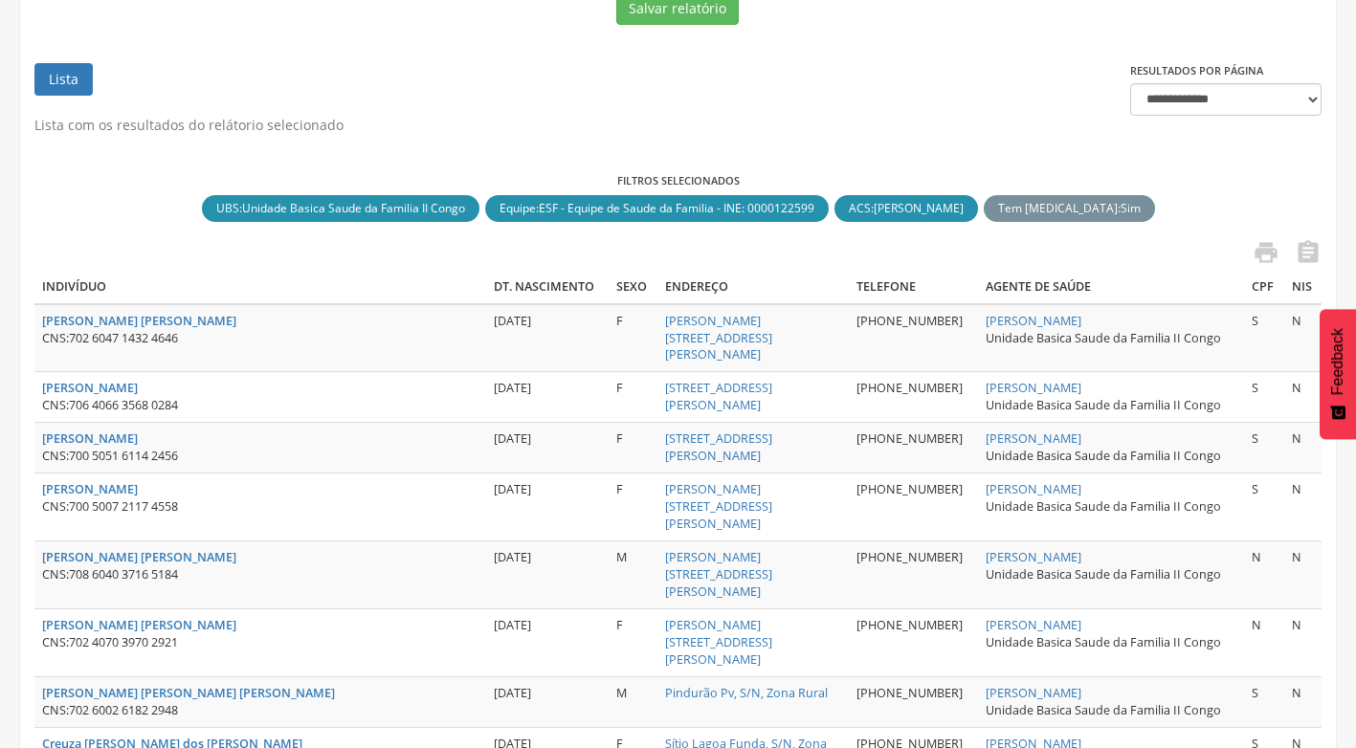
scroll to position [0, 0]
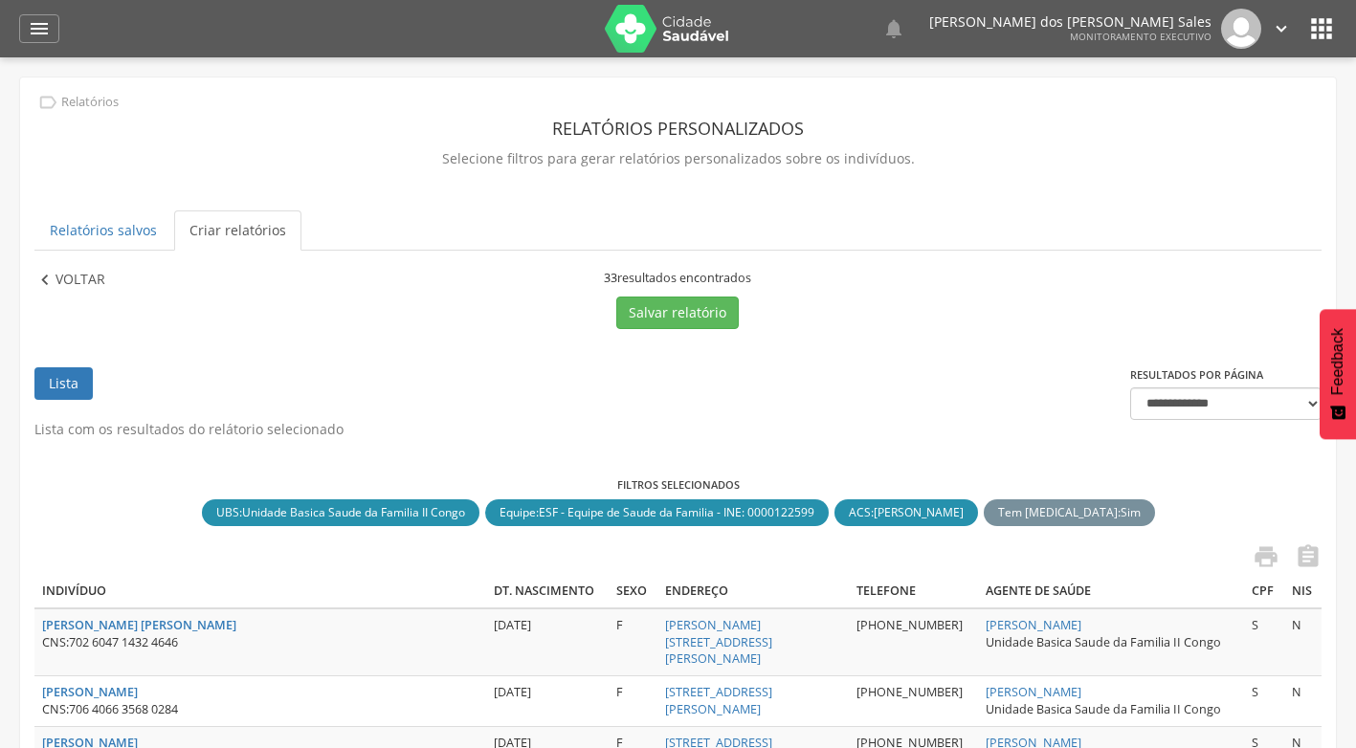
click at [48, 280] on icon "" at bounding box center [44, 280] width 21 height 21
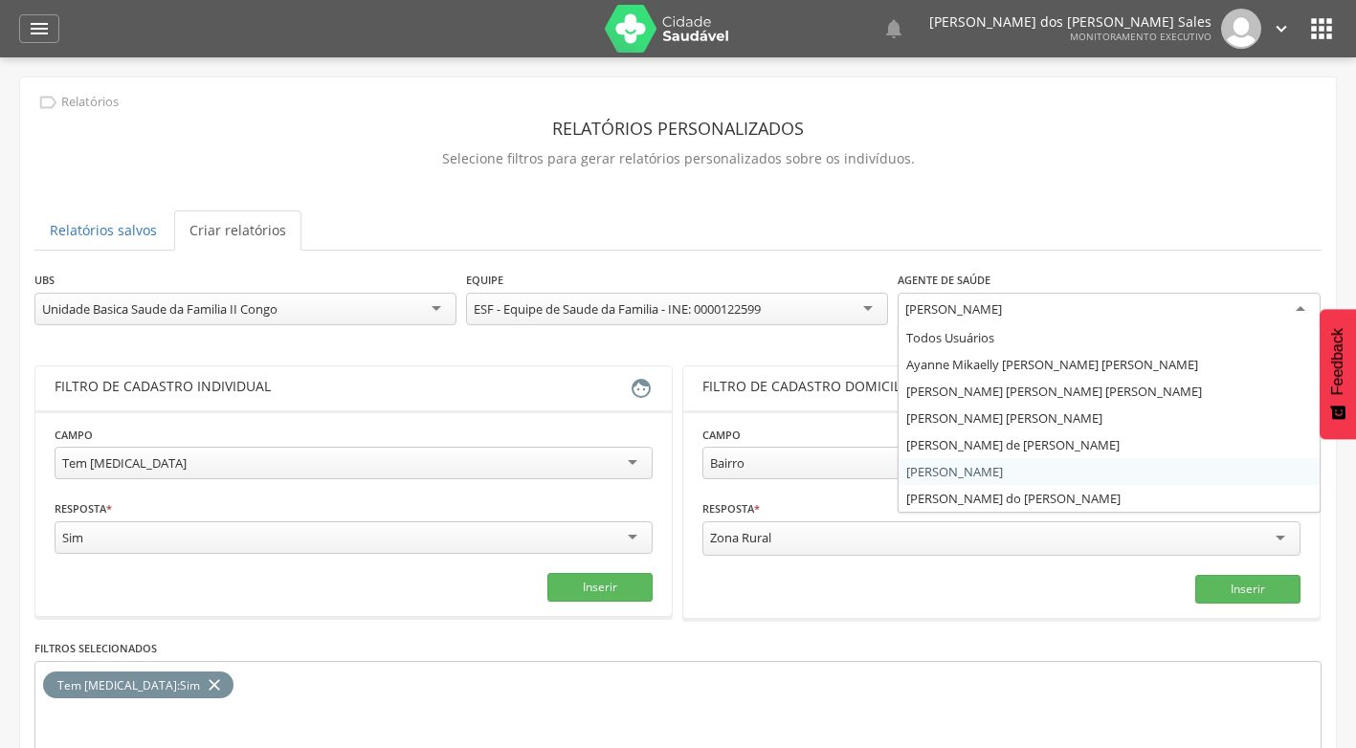
click at [1292, 310] on div "[PERSON_NAME]" at bounding box center [1109, 310] width 422 height 34
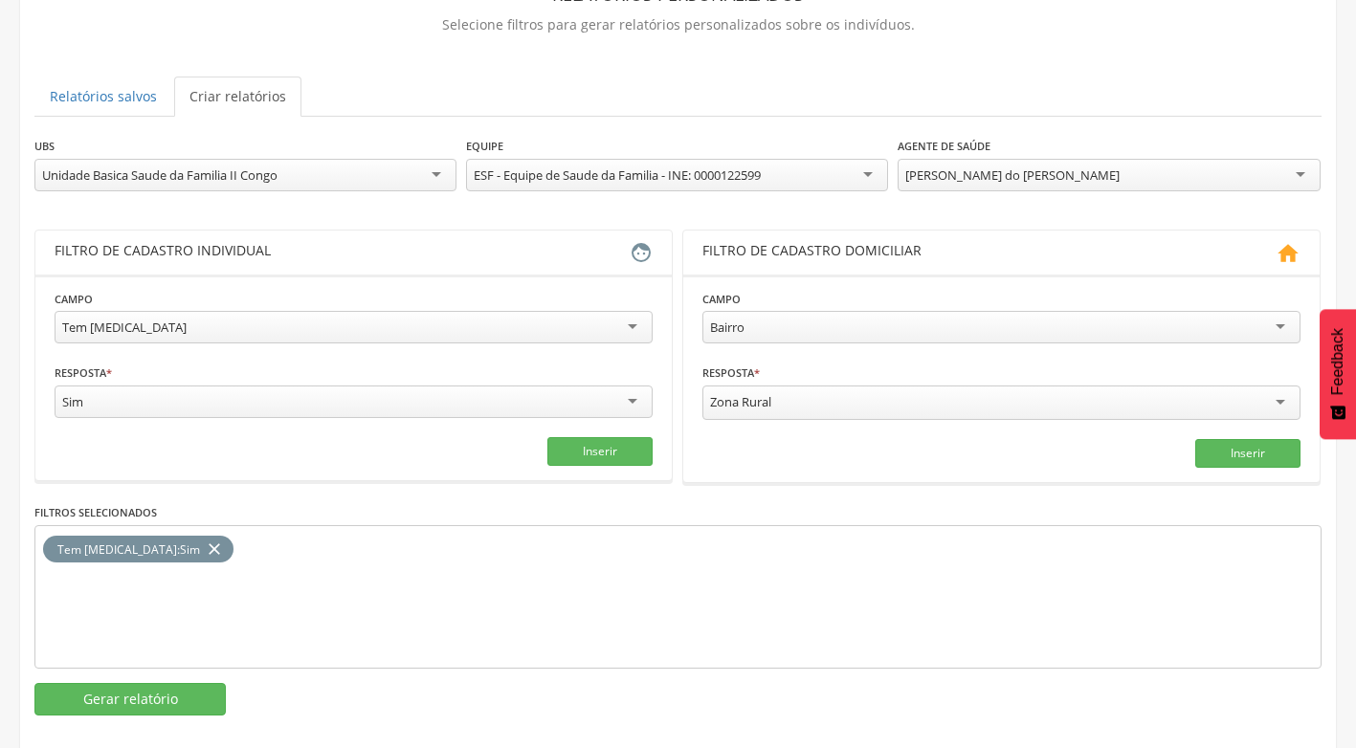
scroll to position [153, 0]
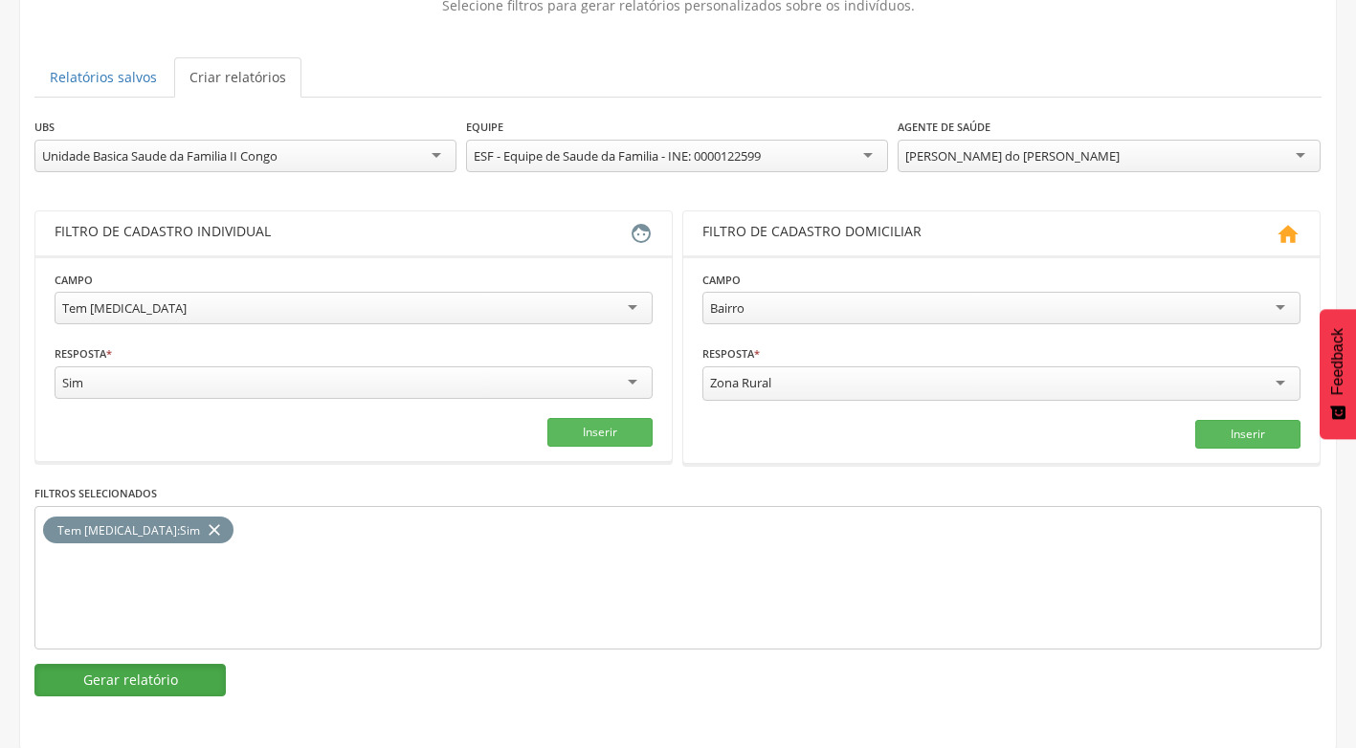
click at [155, 689] on button "Gerar relatório" at bounding box center [129, 680] width 191 height 33
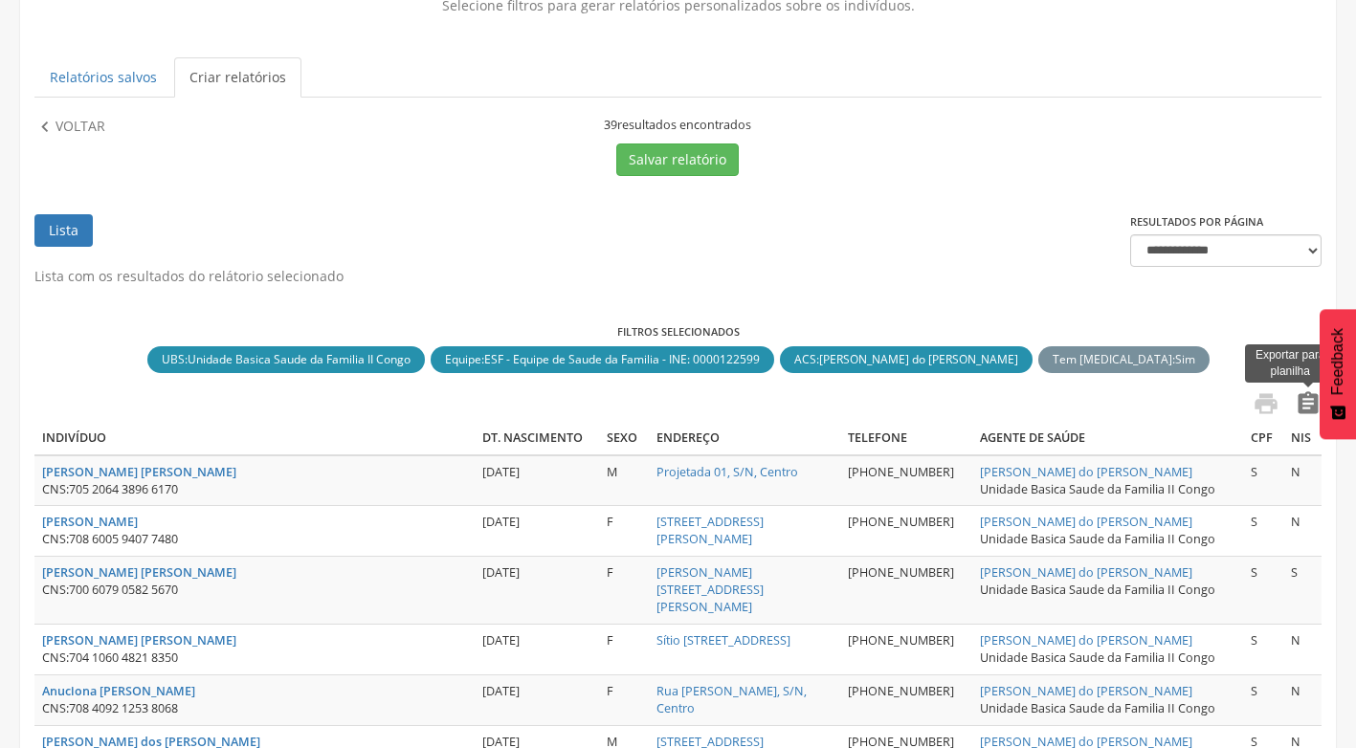
click at [1306, 404] on icon "" at bounding box center [1308, 403] width 27 height 27
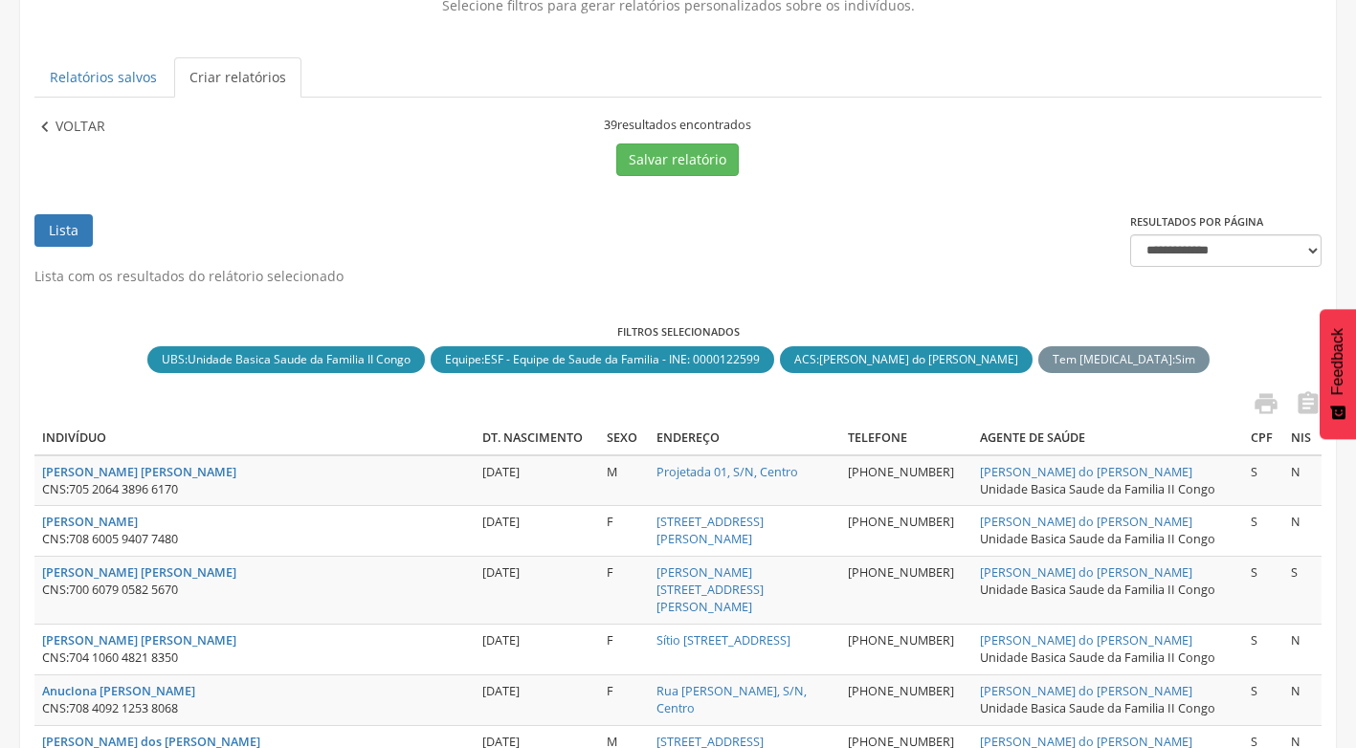
click at [51, 123] on icon "" at bounding box center [44, 127] width 21 height 21
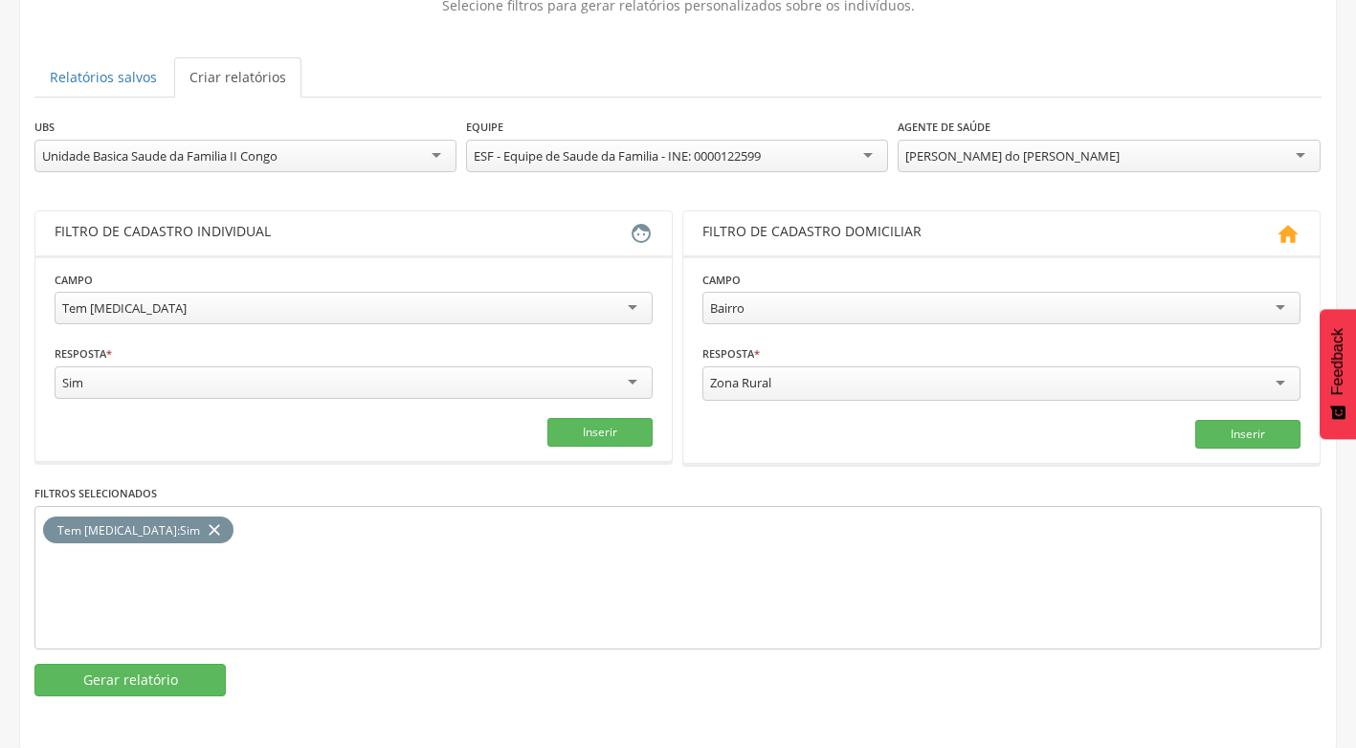
click at [1282, 159] on div "[PERSON_NAME] do [PERSON_NAME]" at bounding box center [1109, 156] width 422 height 33
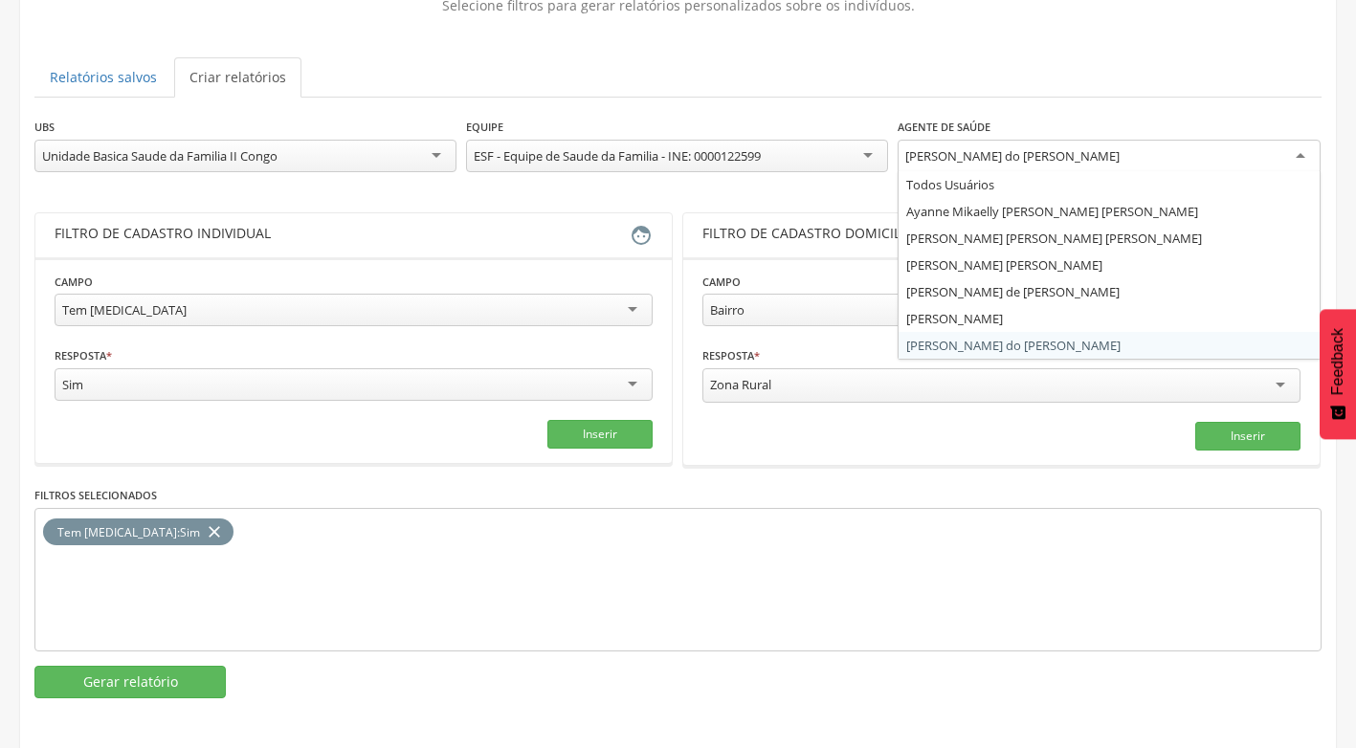
click at [436, 153] on div "Unidade Basica Saude da Familia II Congo" at bounding box center [245, 156] width 422 height 33
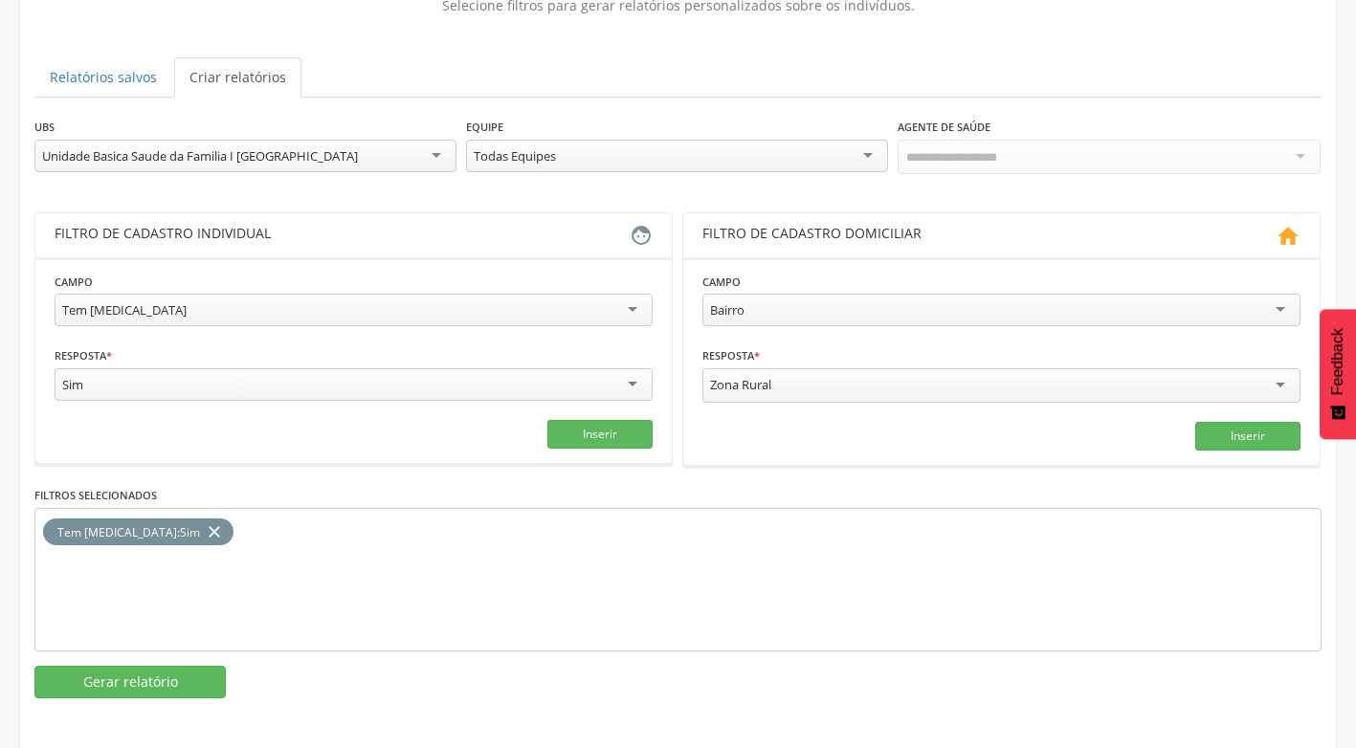
click at [1300, 154] on div at bounding box center [1109, 157] width 422 height 34
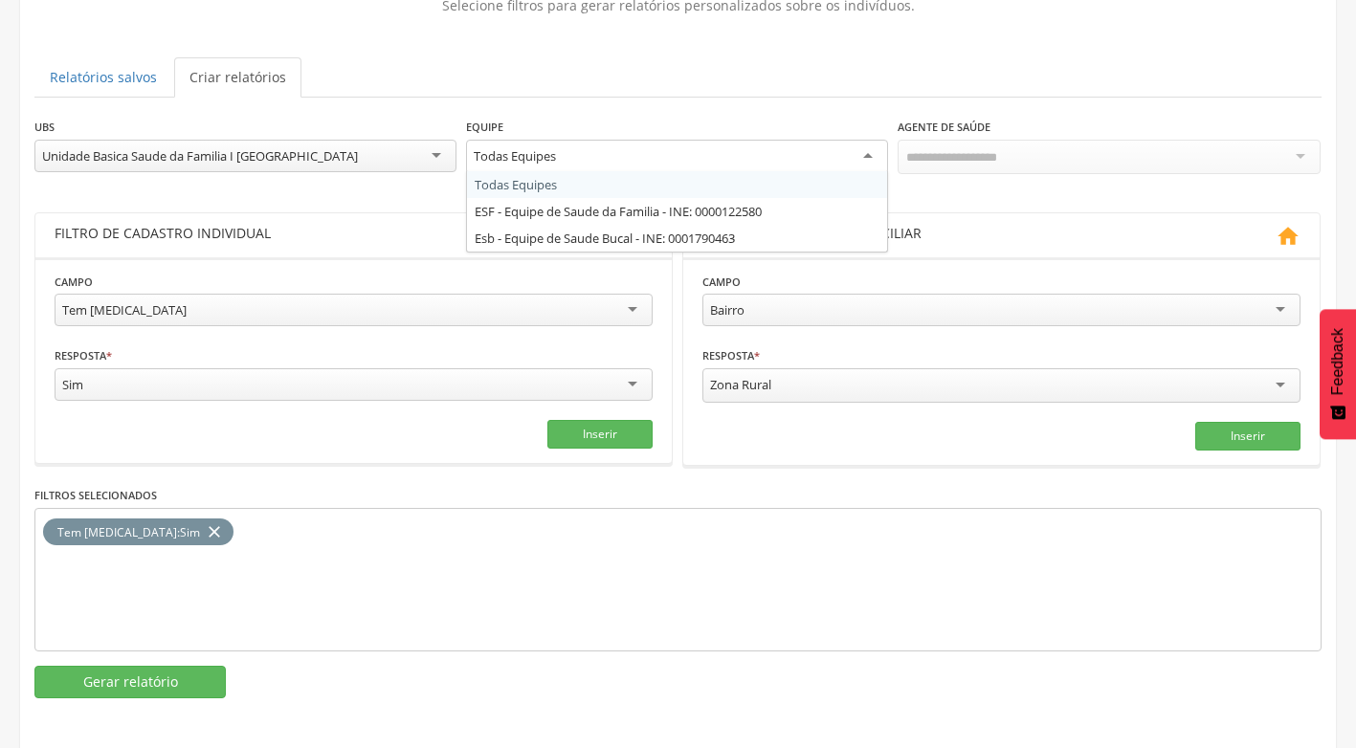
click at [868, 156] on div "Todas Equipes" at bounding box center [677, 157] width 422 height 34
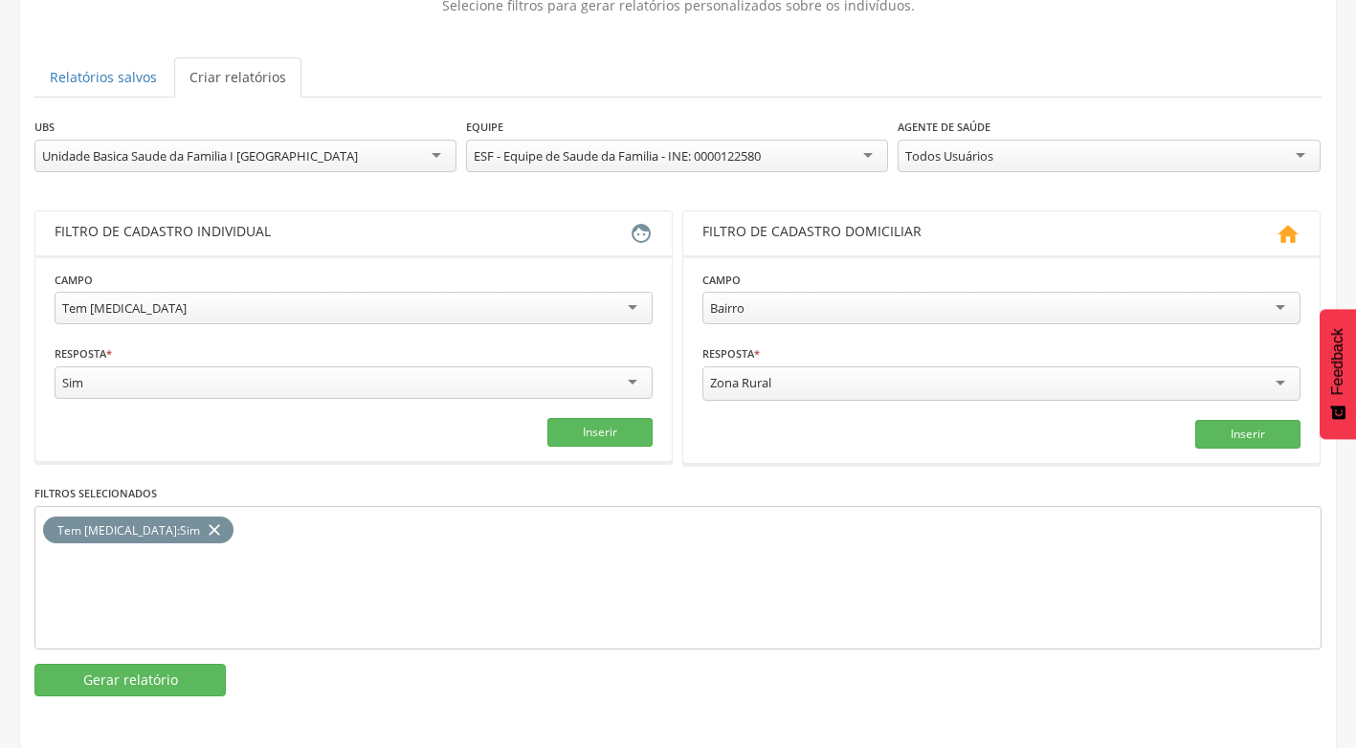
click at [1311, 143] on div "Todos Usuários" at bounding box center [1109, 156] width 422 height 33
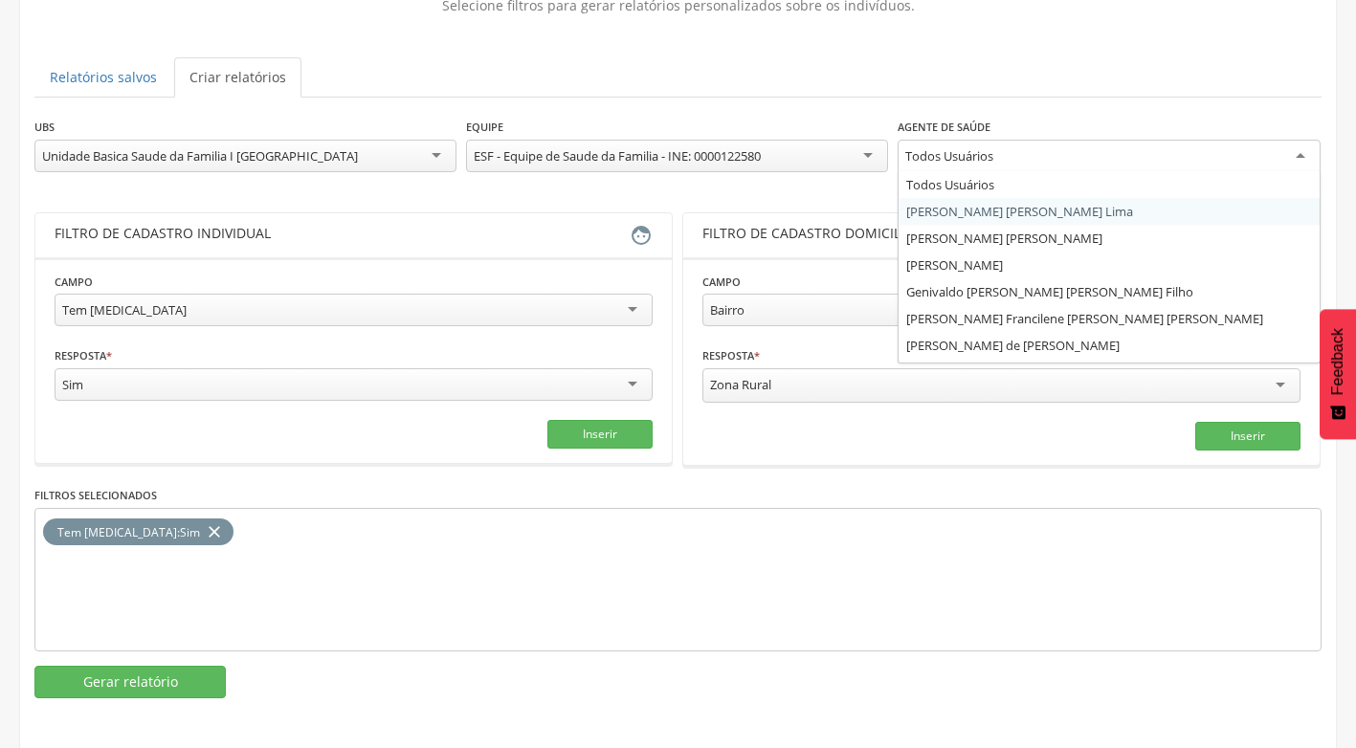
scroll to position [23, 0]
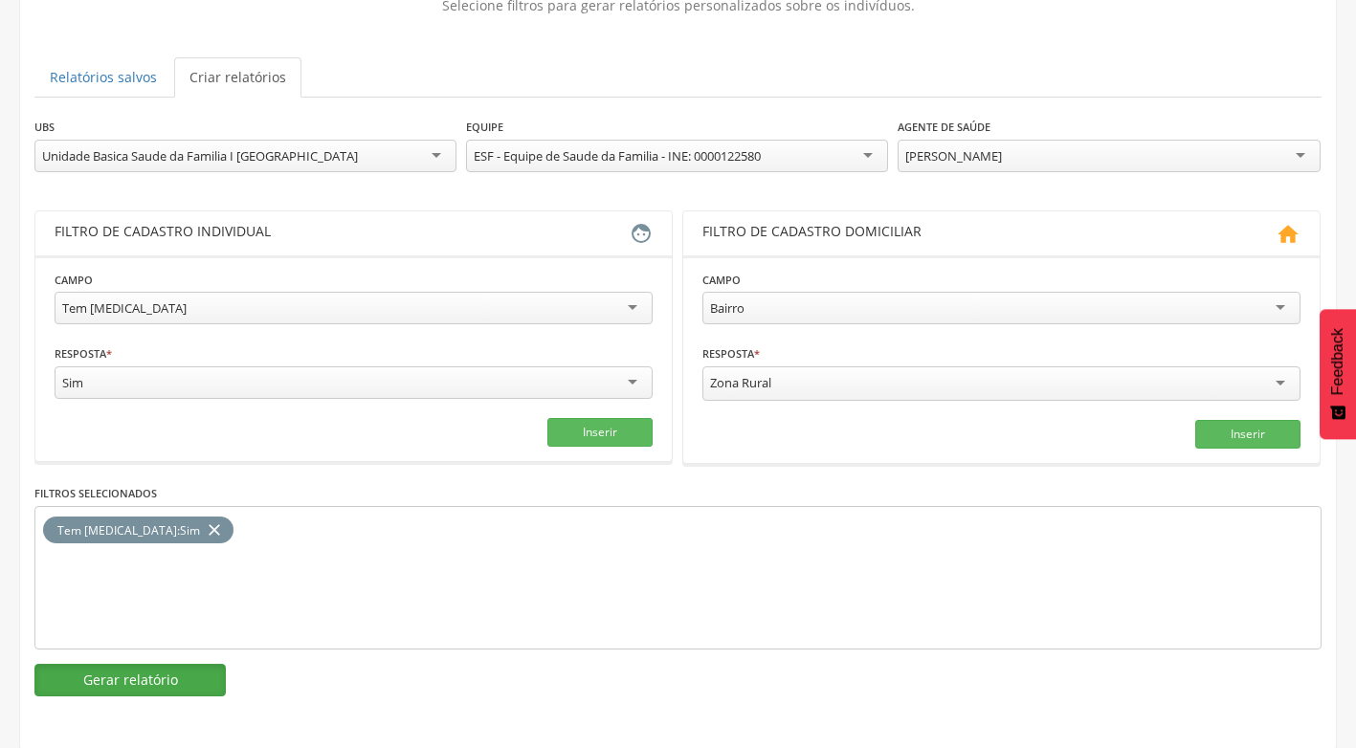
click at [182, 680] on button "Gerar relatório" at bounding box center [129, 680] width 191 height 33
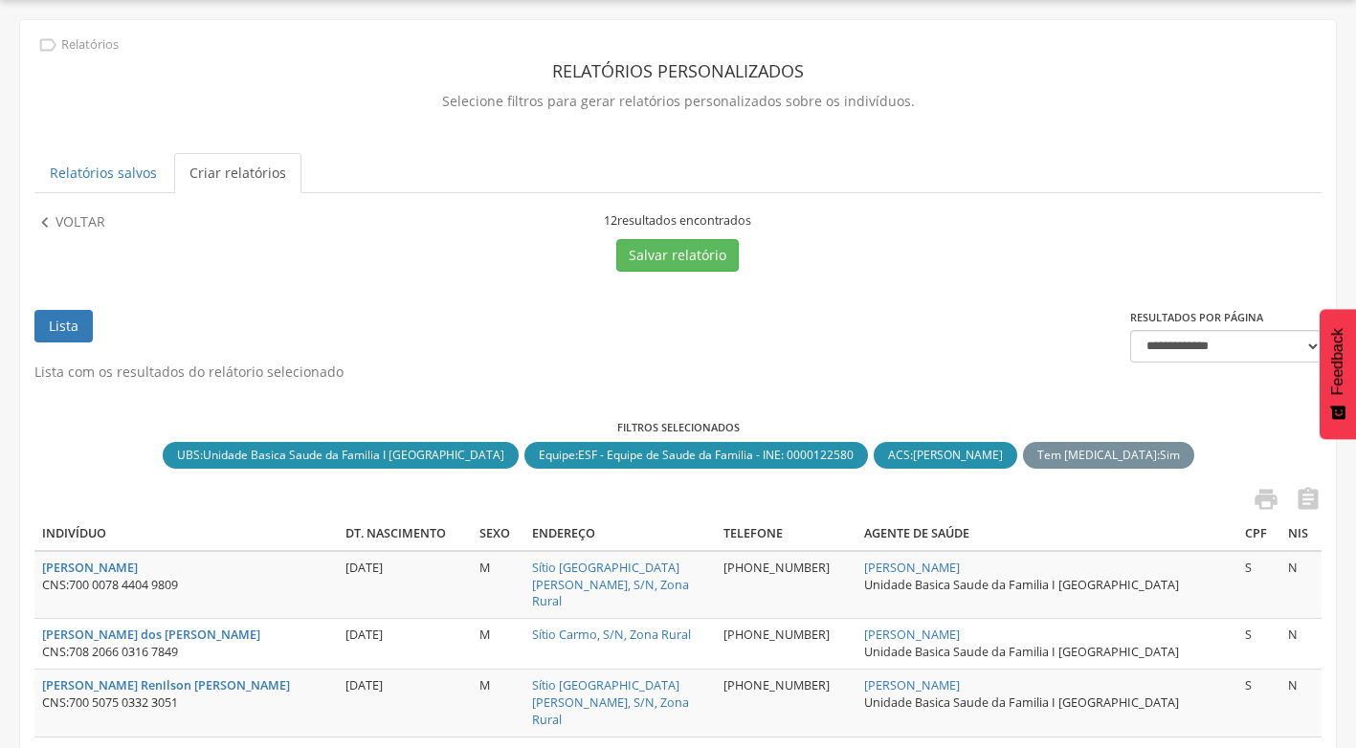
scroll to position [153, 0]
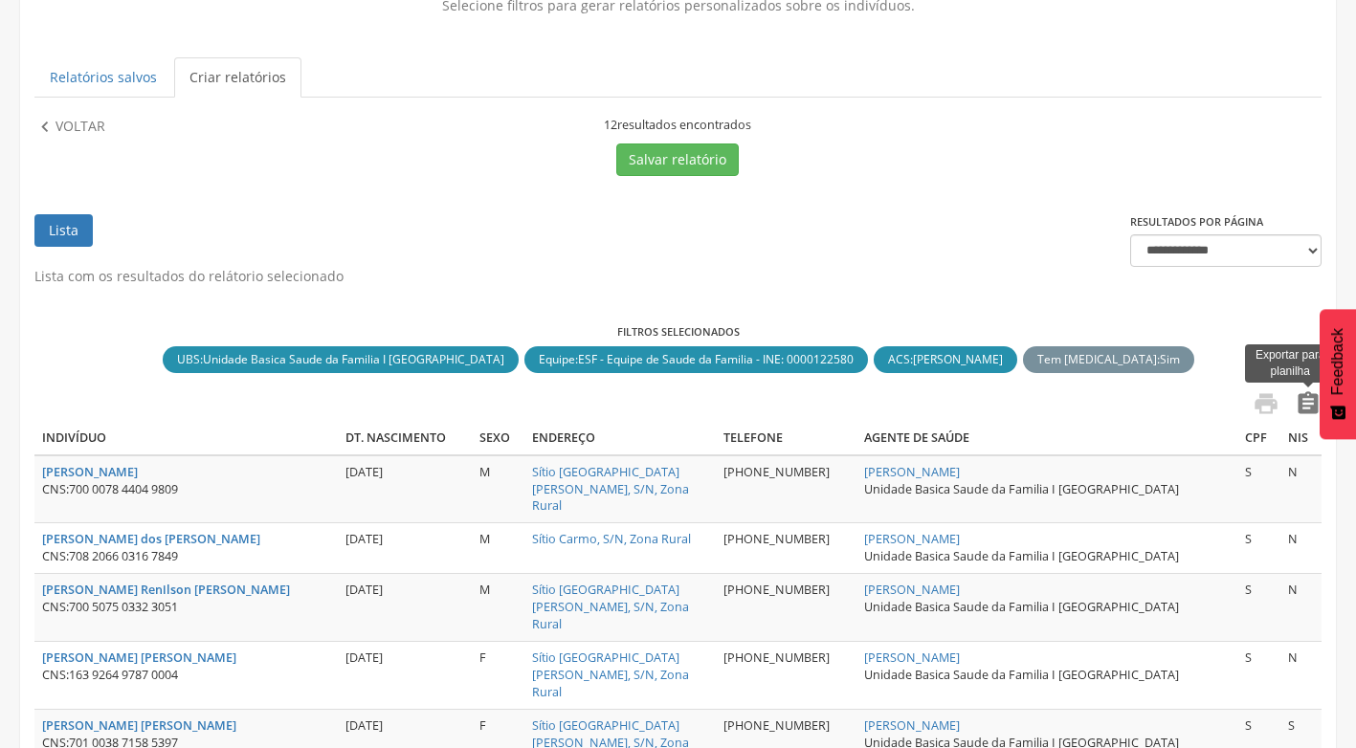
click at [1306, 408] on icon "" at bounding box center [1308, 403] width 27 height 27
click at [40, 125] on icon "" at bounding box center [44, 127] width 21 height 21
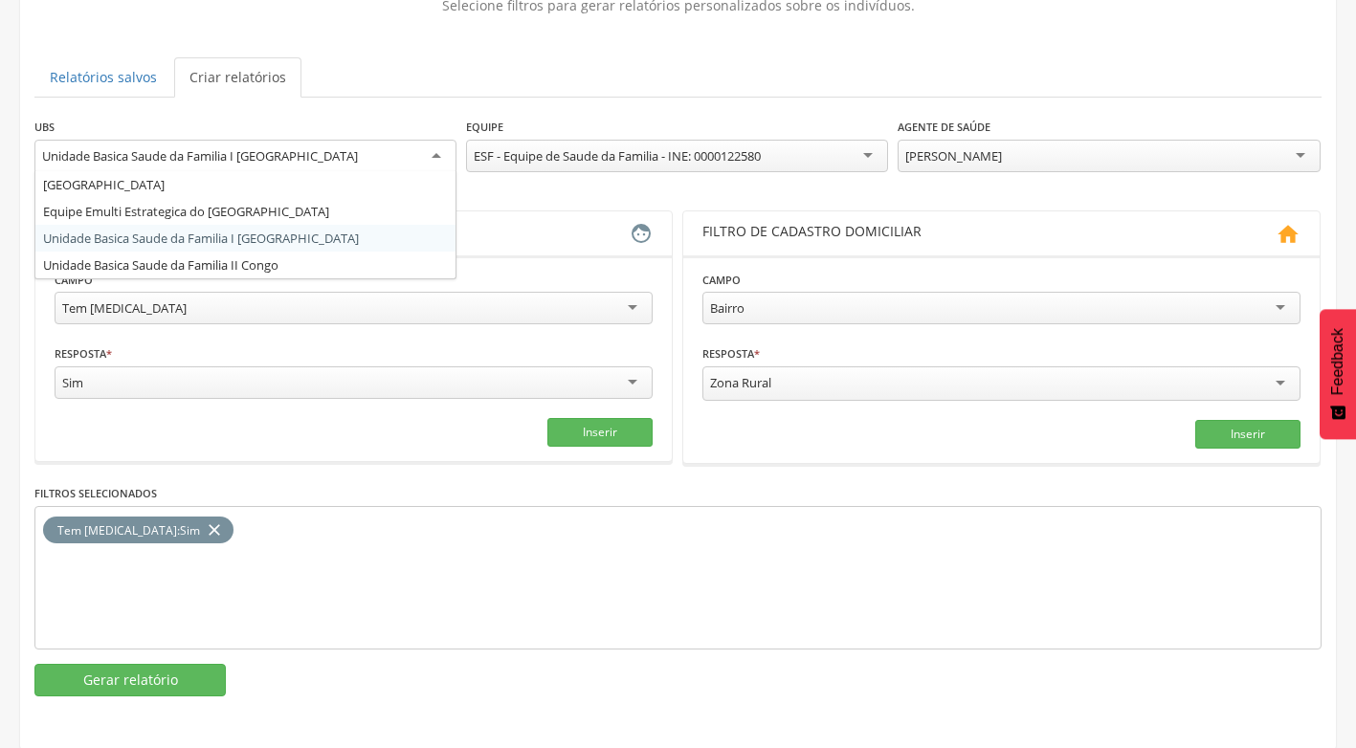
click at [443, 158] on div "Unidade Basica Saude da Familia I [GEOGRAPHIC_DATA]" at bounding box center [245, 157] width 422 height 34
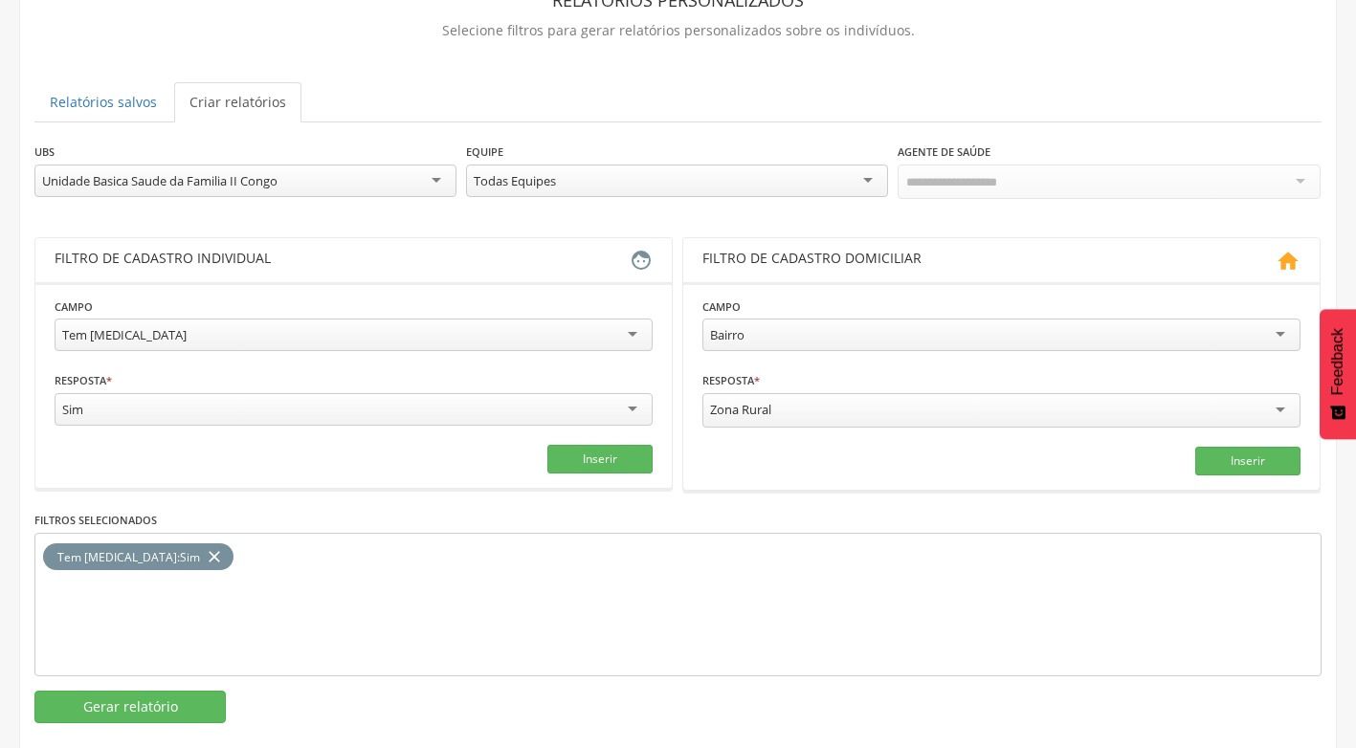
scroll to position [0, 0]
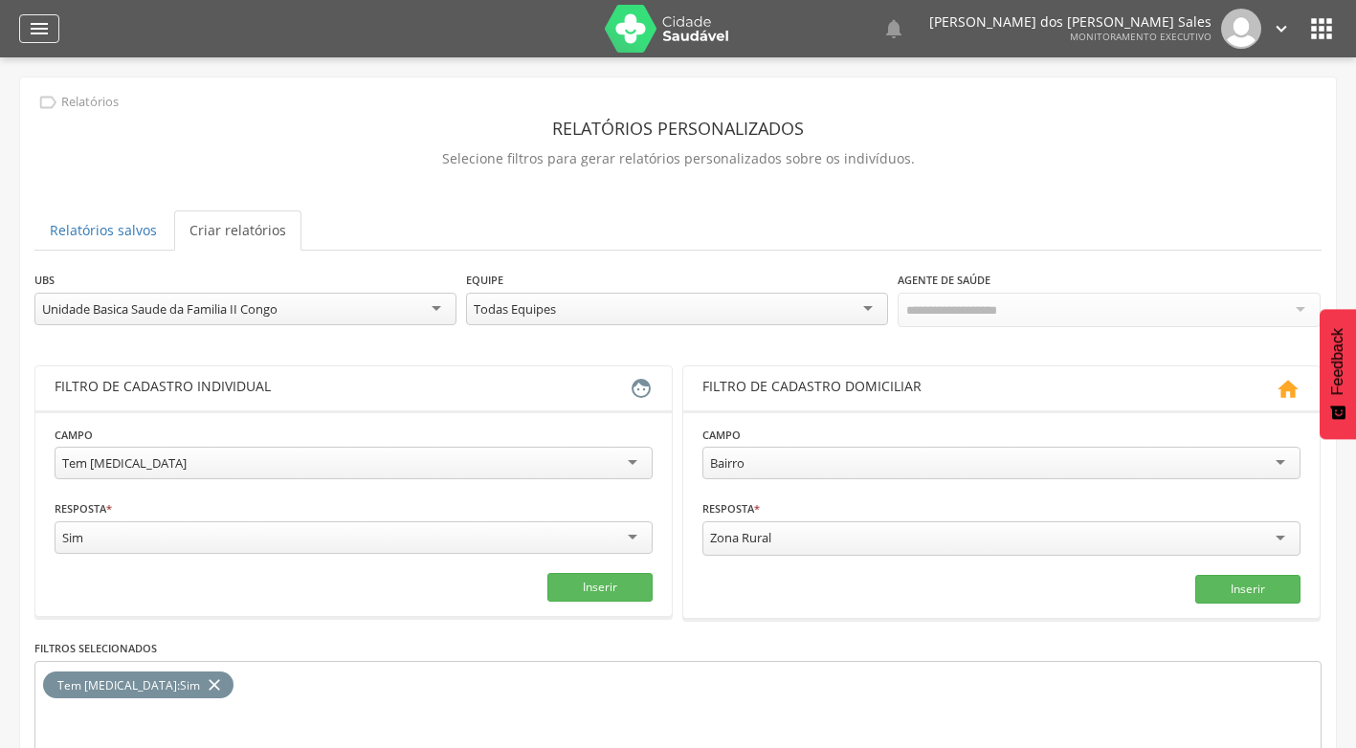
click at [46, 38] on icon "" at bounding box center [39, 28] width 23 height 23
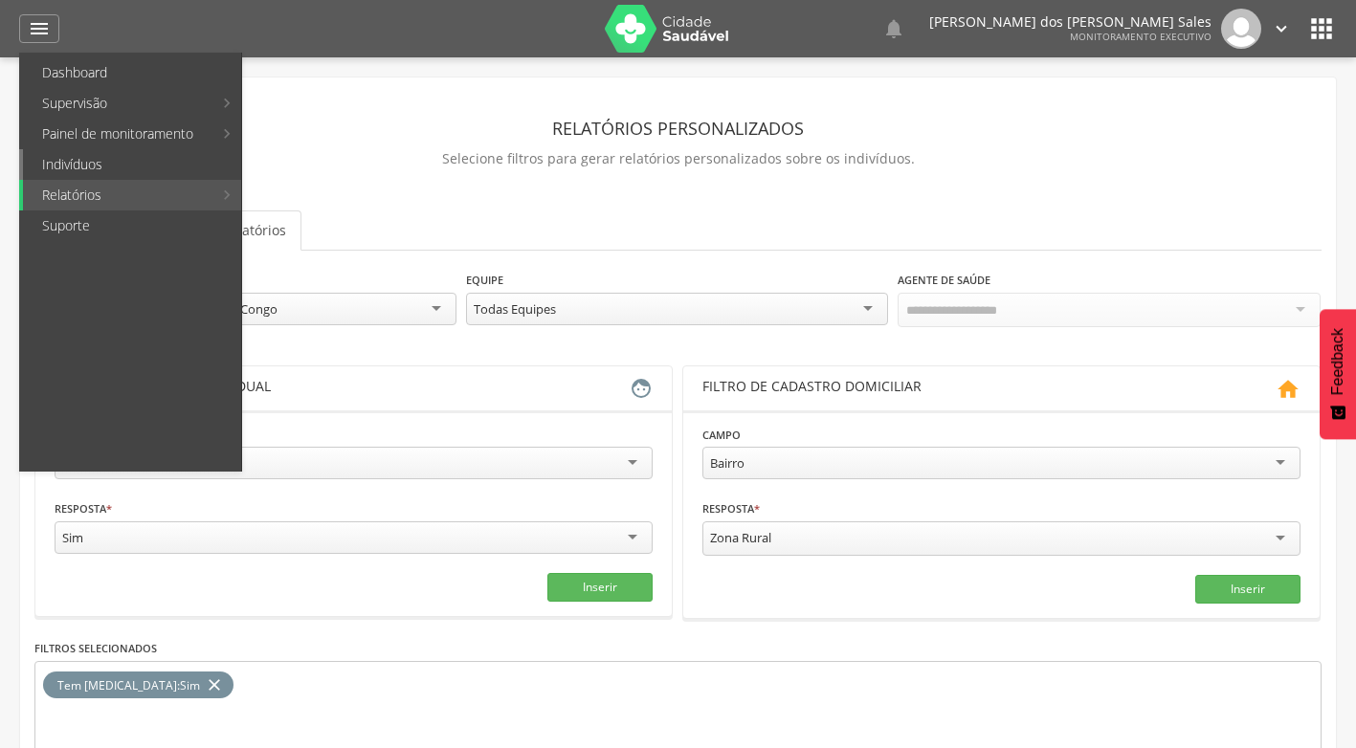
click at [76, 167] on link "Indivíduos" at bounding box center [132, 164] width 218 height 31
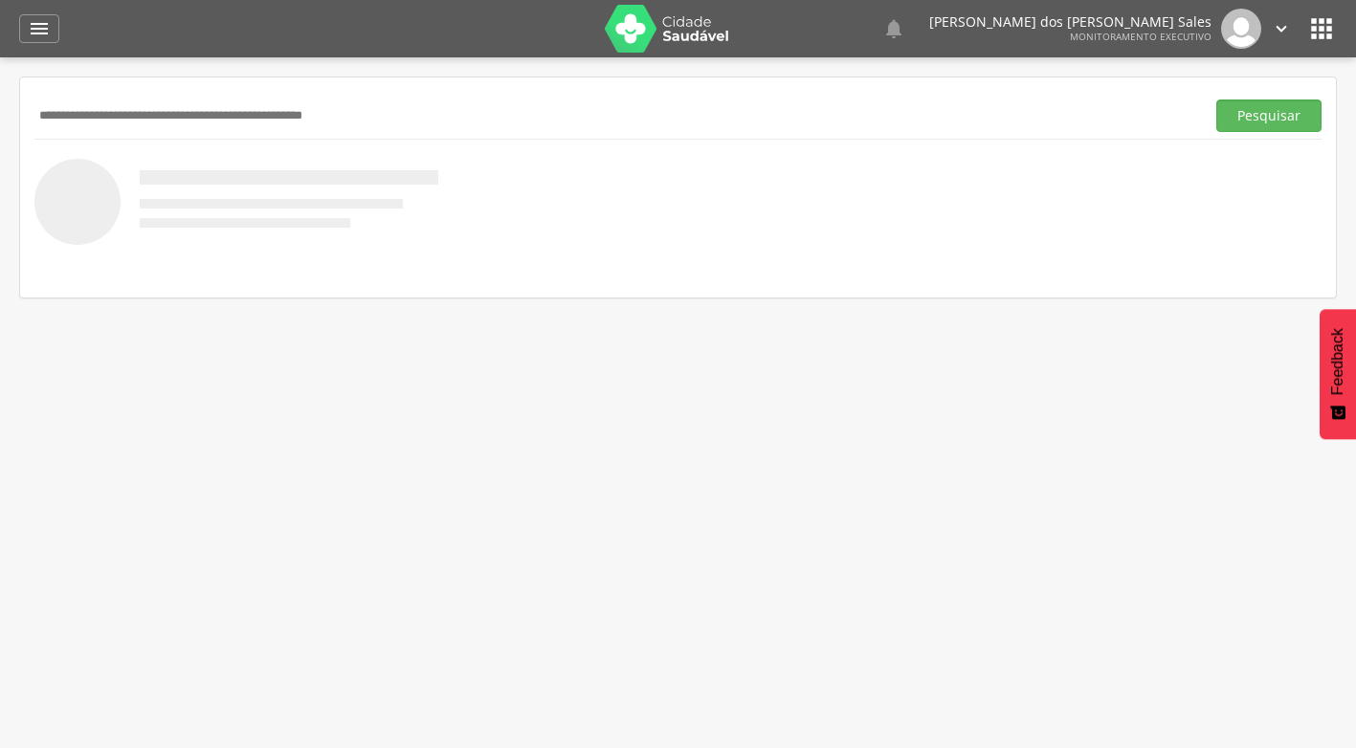
click at [105, 120] on input "text" at bounding box center [615, 116] width 1163 height 33
type input "**********"
click at [1216, 100] on button "Pesquisar" at bounding box center [1268, 116] width 105 height 33
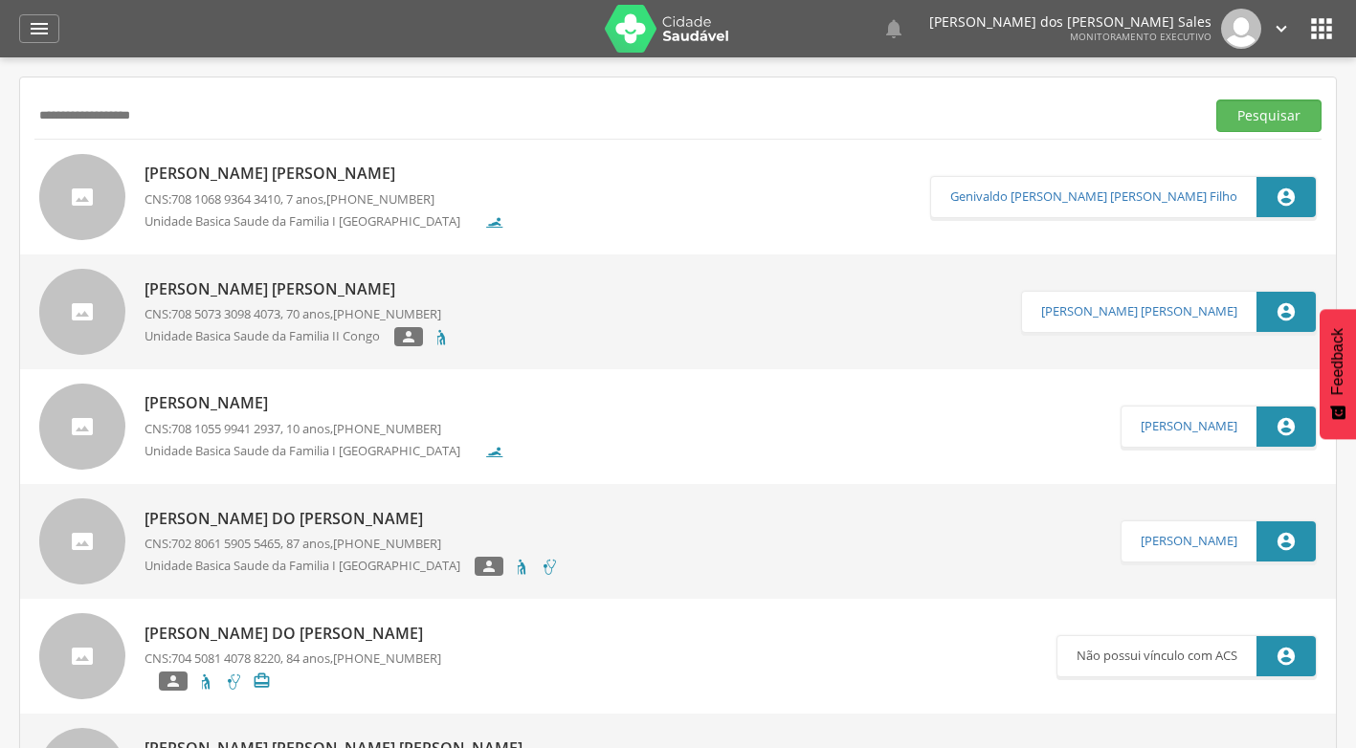
click at [326, 170] on p "[PERSON_NAME] [PERSON_NAME]" at bounding box center [325, 174] width 360 height 22
type input "**********"
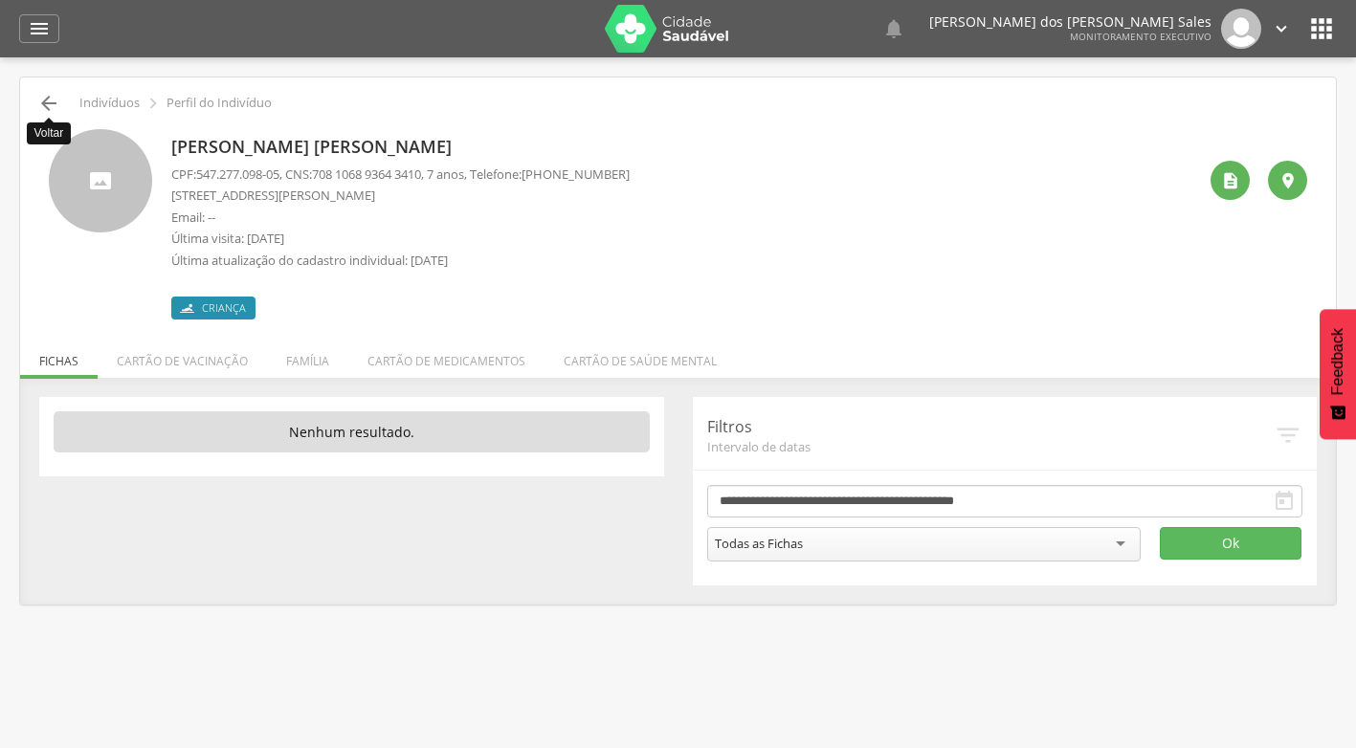
click at [42, 96] on icon "" at bounding box center [48, 103] width 23 height 23
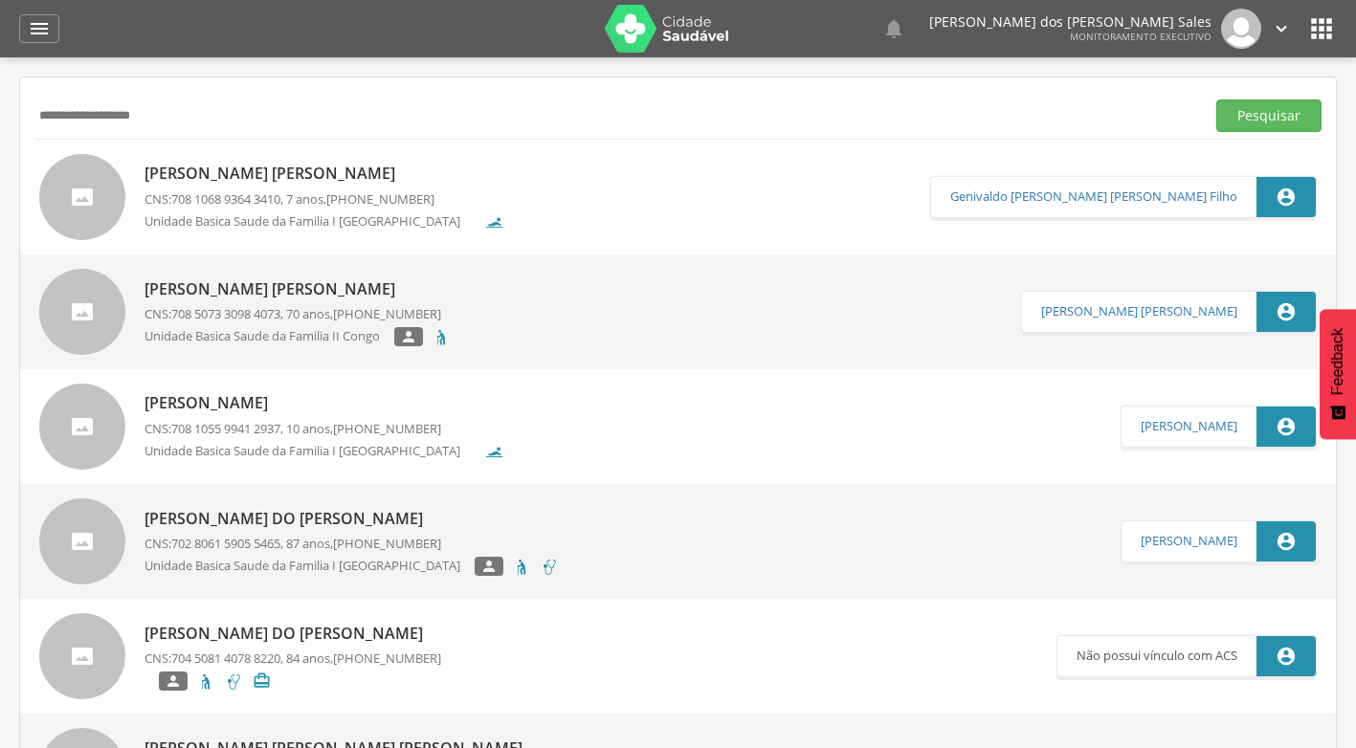
click at [86, 118] on input "**********" at bounding box center [615, 116] width 1163 height 33
click at [1216, 100] on button "Pesquisar" at bounding box center [1268, 116] width 105 height 33
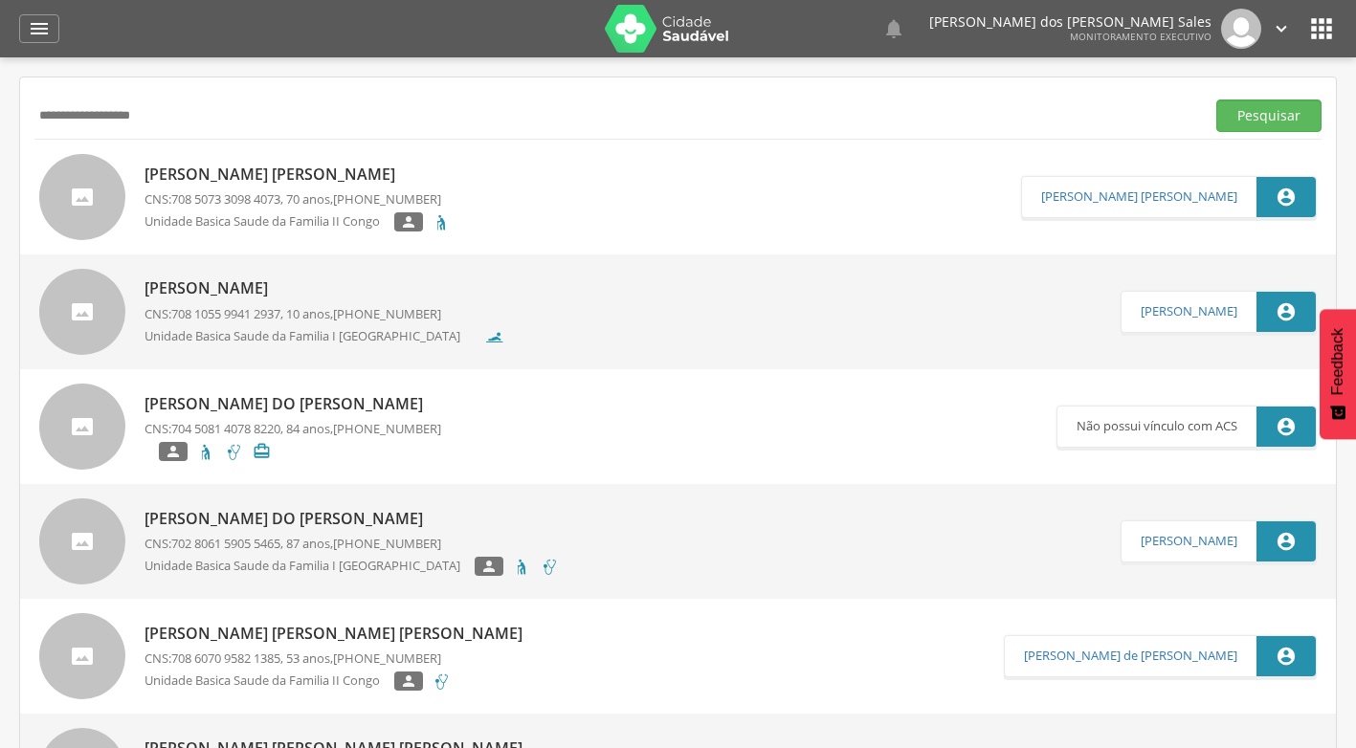
click at [175, 115] on input "**********" at bounding box center [615, 116] width 1163 height 33
type input "**********"
click at [1216, 100] on button "Pesquisar" at bounding box center [1268, 116] width 105 height 33
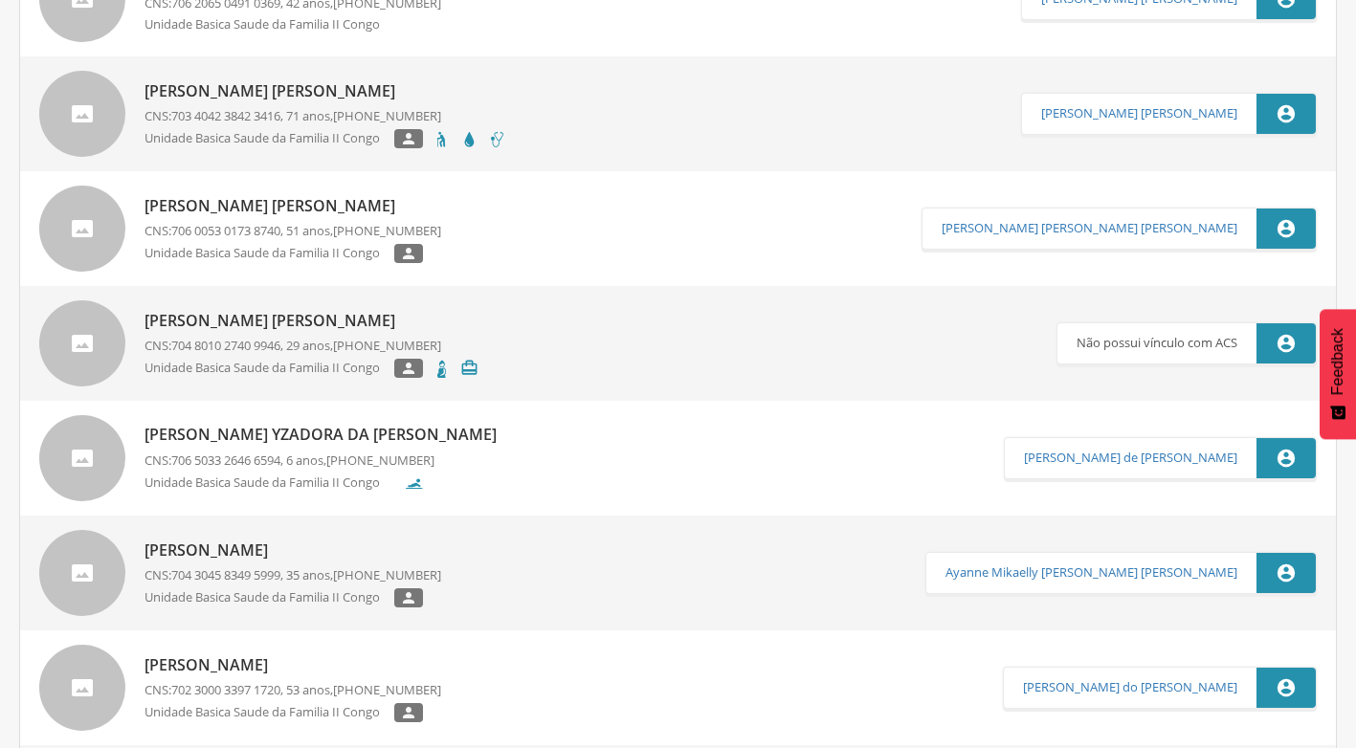
scroll to position [287, 0]
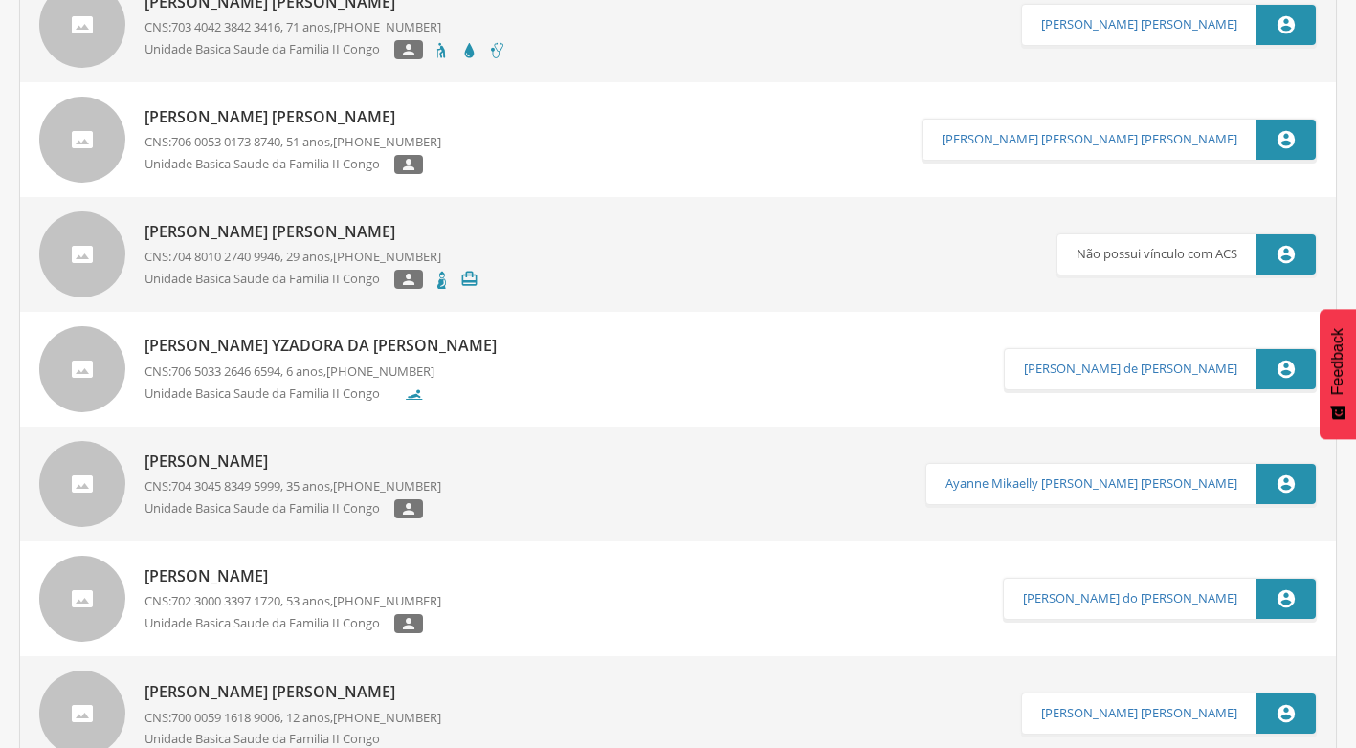
click at [289, 344] on p "[PERSON_NAME] Yzadora da [PERSON_NAME]" at bounding box center [326, 346] width 362 height 22
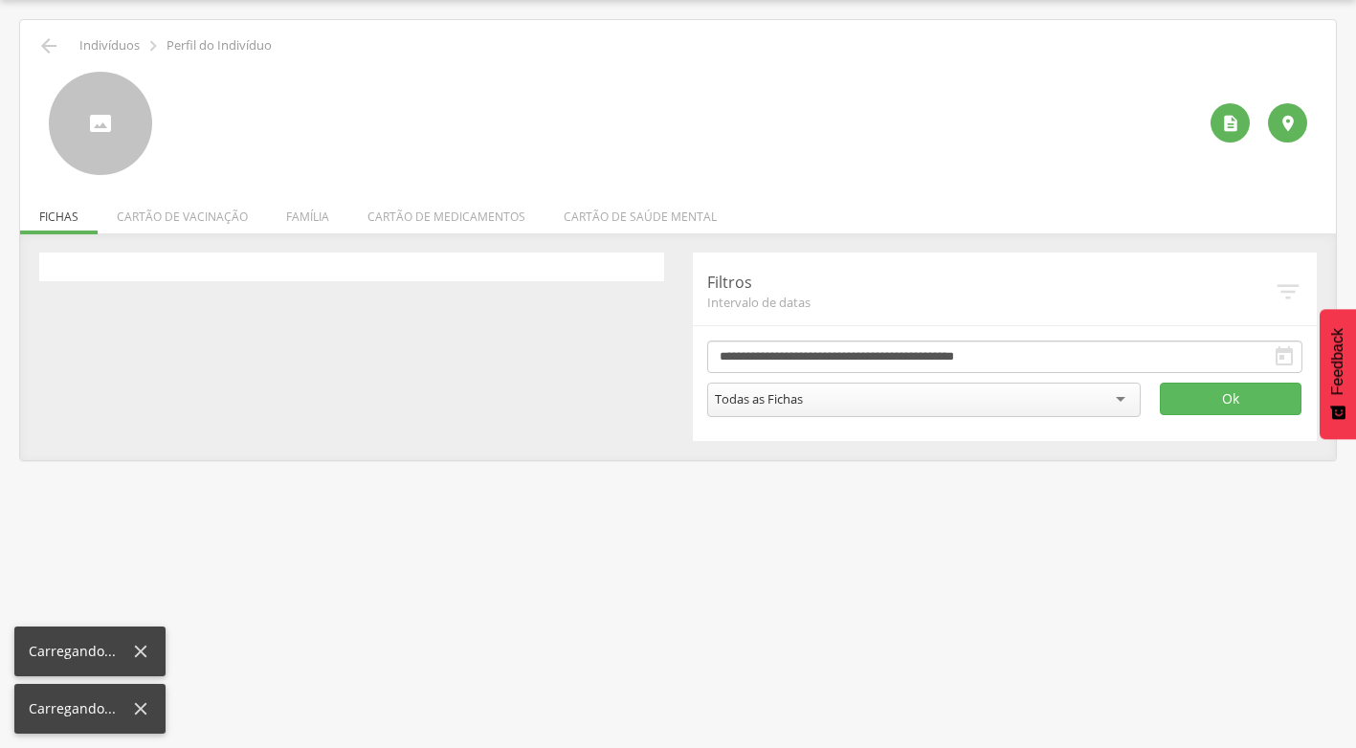
scroll to position [57, 0]
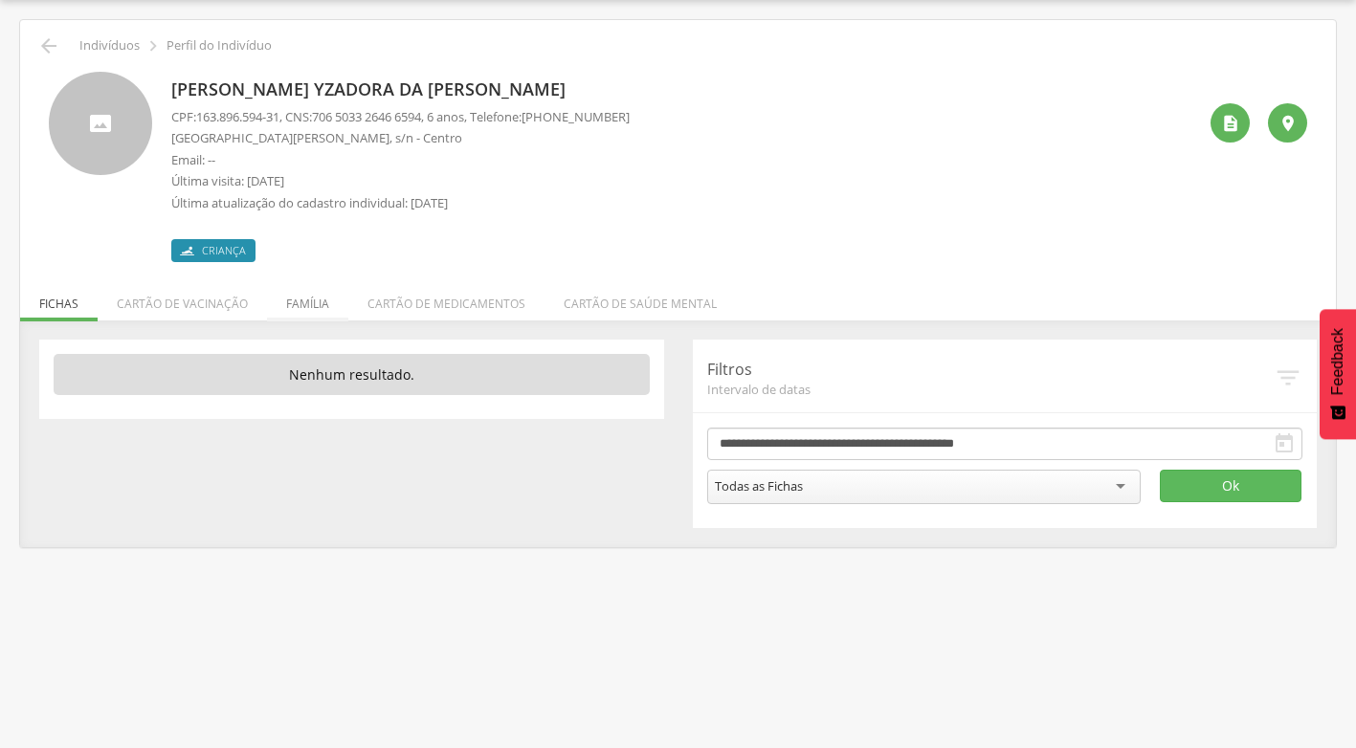
click at [319, 301] on li "Família" at bounding box center [307, 299] width 81 height 45
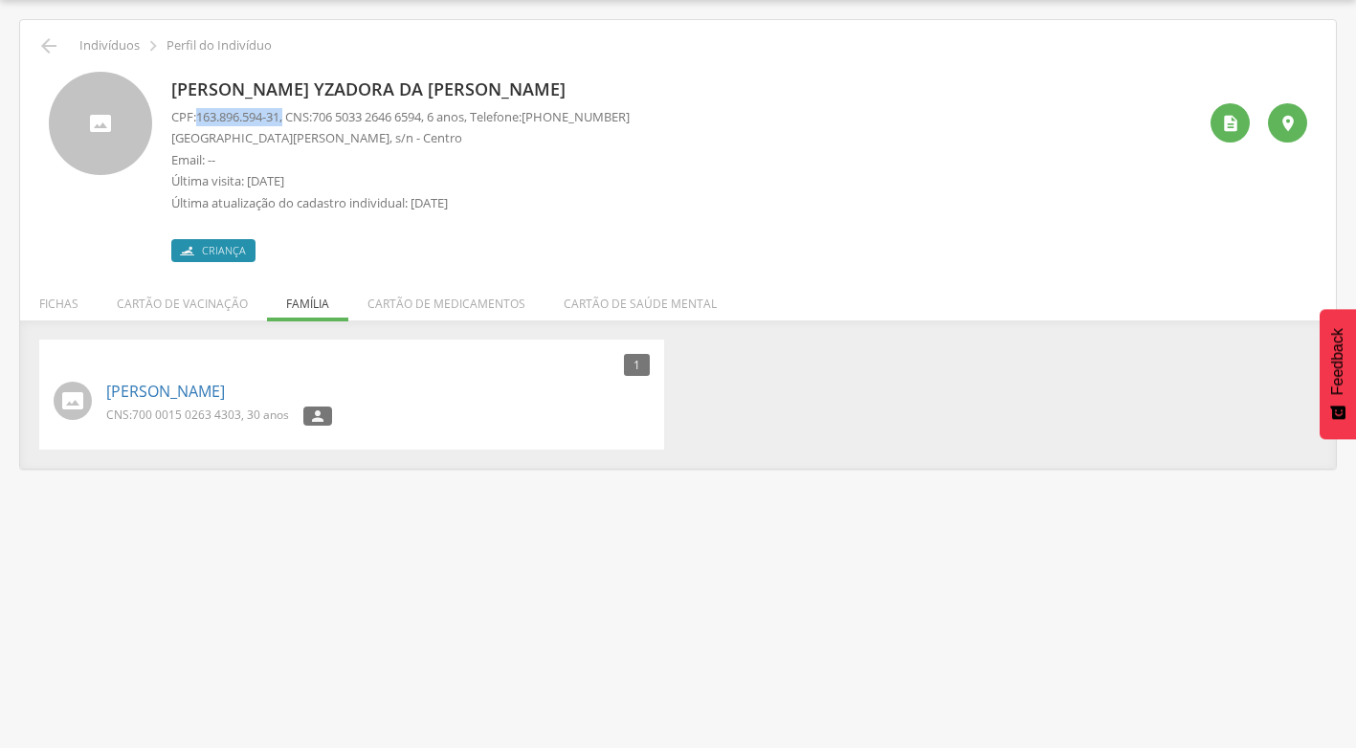
drag, startPoint x: 200, startPoint y: 118, endPoint x: 292, endPoint y: 118, distance: 91.9
click at [292, 118] on p "CPF: 163.896.594-31 , CNS: [PHONE_NUMBER] , 6 anos, Telefone: [PHONE_NUMBER]" at bounding box center [400, 117] width 458 height 18
drag, startPoint x: 292, startPoint y: 118, endPoint x: 276, endPoint y: 119, distance: 16.3
copy p "163.896.594-31 ,"
click at [47, 49] on icon "" at bounding box center [48, 45] width 23 height 23
